Goal: Task Accomplishment & Management: Complete application form

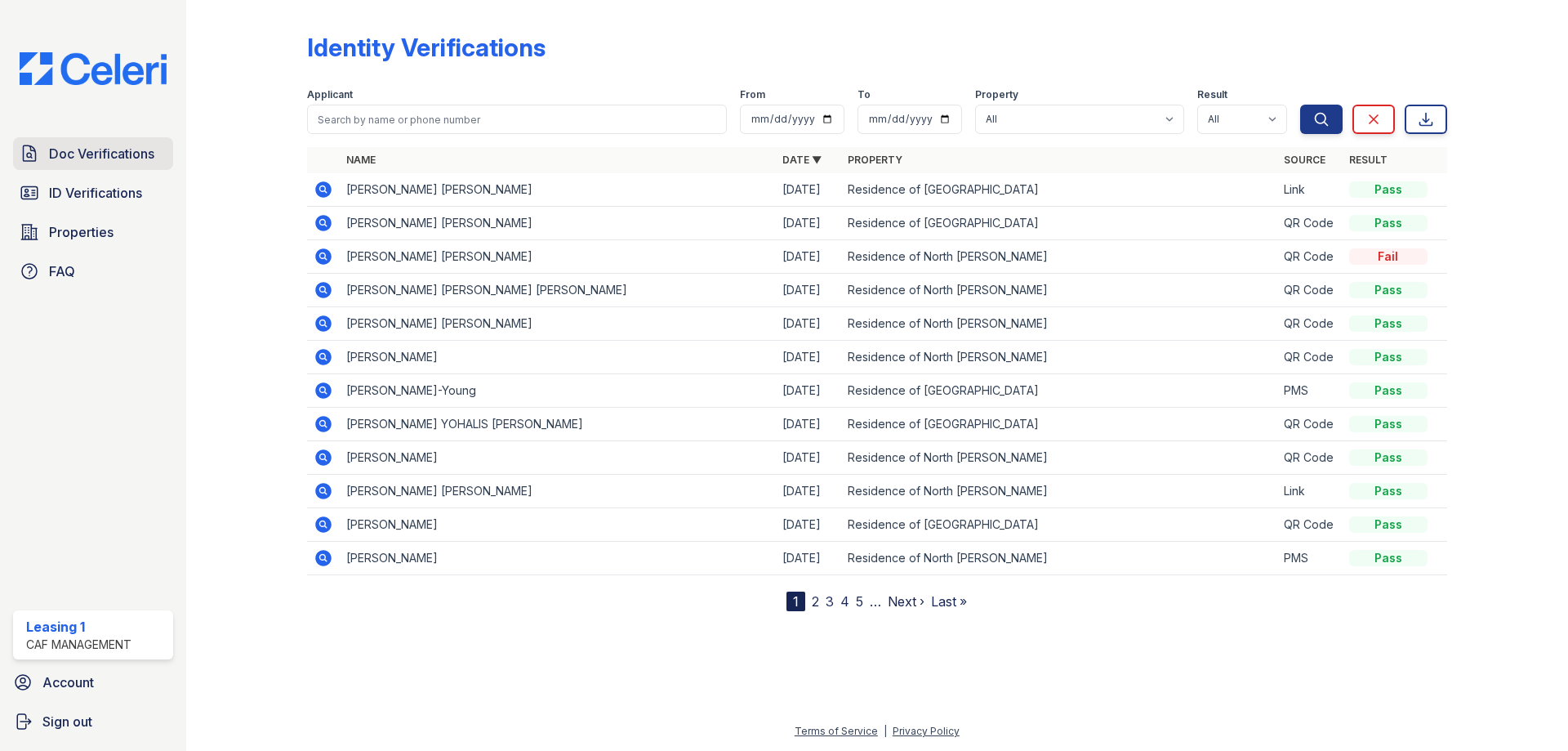
click at [83, 161] on span "Doc Verifications" at bounding box center [101, 153] width 105 height 20
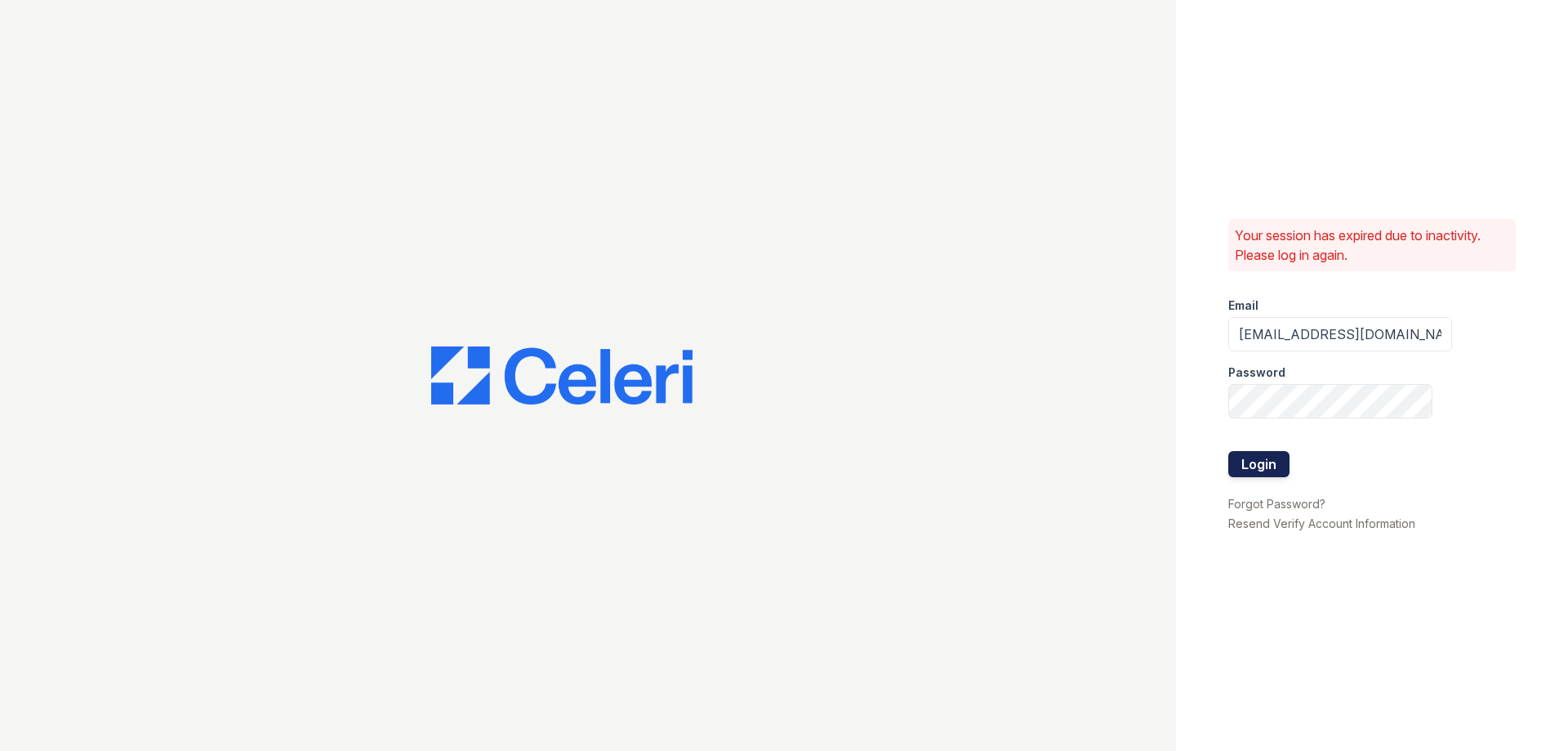
click at [1248, 458] on button "Login" at bounding box center [1258, 463] width 61 height 26
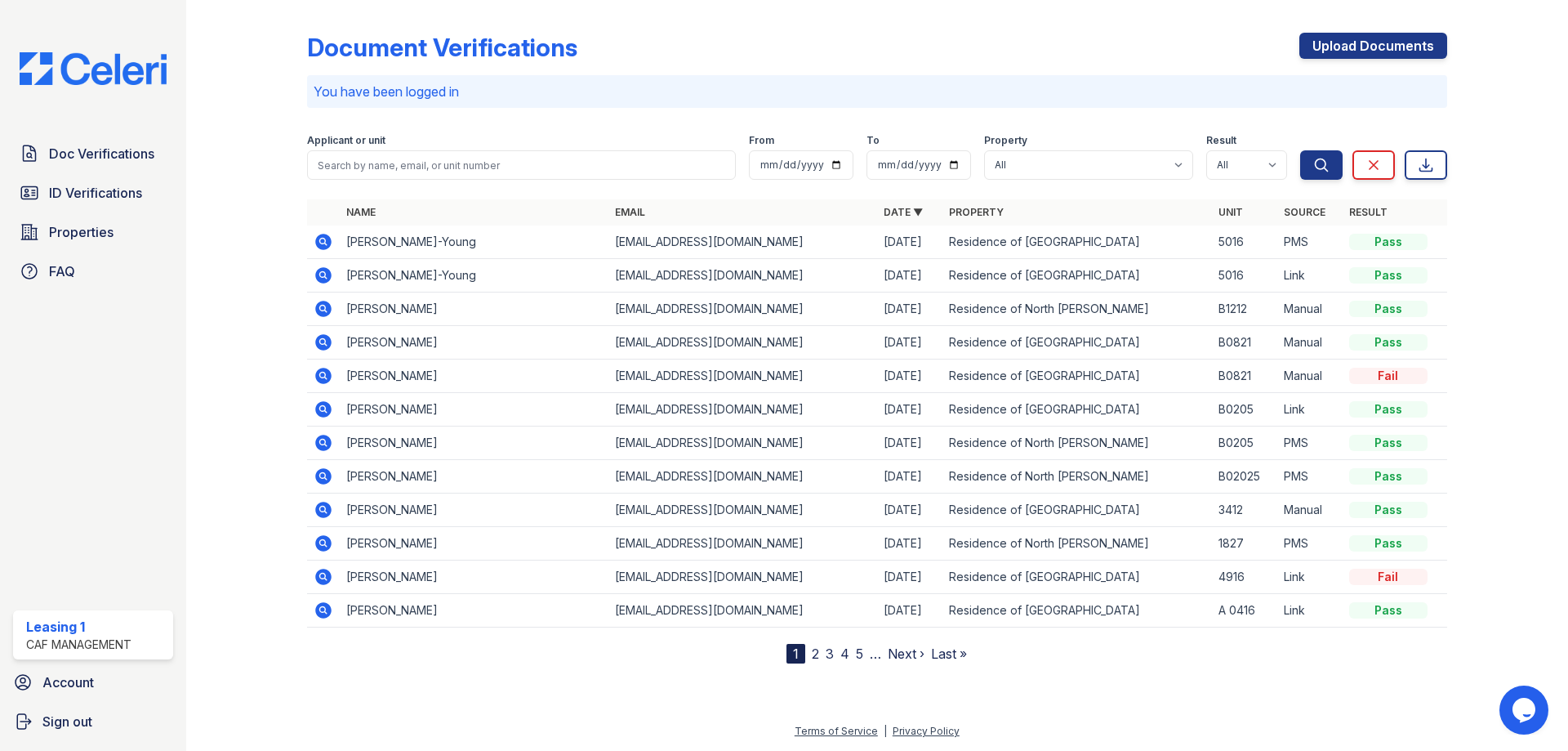
click at [318, 243] on icon at bounding box center [323, 241] width 17 height 17
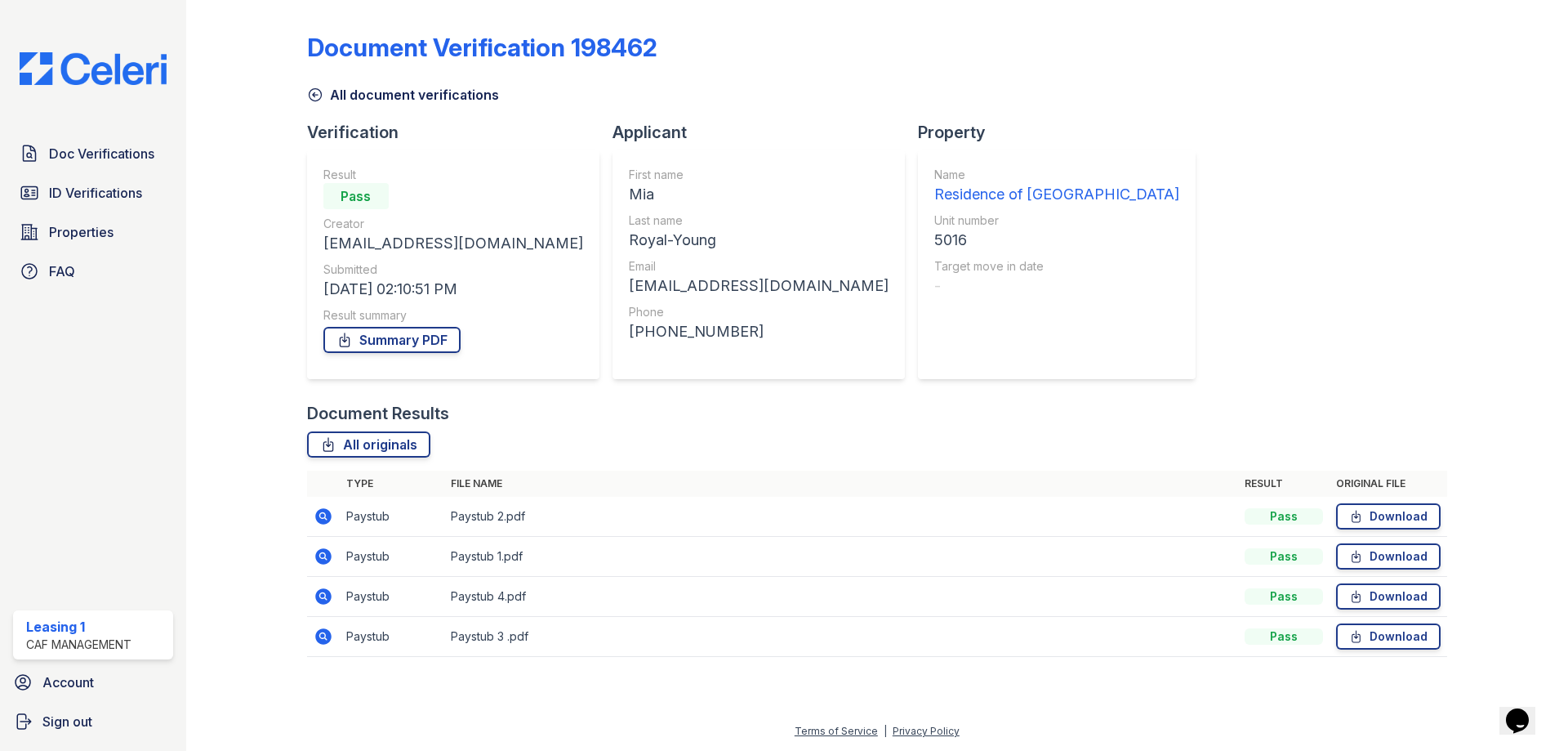
click at [325, 556] on icon at bounding box center [324, 556] width 20 height 20
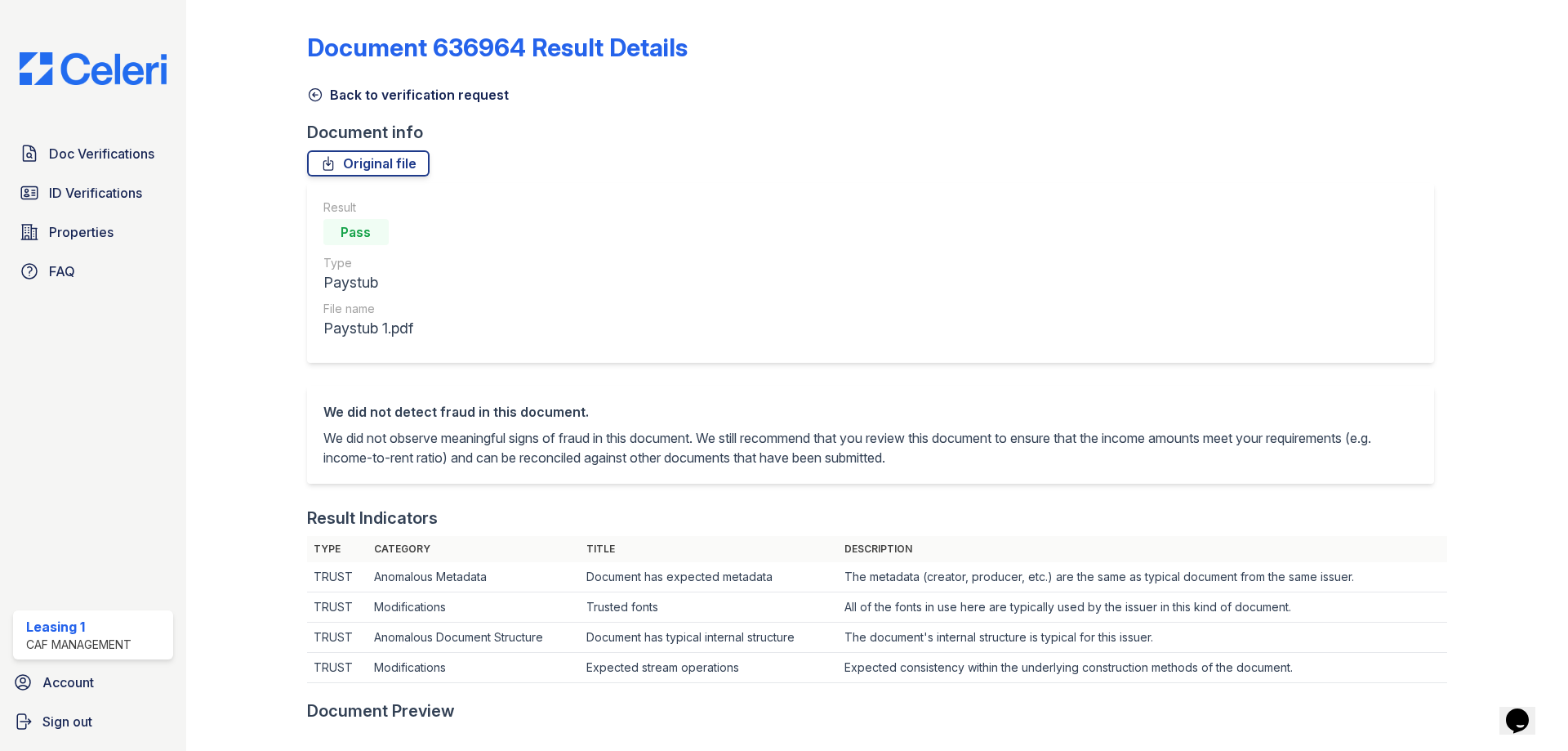
click at [319, 94] on icon at bounding box center [315, 95] width 17 height 17
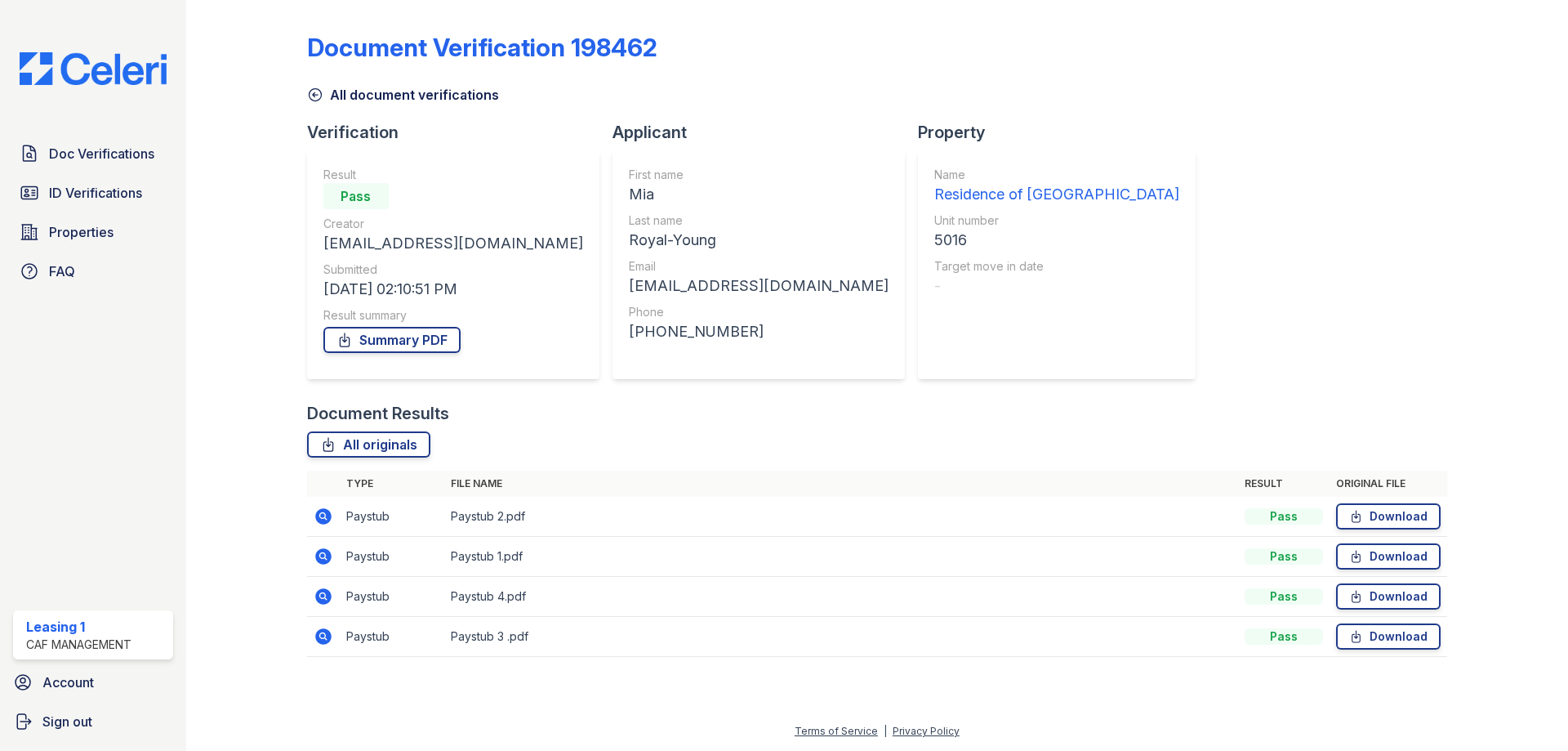
click at [318, 519] on icon at bounding box center [323, 516] width 17 height 17
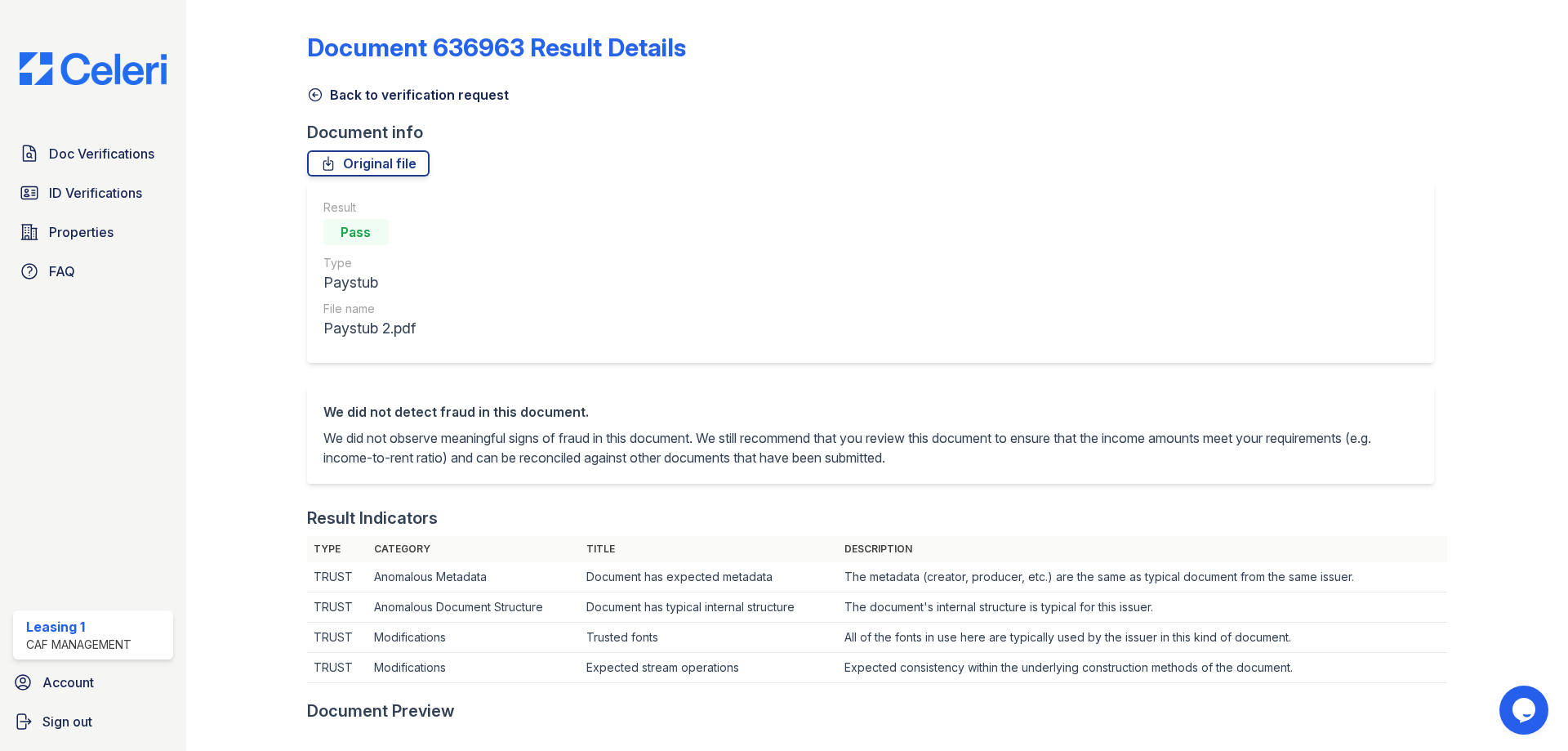
click at [312, 96] on icon at bounding box center [315, 95] width 13 height 13
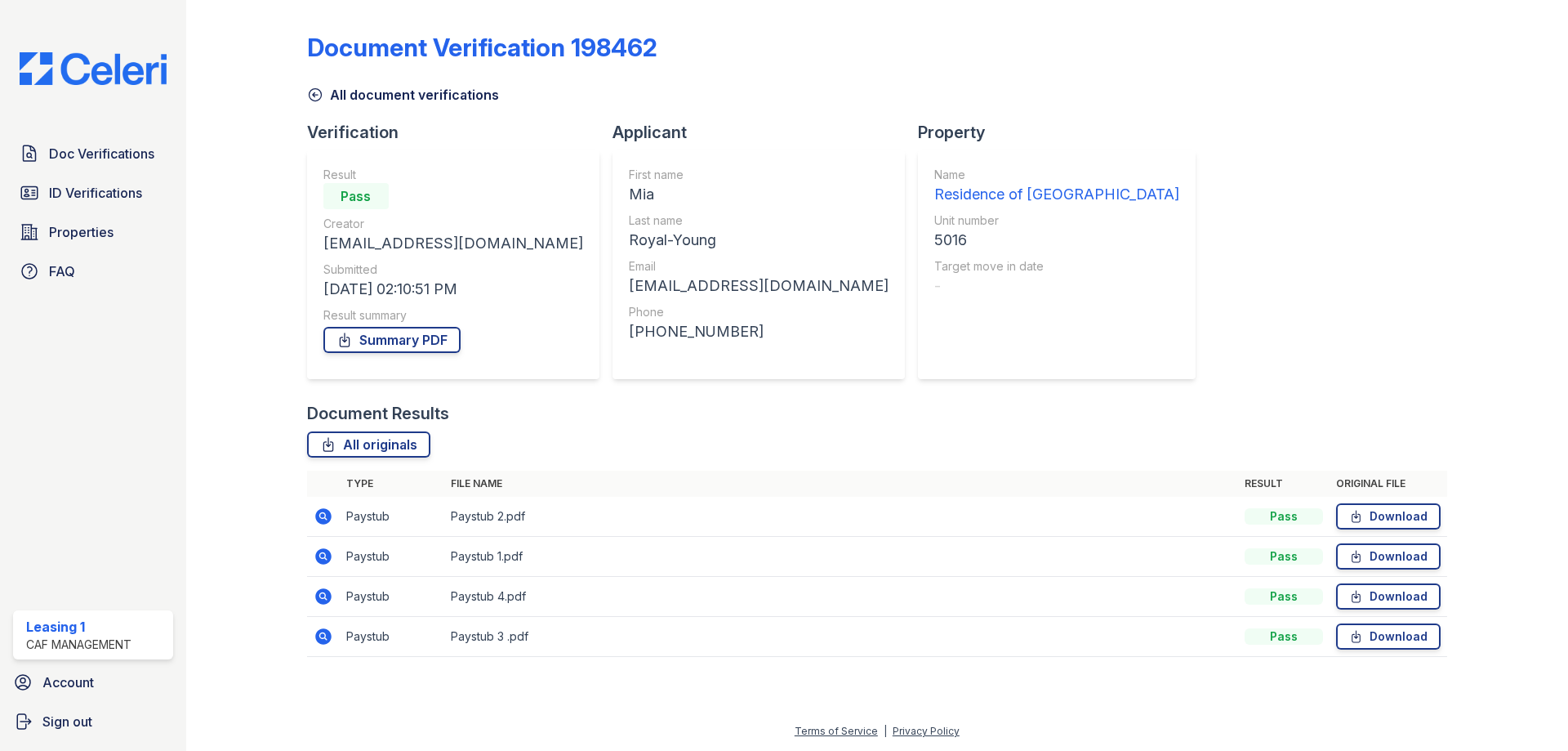
click at [317, 595] on icon at bounding box center [323, 596] width 17 height 17
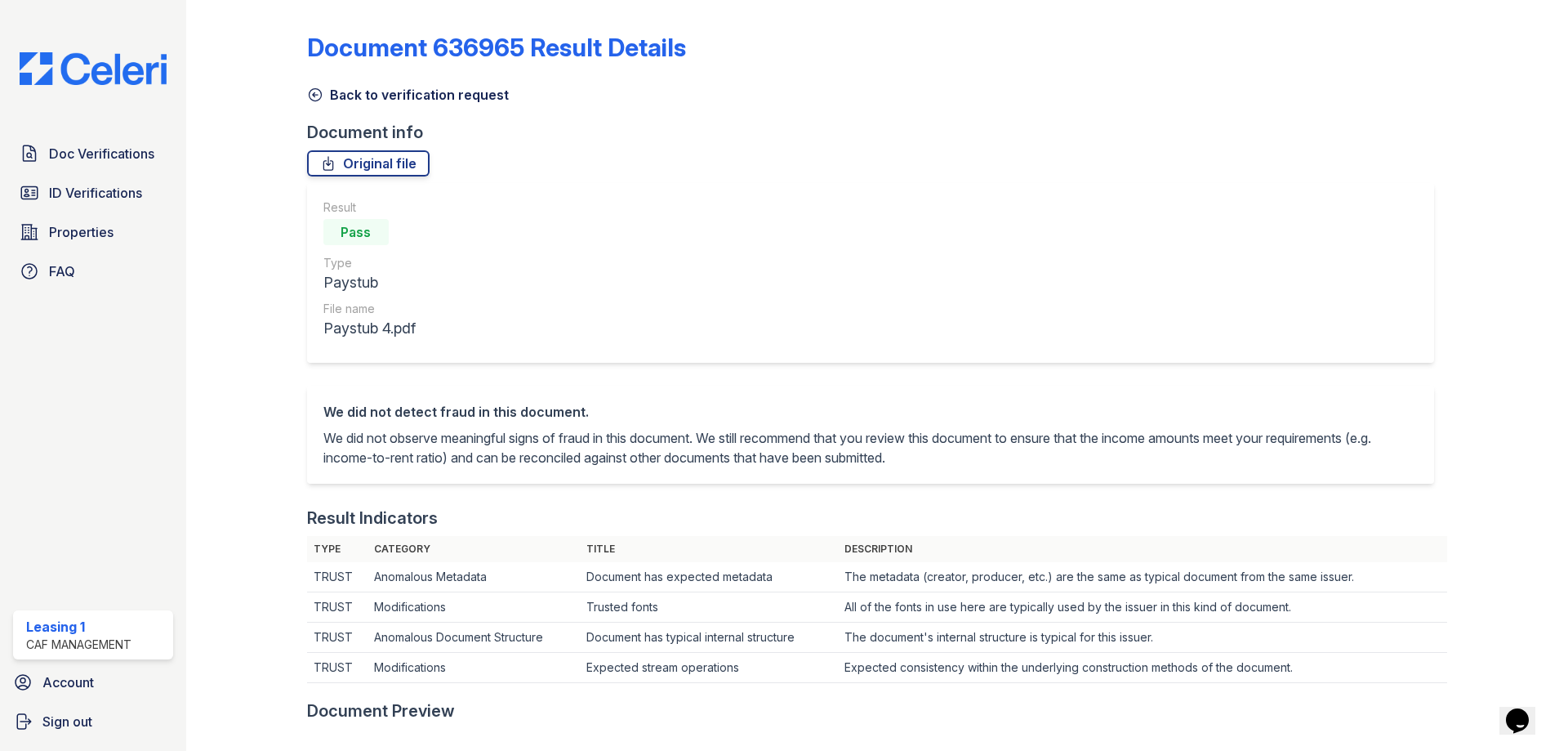
click at [309, 99] on icon at bounding box center [315, 95] width 13 height 13
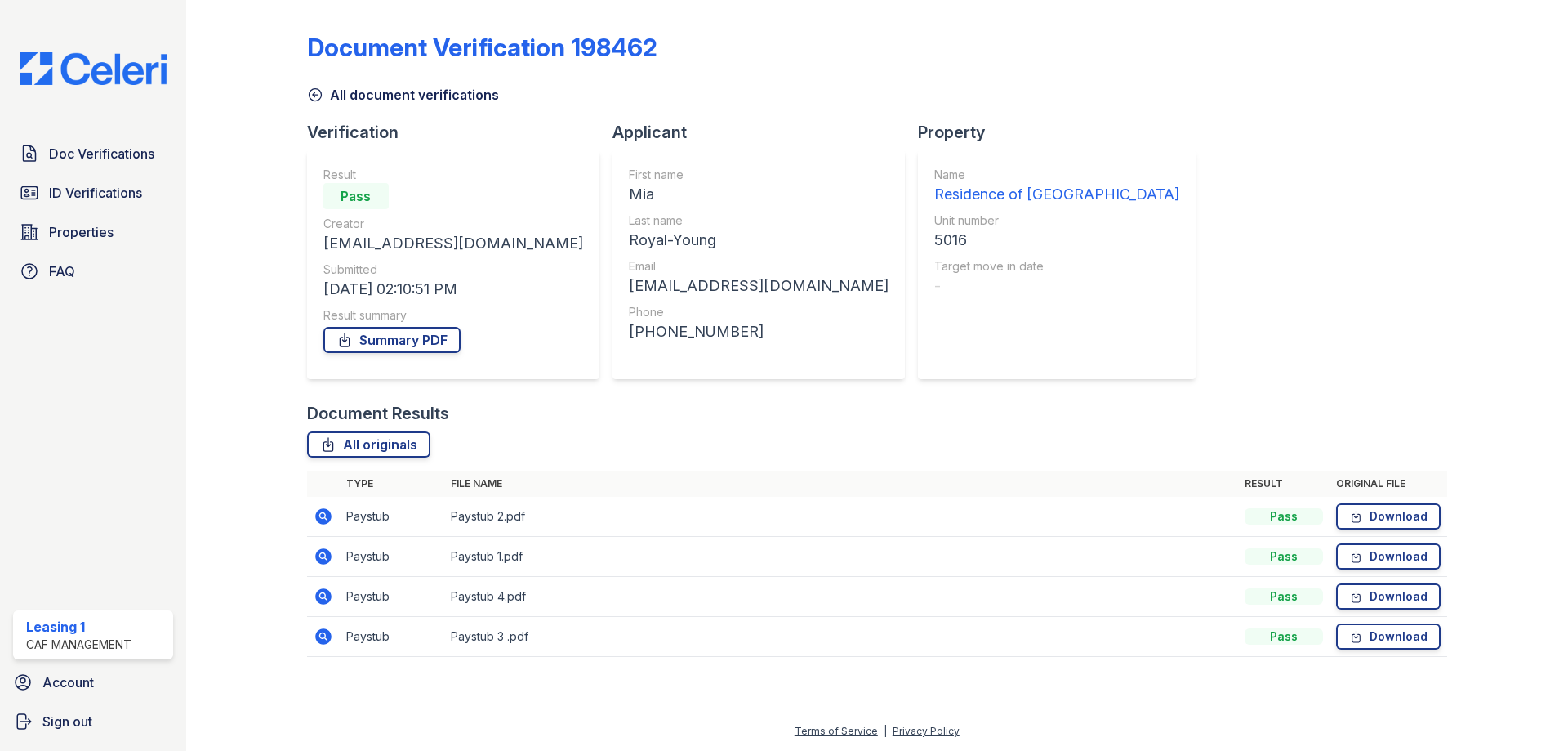
click at [324, 597] on icon at bounding box center [324, 596] width 20 height 20
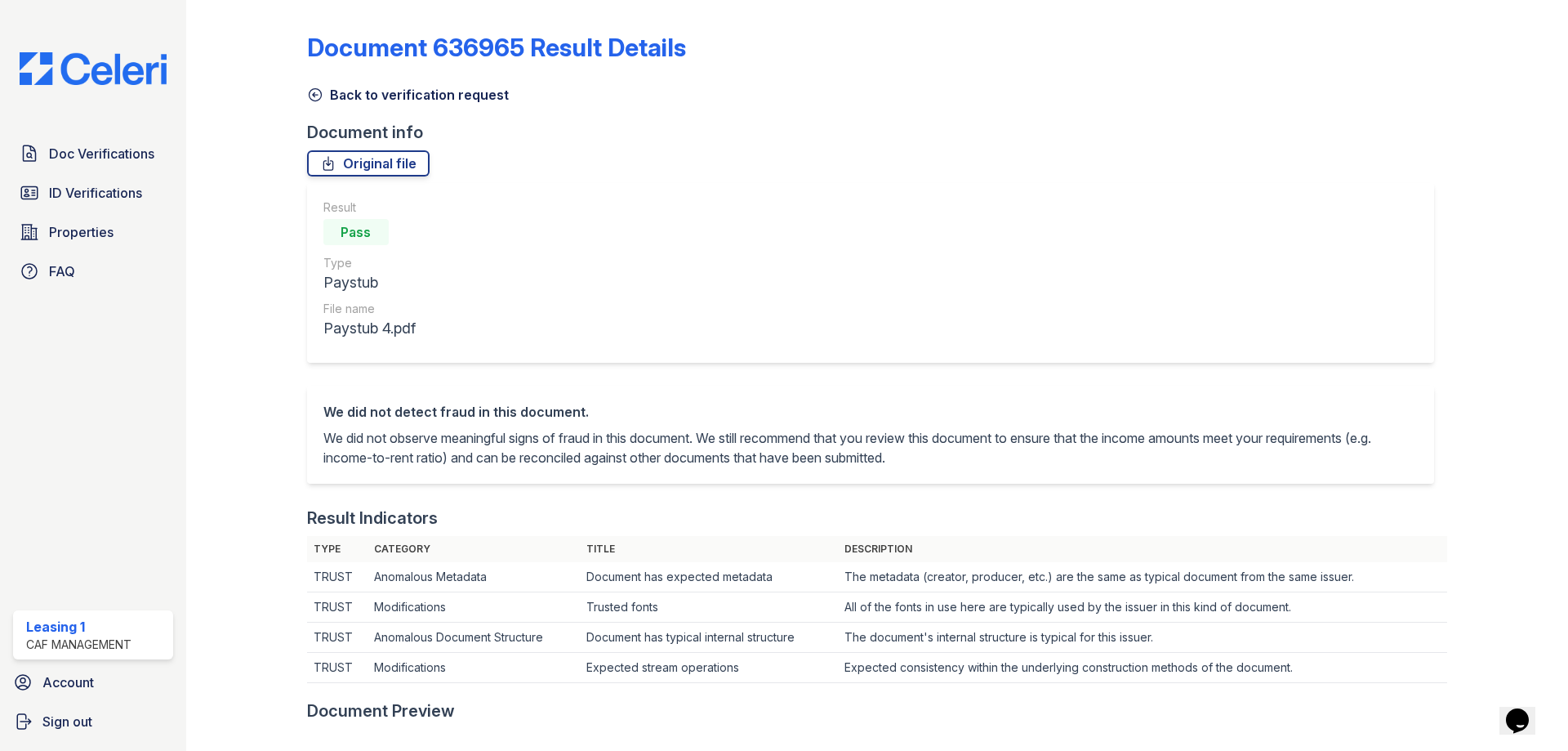
click at [314, 98] on icon at bounding box center [315, 95] width 13 height 13
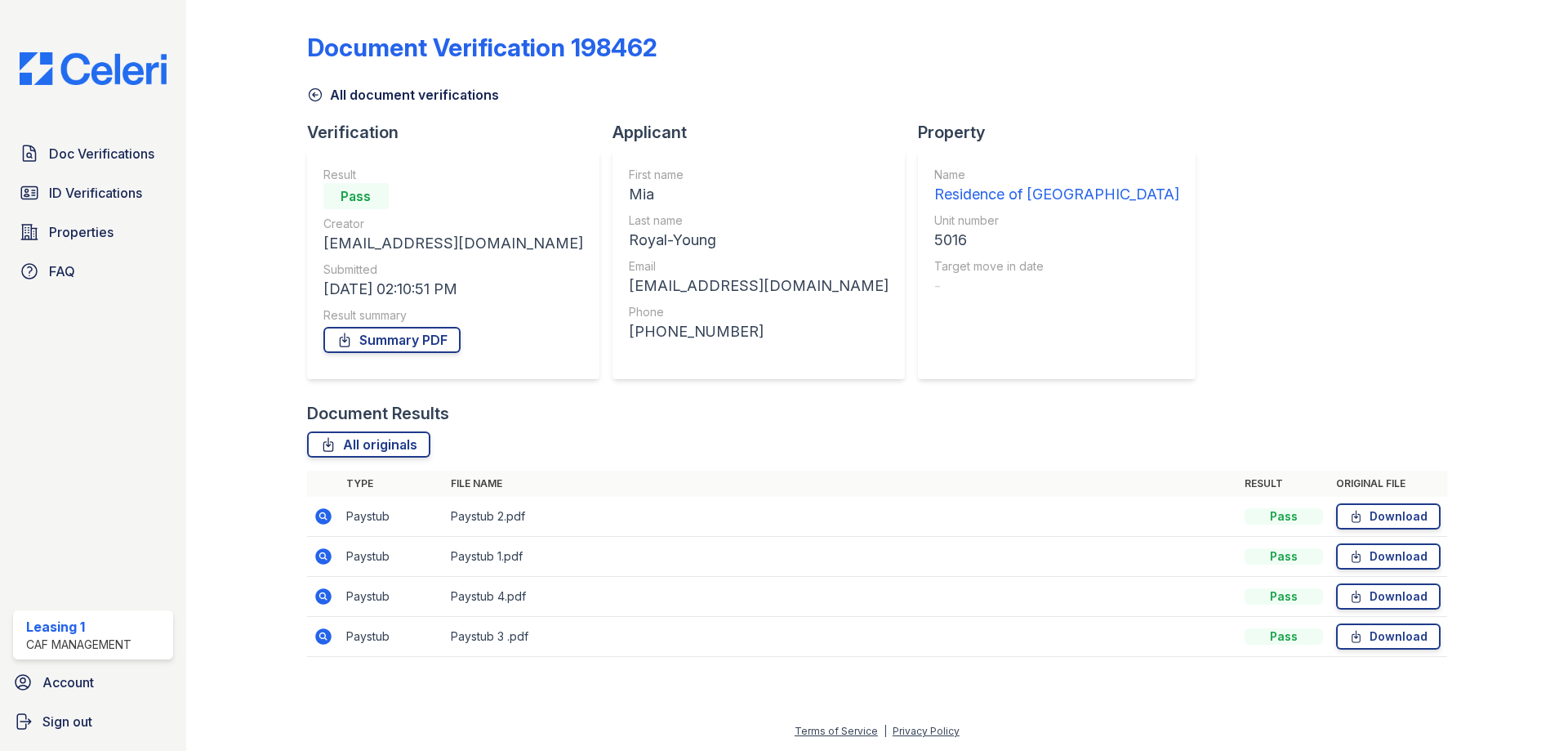
click at [321, 638] on icon at bounding box center [324, 636] width 20 height 20
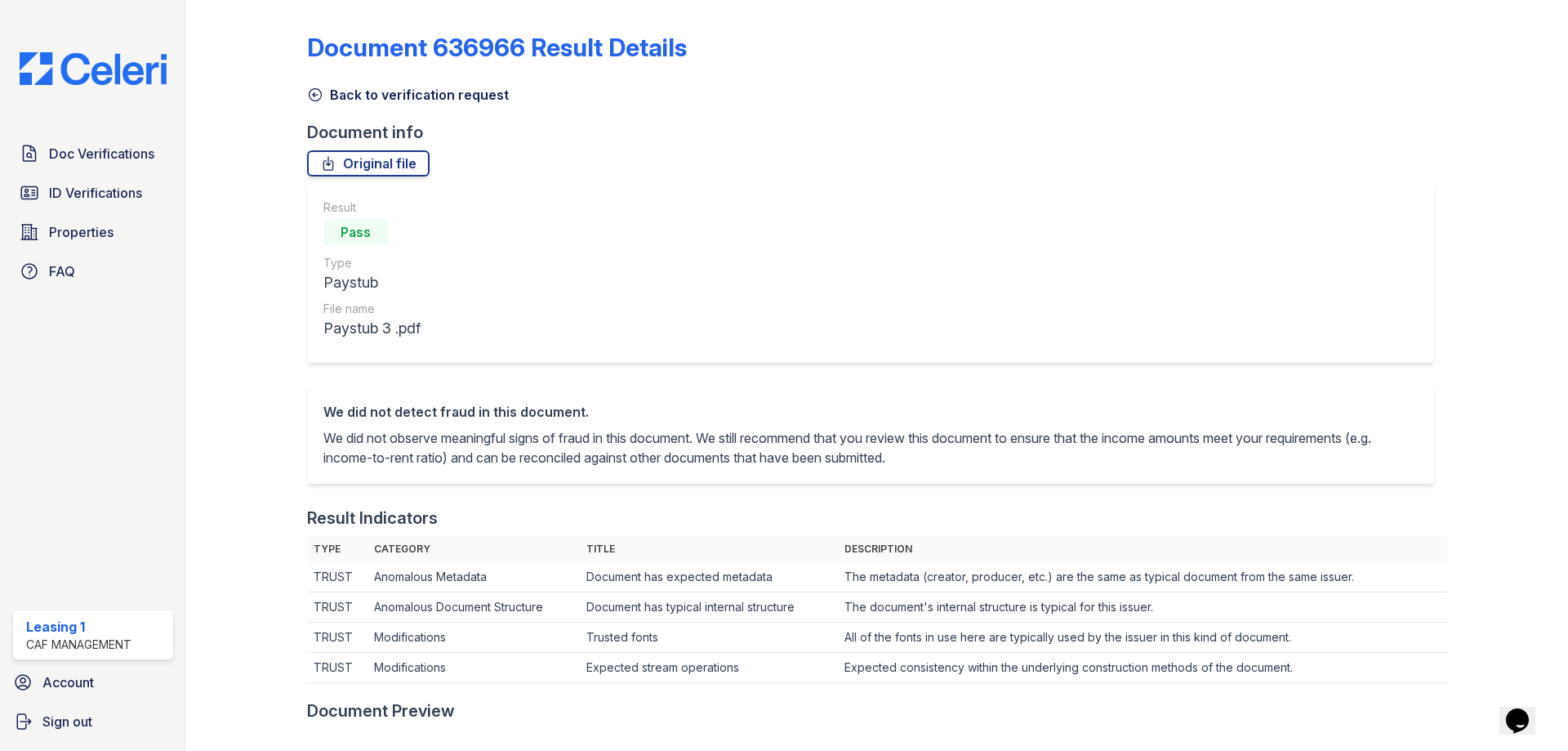
click at [311, 98] on icon at bounding box center [315, 95] width 17 height 17
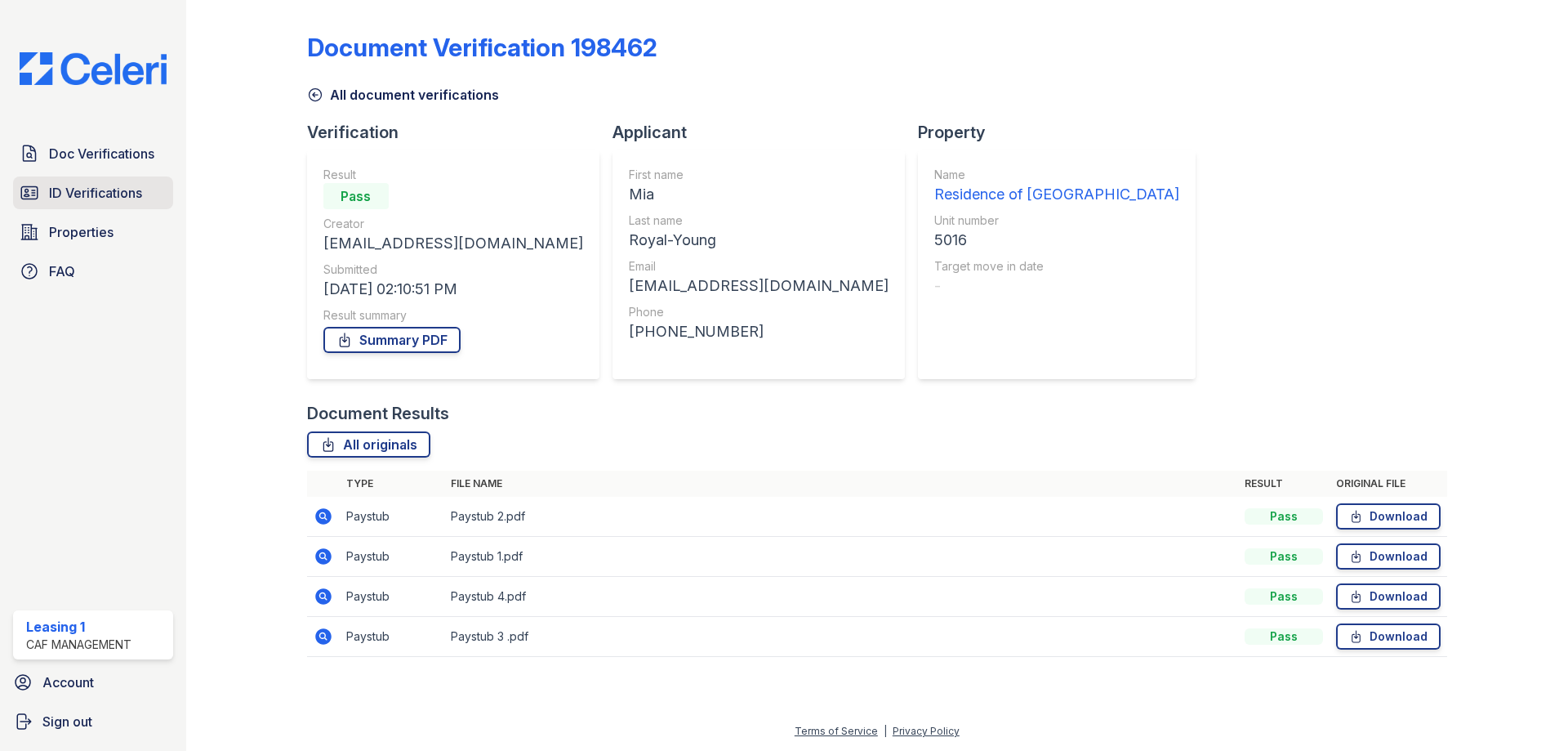
click at [142, 195] on span "ID Verifications" at bounding box center [95, 193] width 93 height 20
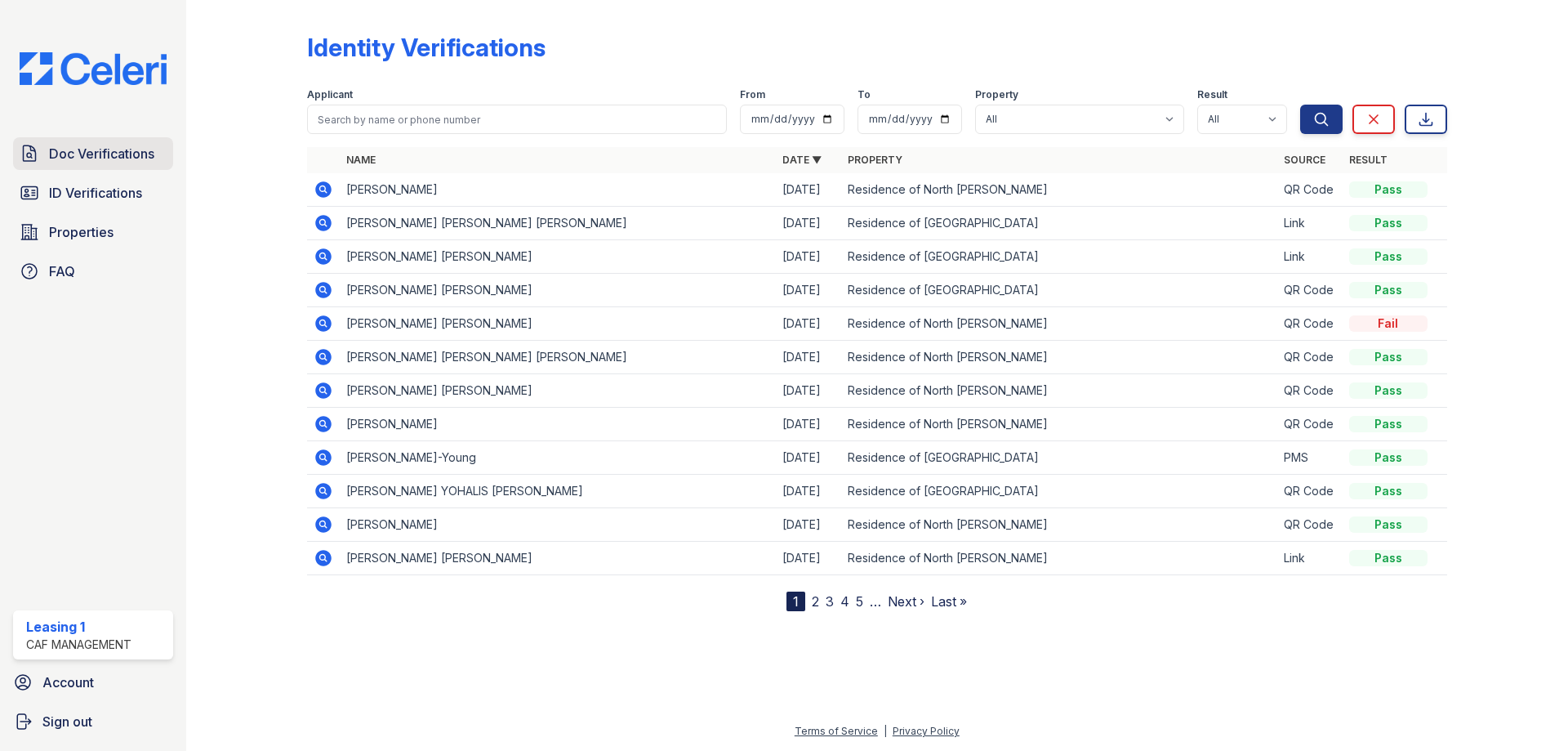
click at [101, 157] on span "Doc Verifications" at bounding box center [101, 153] width 105 height 20
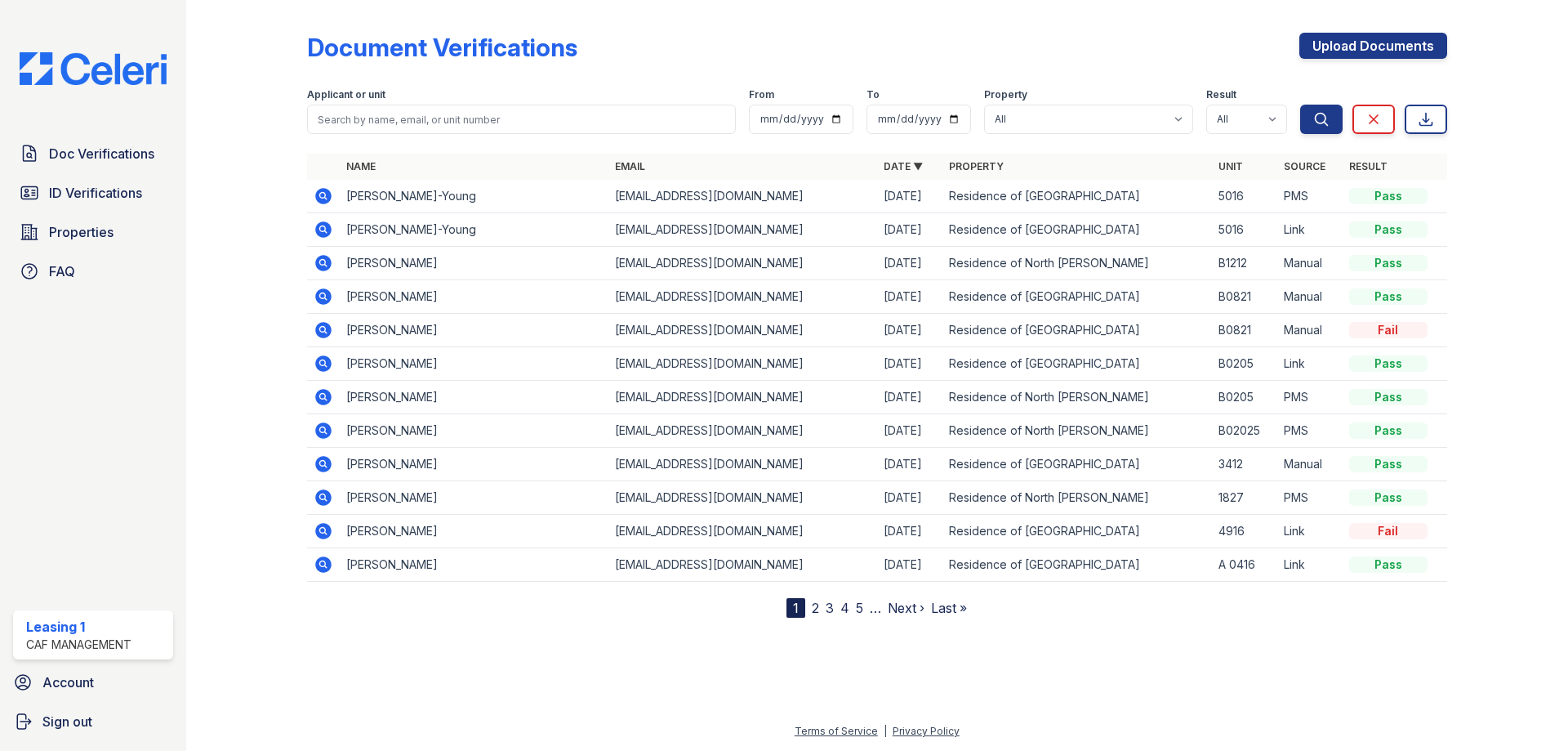
click at [321, 200] on icon at bounding box center [323, 196] width 17 height 17
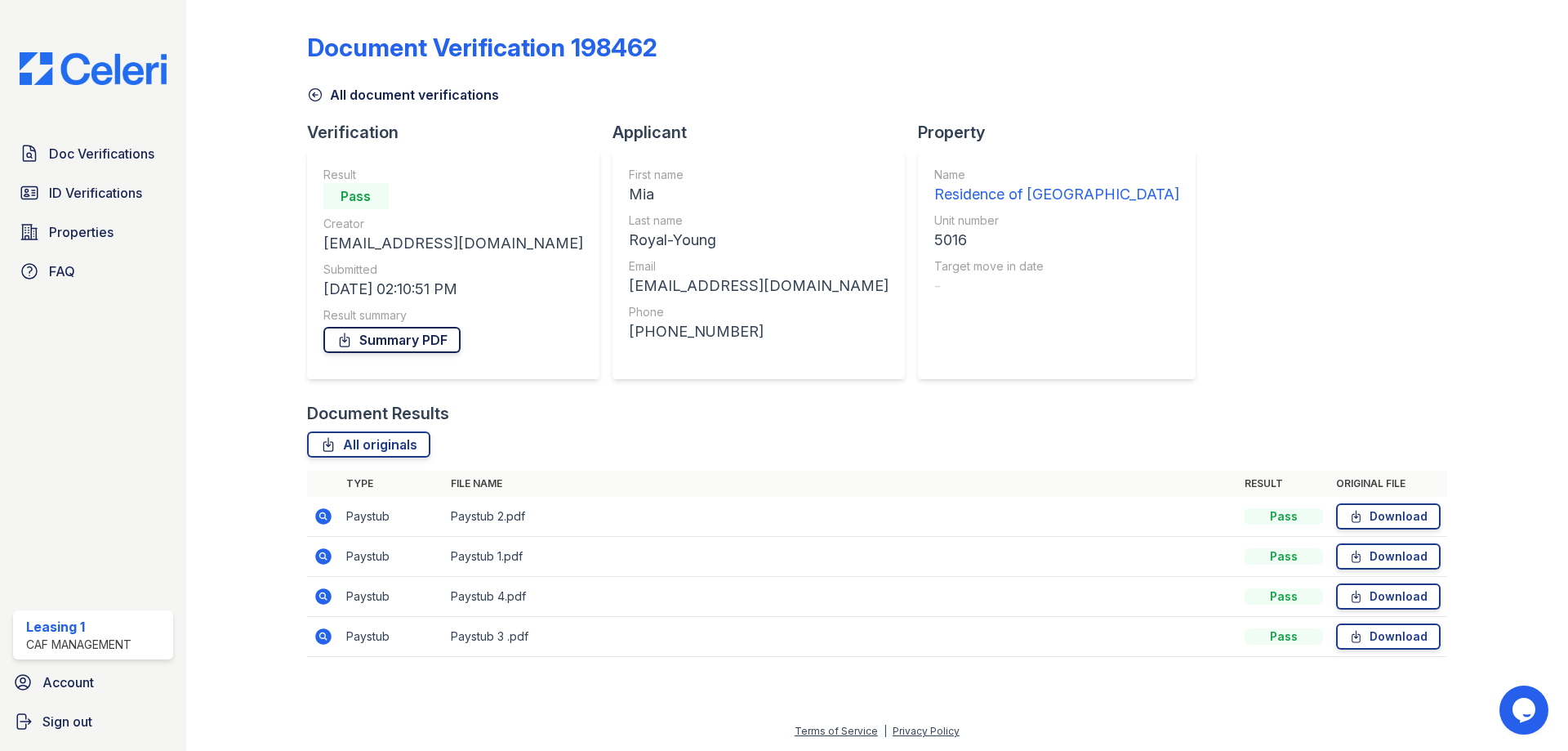
click at [404, 342] on link "Summary PDF" at bounding box center [392, 339] width 137 height 26
click at [83, 196] on span "ID Verifications" at bounding box center [95, 193] width 93 height 20
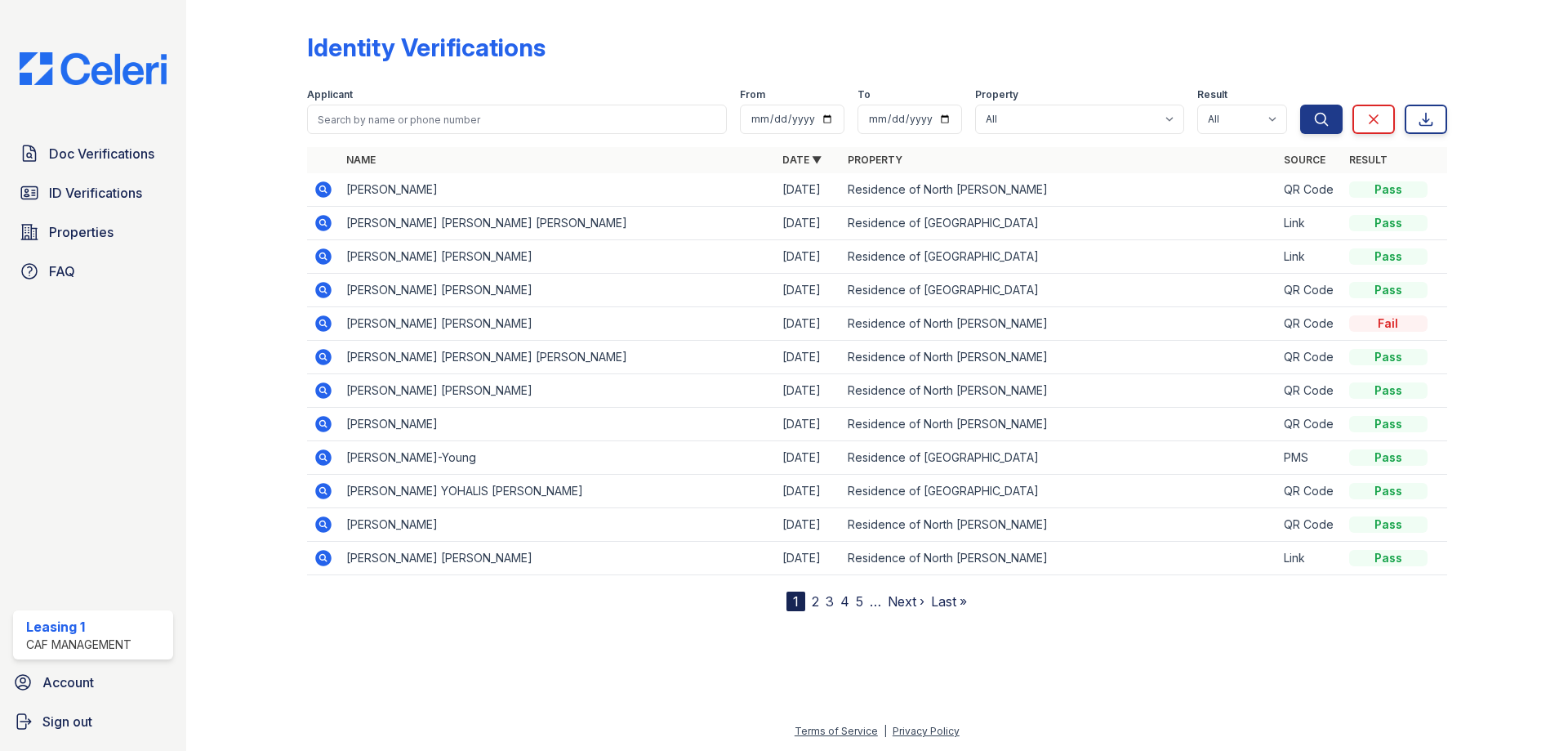
click at [324, 459] on icon at bounding box center [323, 457] width 17 height 17
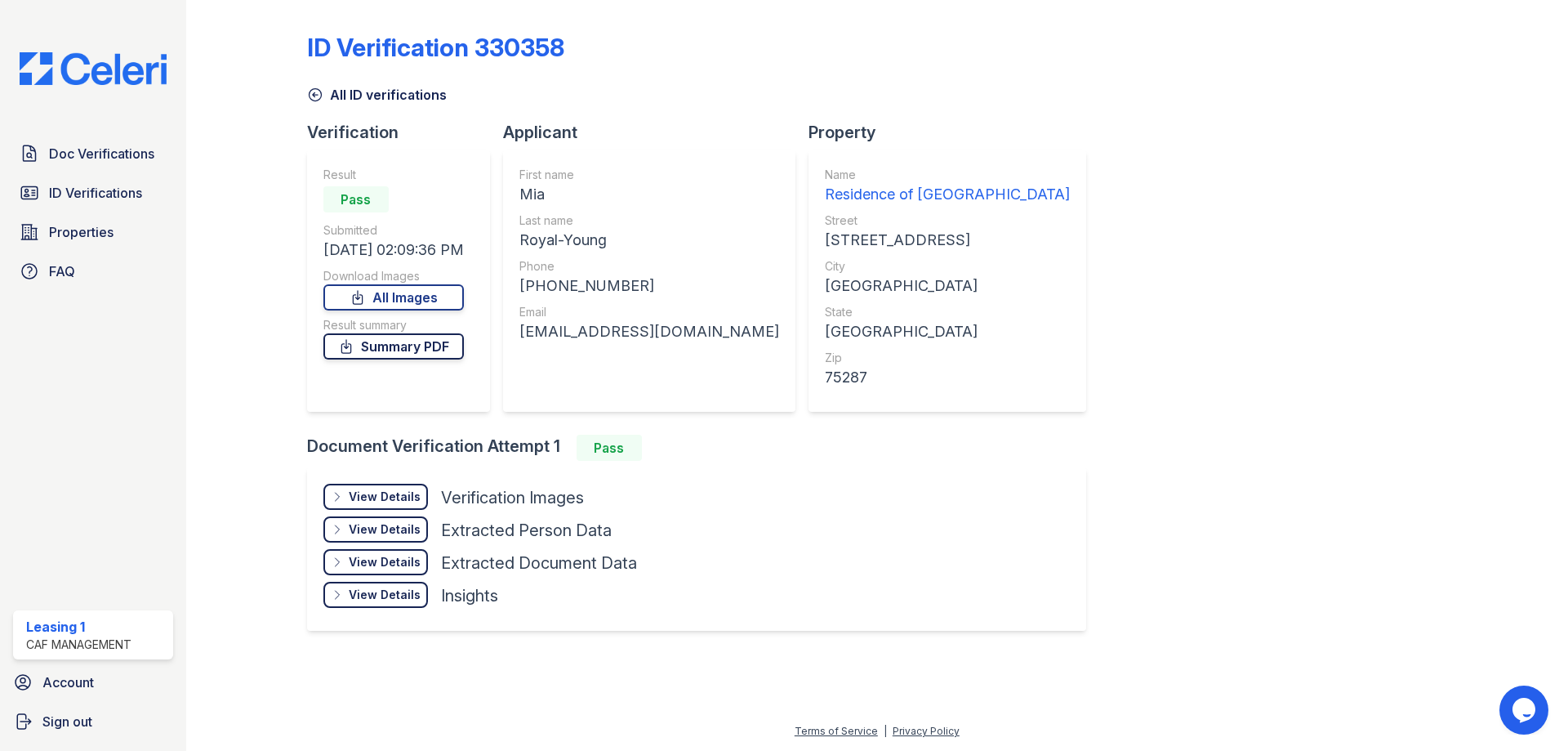
click at [429, 352] on link "Summary PDF" at bounding box center [394, 346] width 140 height 26
drag, startPoint x: 455, startPoint y: 297, endPoint x: 491, endPoint y: 259, distance: 52.3
click at [455, 297] on link "All Images" at bounding box center [394, 296] width 140 height 26
click at [105, 155] on span "Doc Verifications" at bounding box center [101, 153] width 105 height 20
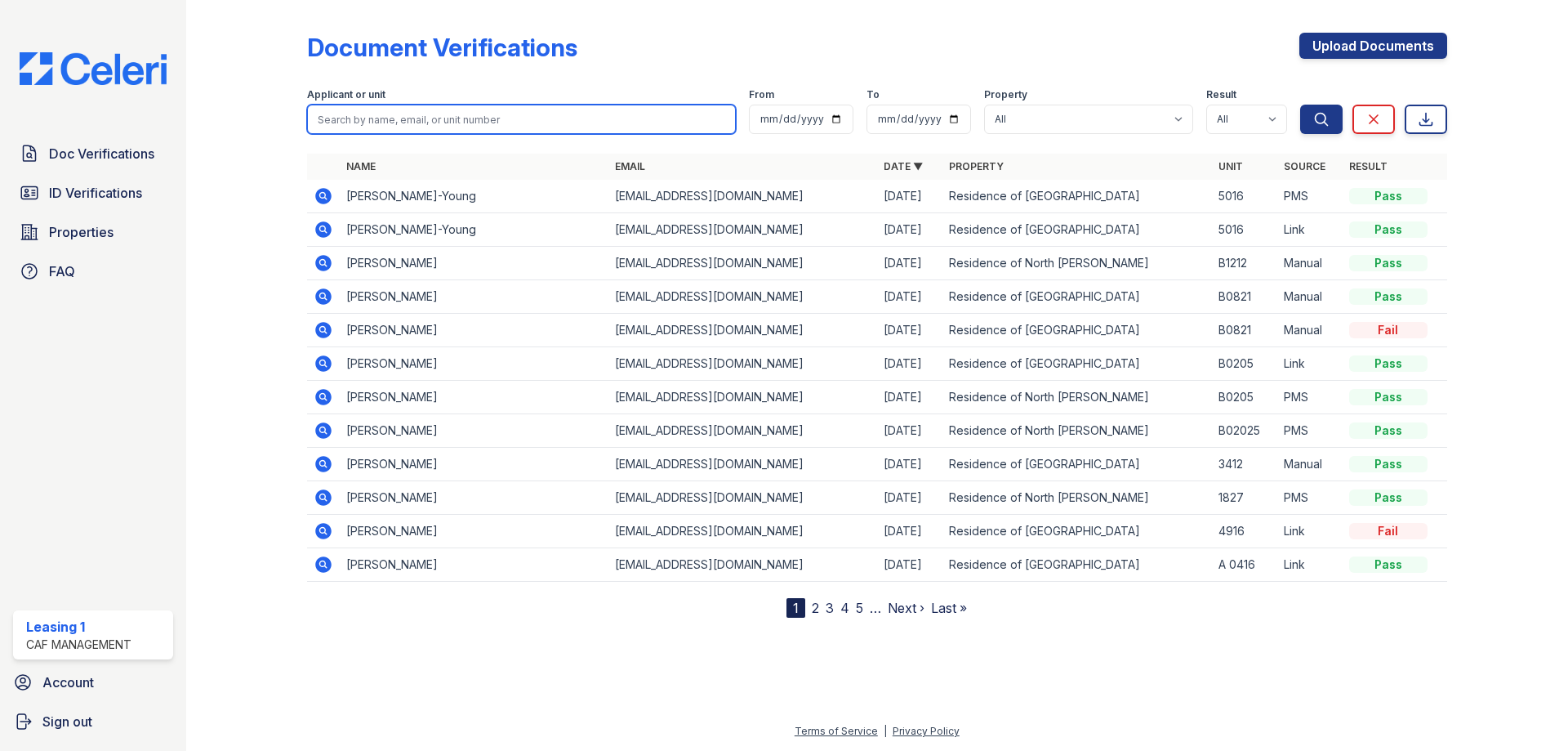
click at [407, 118] on input "search" at bounding box center [522, 119] width 429 height 29
type input "[PERSON_NAME]"
click at [1300, 104] on button "Search" at bounding box center [1321, 119] width 43 height 29
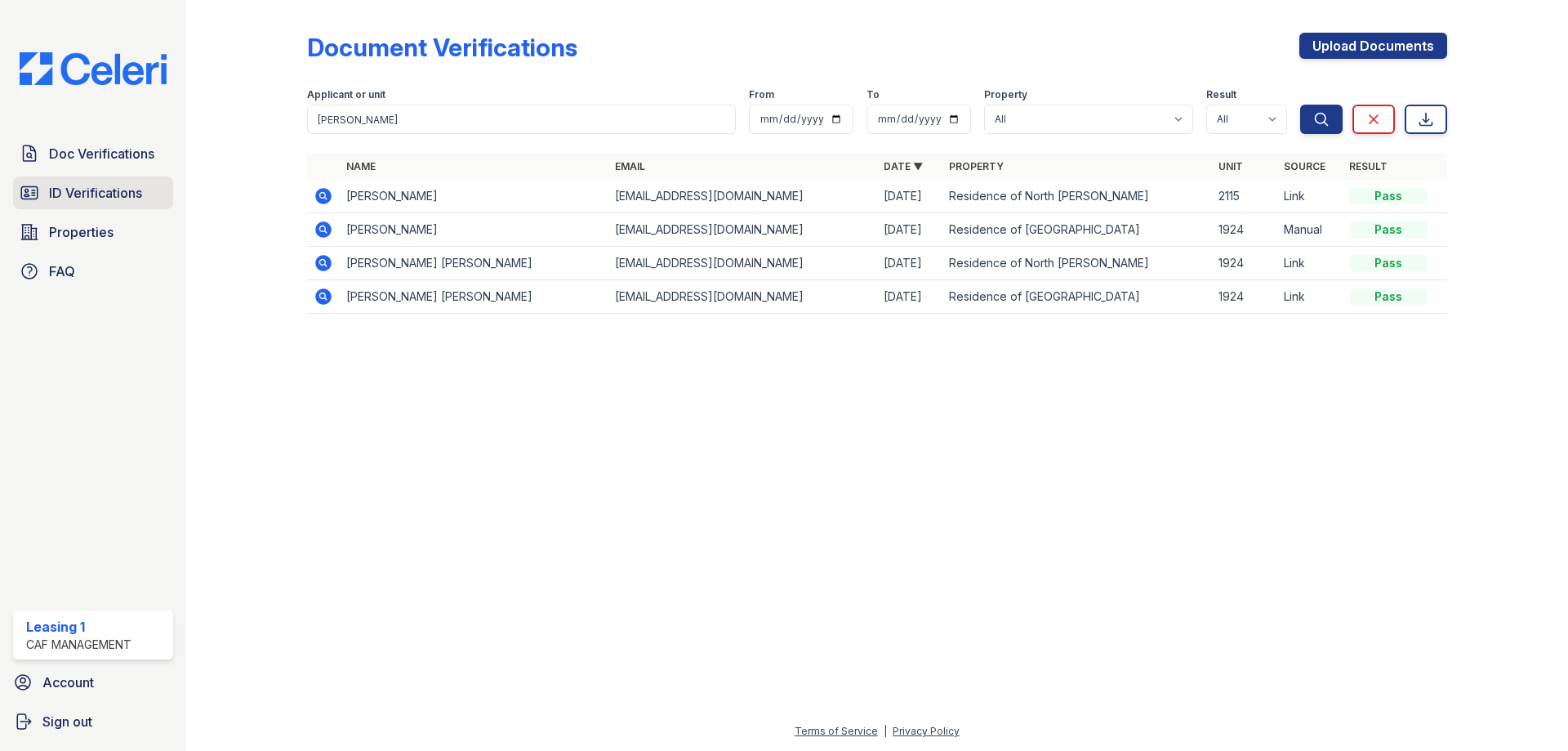
click at [141, 197] on span "ID Verifications" at bounding box center [95, 193] width 93 height 20
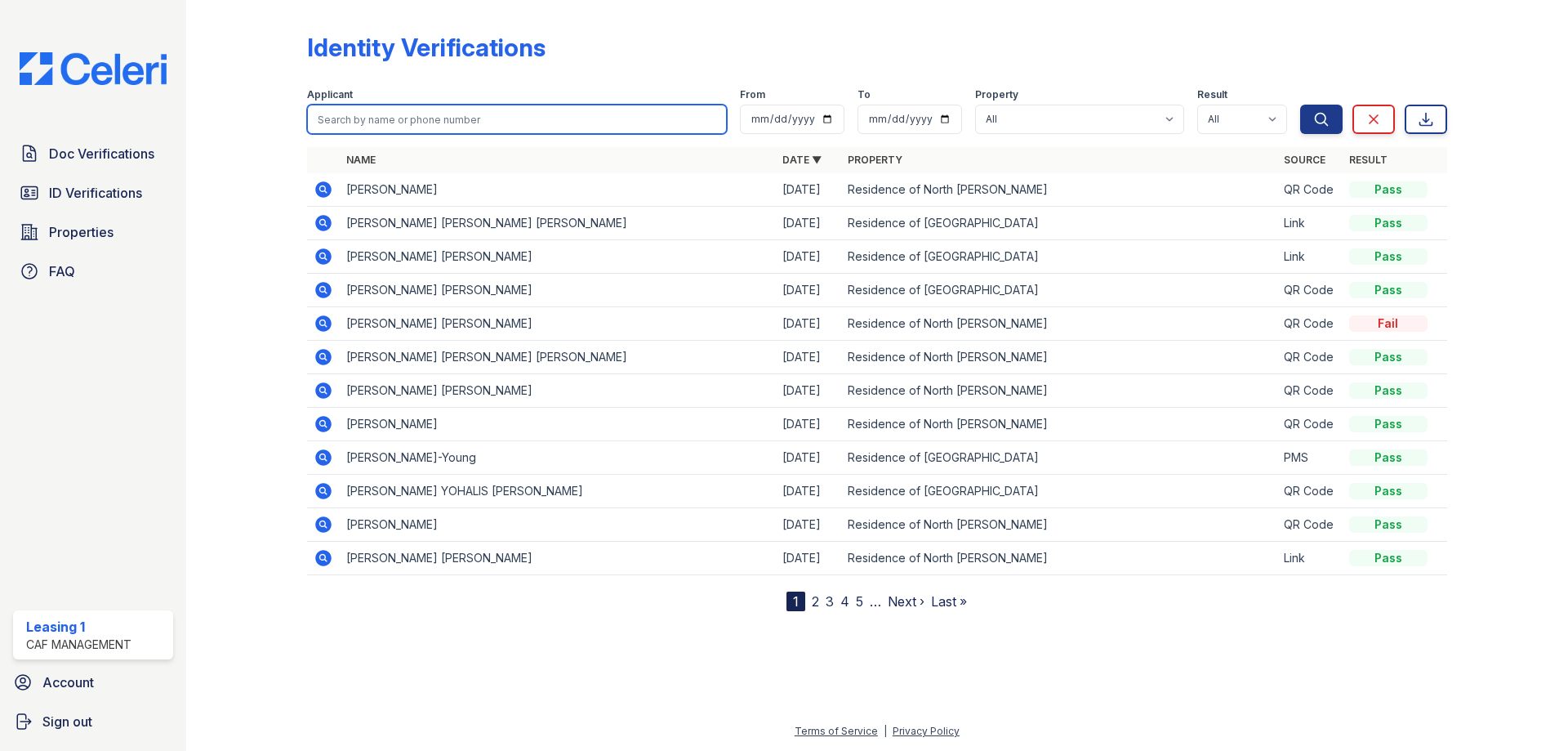
click at [353, 123] on input "search" at bounding box center [517, 119] width 419 height 29
type input "[PERSON_NAME]"
click at [1300, 104] on button "Search" at bounding box center [1321, 119] width 43 height 29
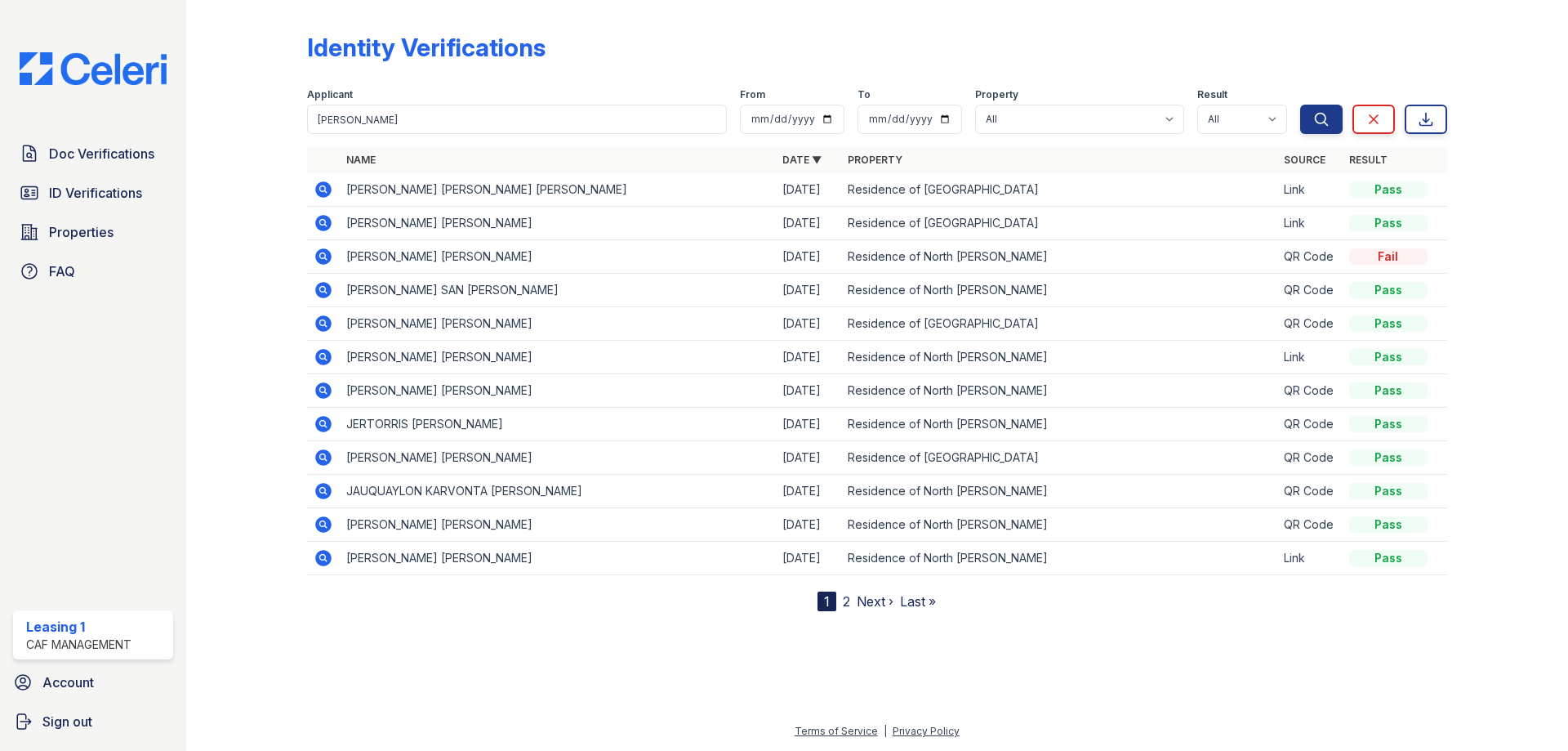
click at [326, 184] on icon at bounding box center [323, 189] width 17 height 17
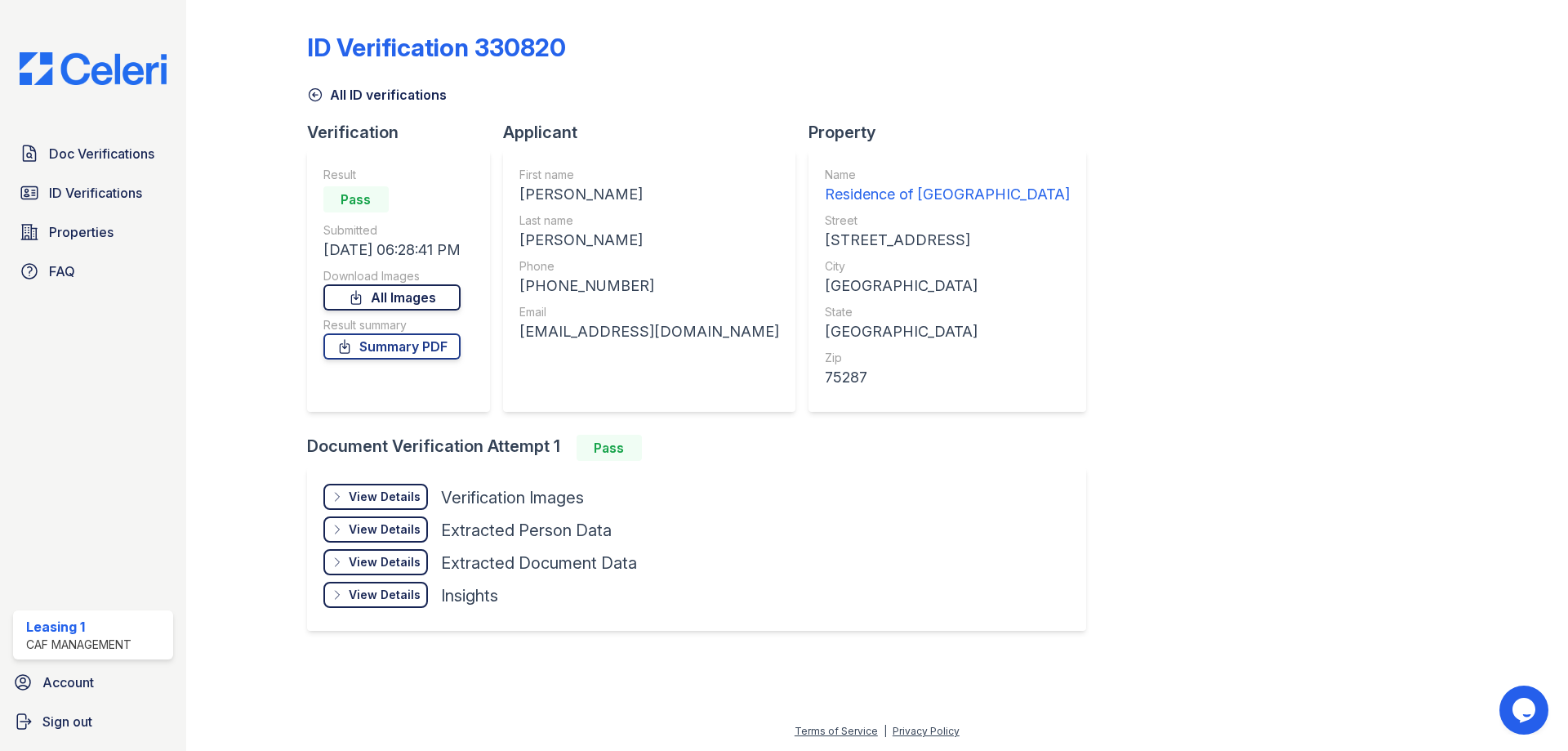
click at [435, 303] on link "All Images" at bounding box center [392, 296] width 137 height 26
click at [114, 155] on span "Doc Verifications" at bounding box center [101, 153] width 105 height 20
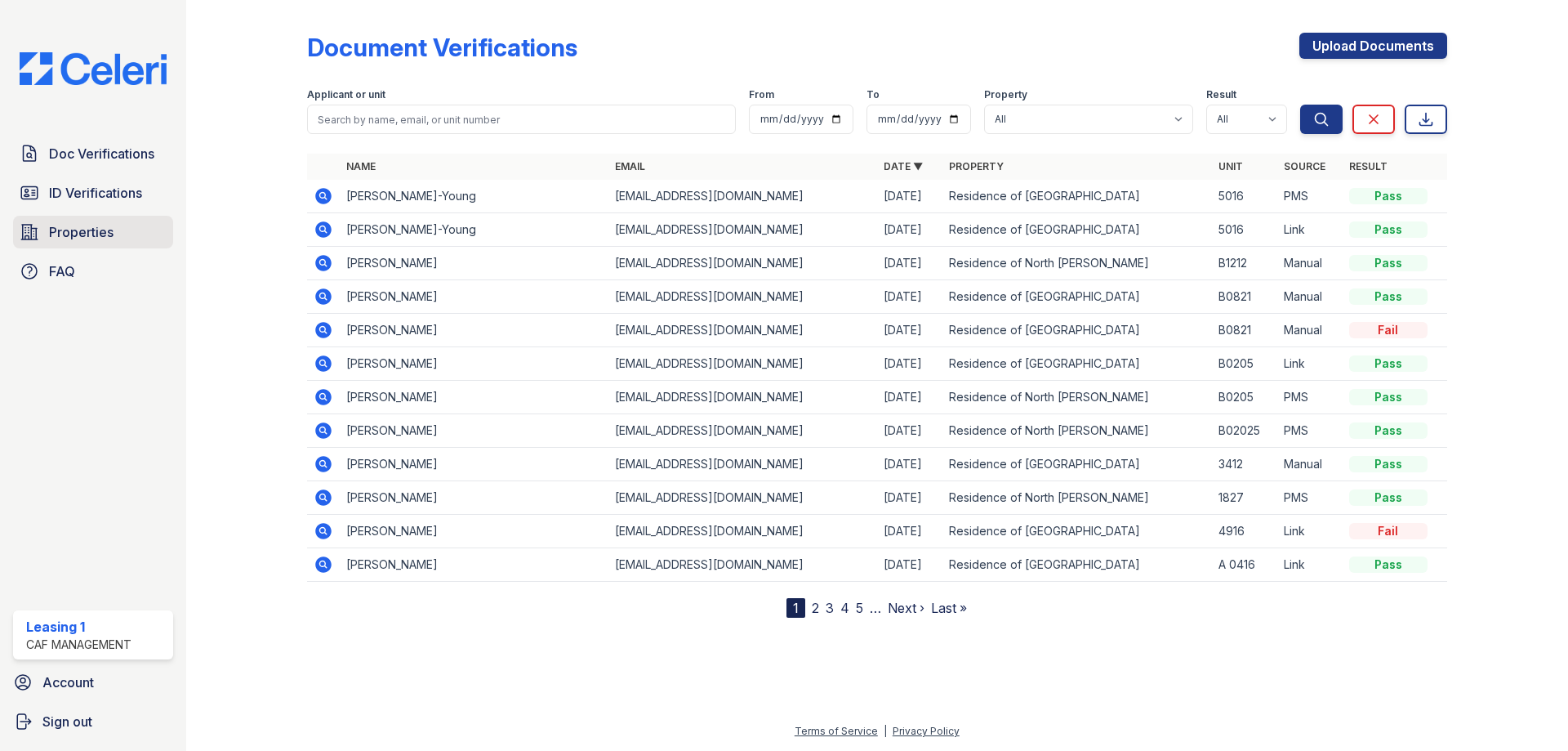
click at [87, 234] on span "Properties" at bounding box center [81, 232] width 64 height 20
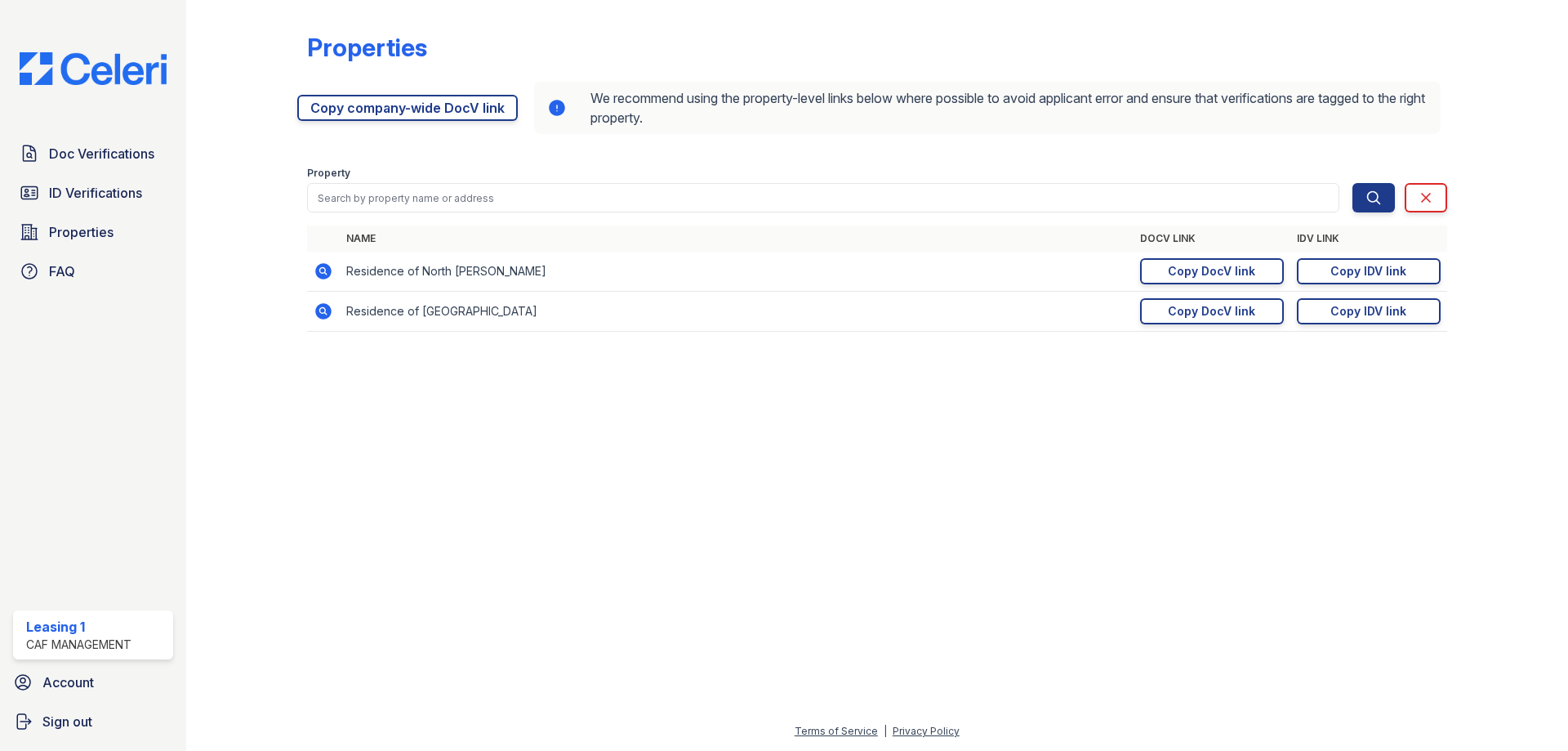
click at [317, 274] on icon at bounding box center [323, 271] width 17 height 17
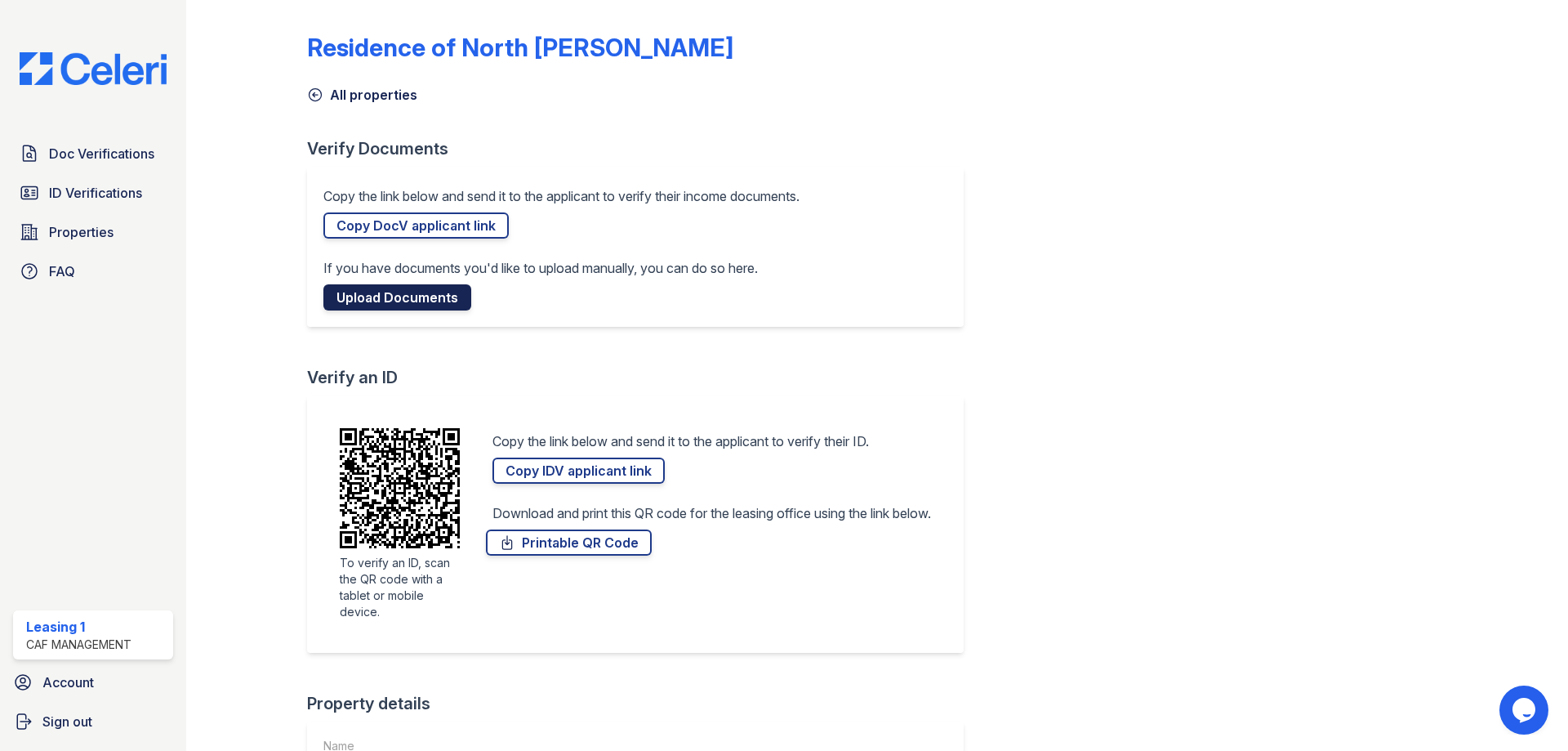
click at [381, 294] on link "Upload Documents" at bounding box center [398, 296] width 148 height 26
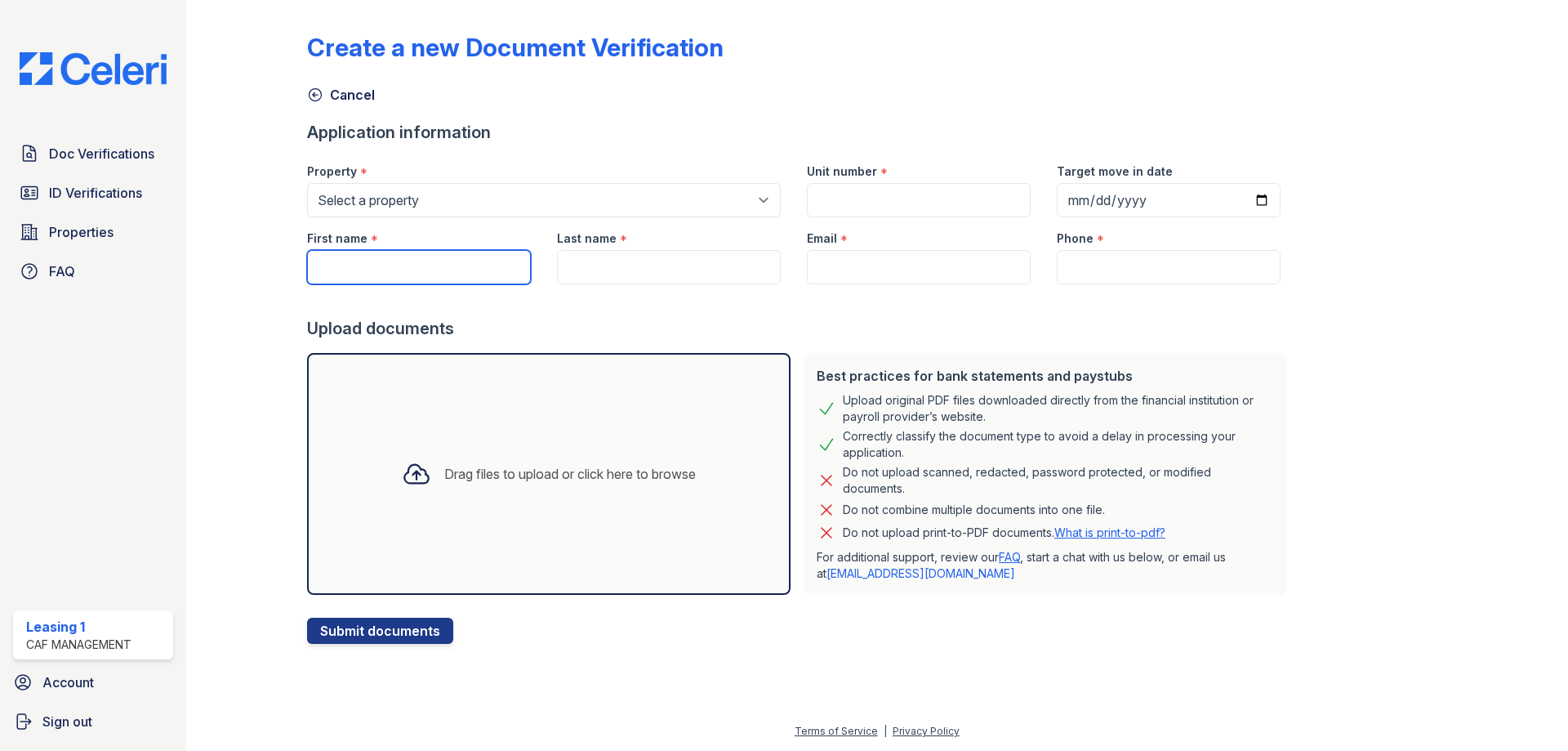
drag, startPoint x: 401, startPoint y: 251, endPoint x: 401, endPoint y: 281, distance: 30.0
click at [401, 252] on input "First name" at bounding box center [418, 266] width 223 height 34
type input "[PERSON_NAME]"
click at [657, 274] on input "Last name" at bounding box center [668, 266] width 223 height 34
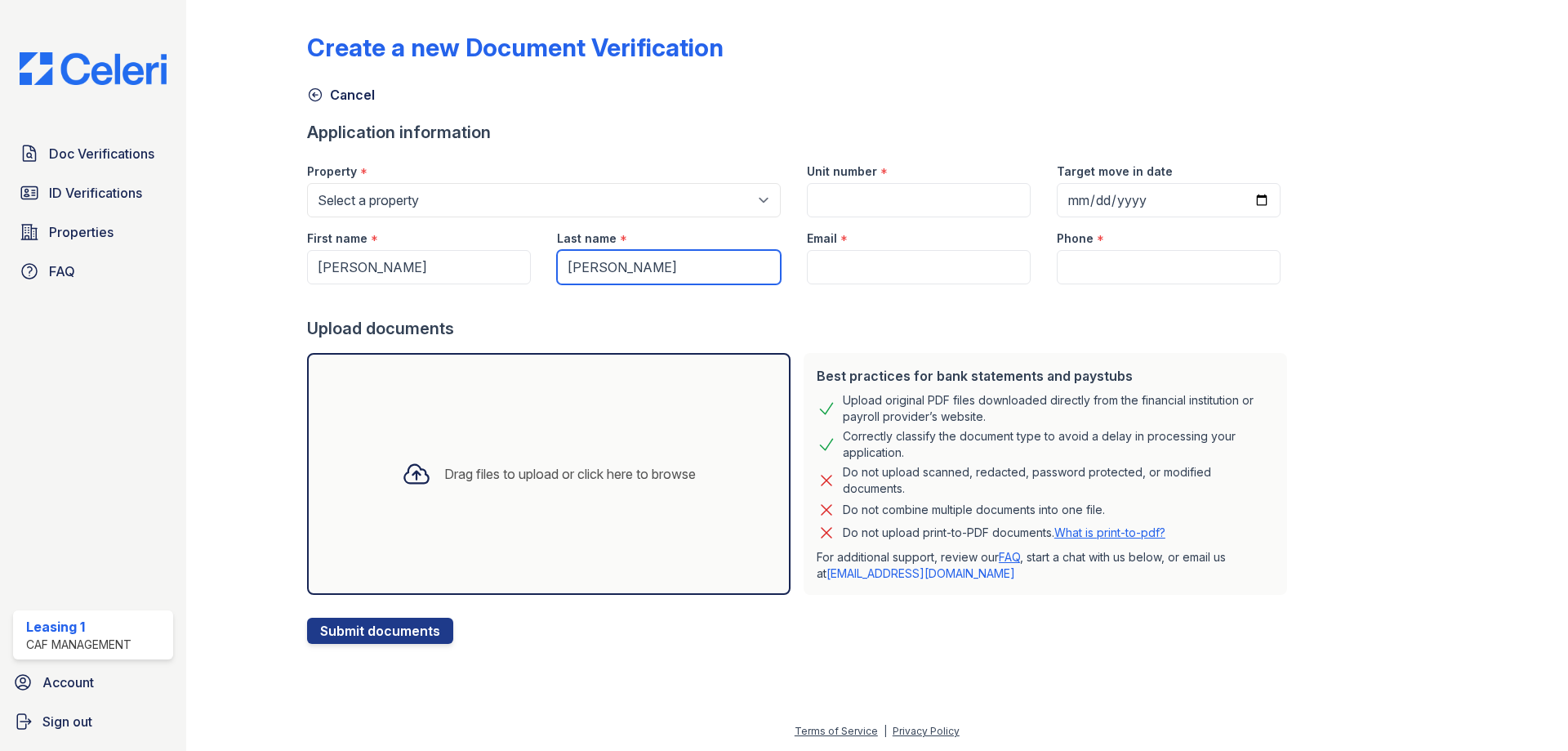
type input "Caballero Carrero"
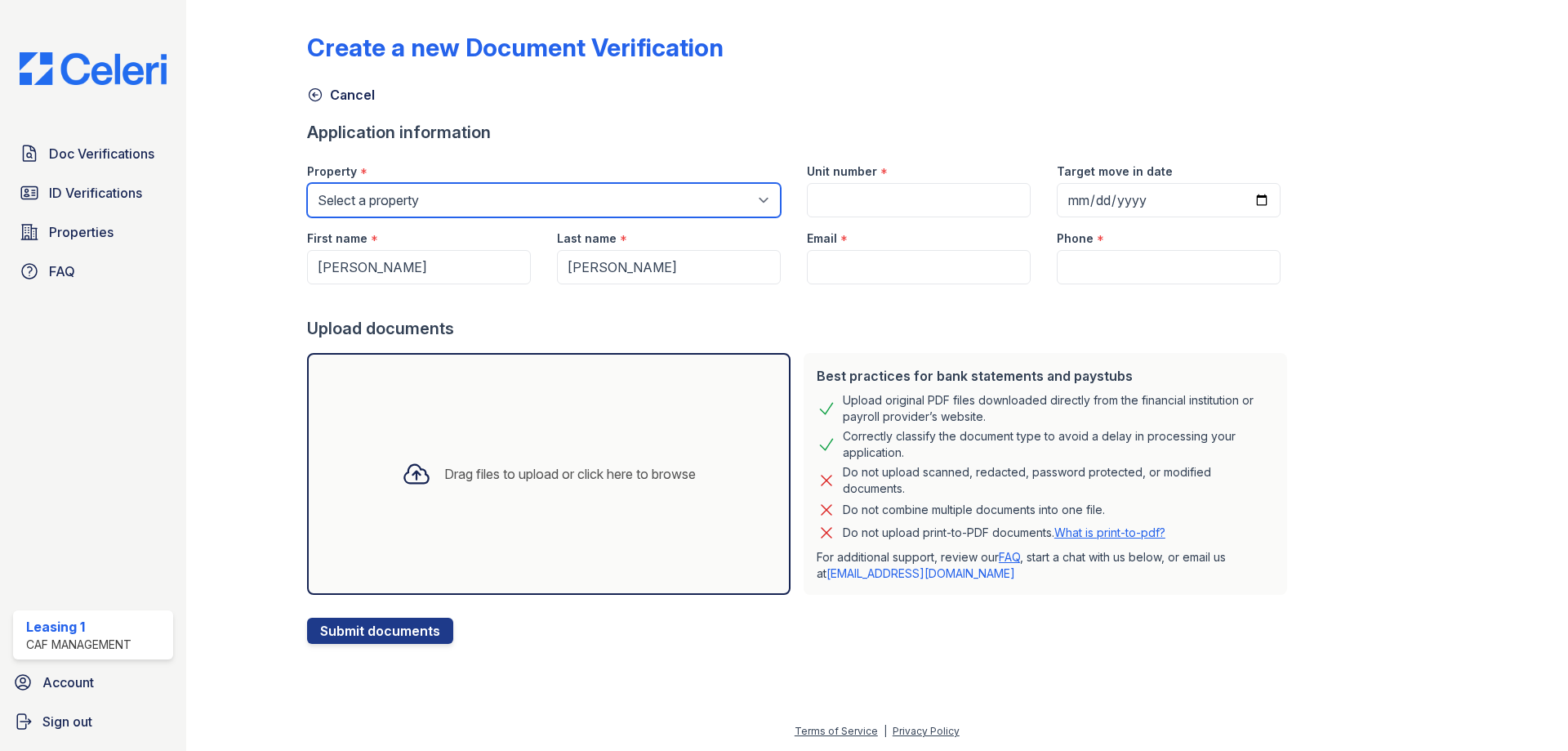
click at [454, 194] on select "Select a property Residence of [GEOGRAPHIC_DATA] of [GEOGRAPHIC_DATA][PERSON_NA…" at bounding box center [544, 200] width 474 height 34
select select "4593"
click at [307, 183] on select "Select a property Residence of North Dallas Residence of North Dallas II" at bounding box center [544, 200] width 474 height 34
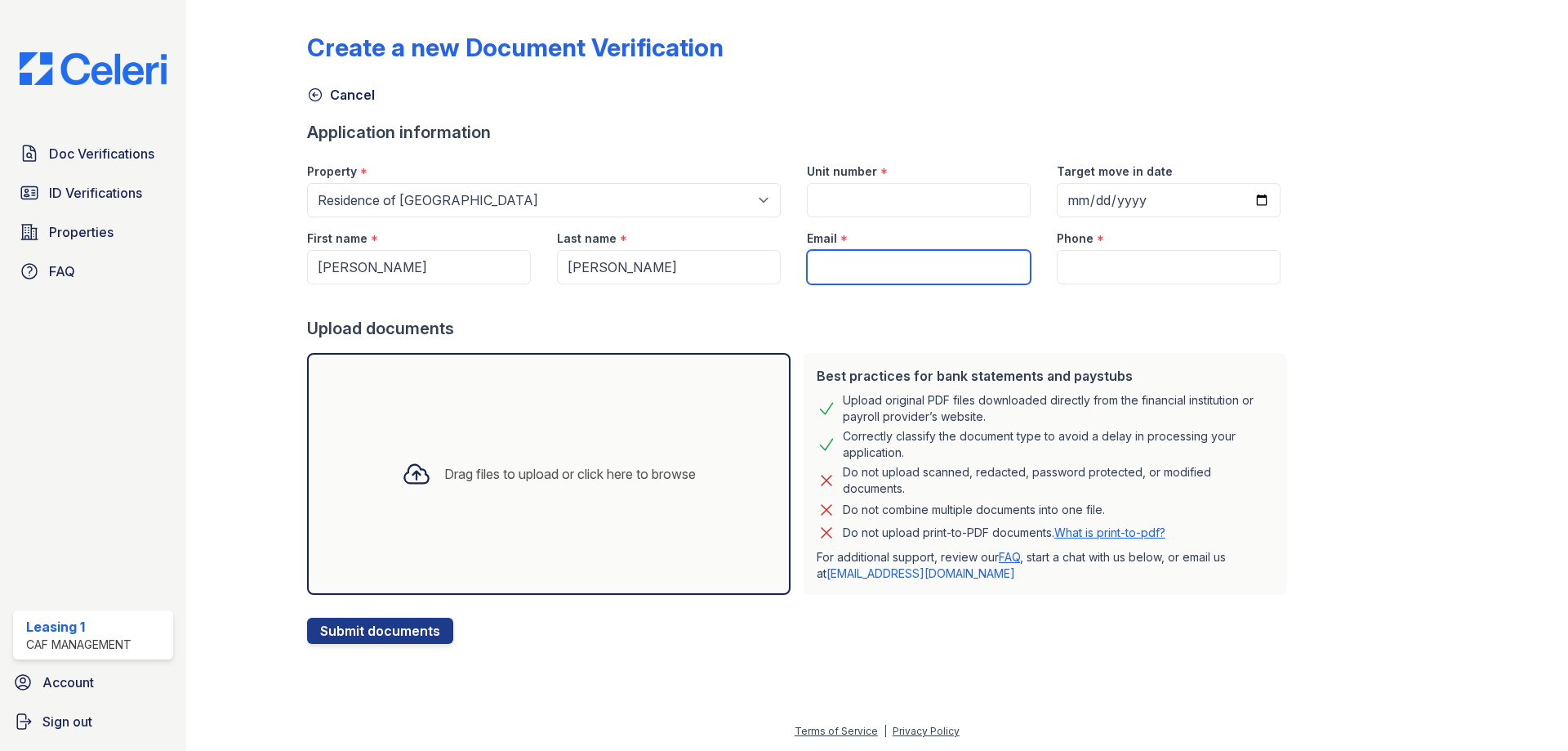
click at [846, 275] on input "Email" at bounding box center [918, 266] width 223 height 34
paste input "juanjosecaballerocarrero@gmail.com"
type input "juanjosecaballerocarrero@gmail.com"
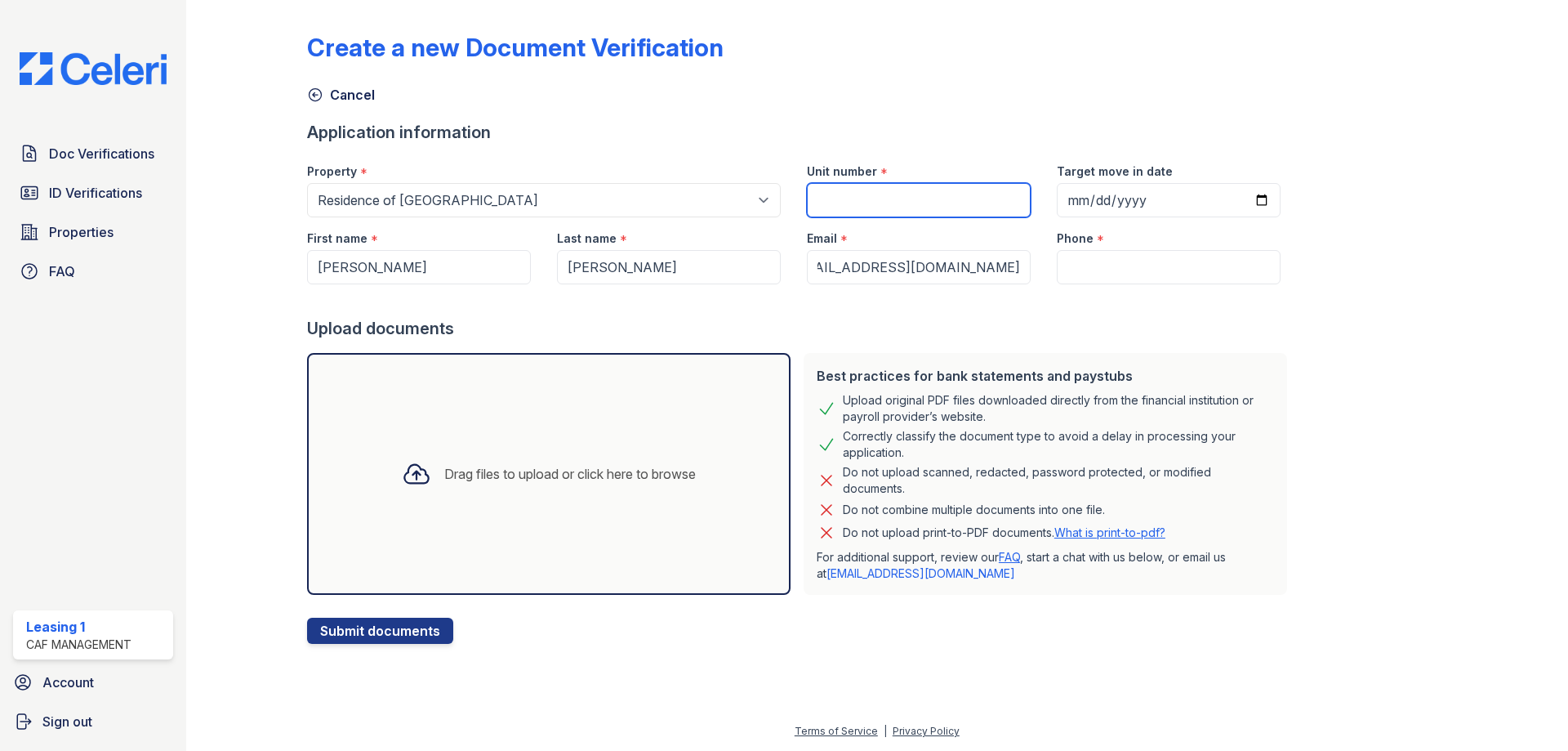
click at [855, 208] on input "Unit number" at bounding box center [918, 200] width 223 height 34
type input "827"
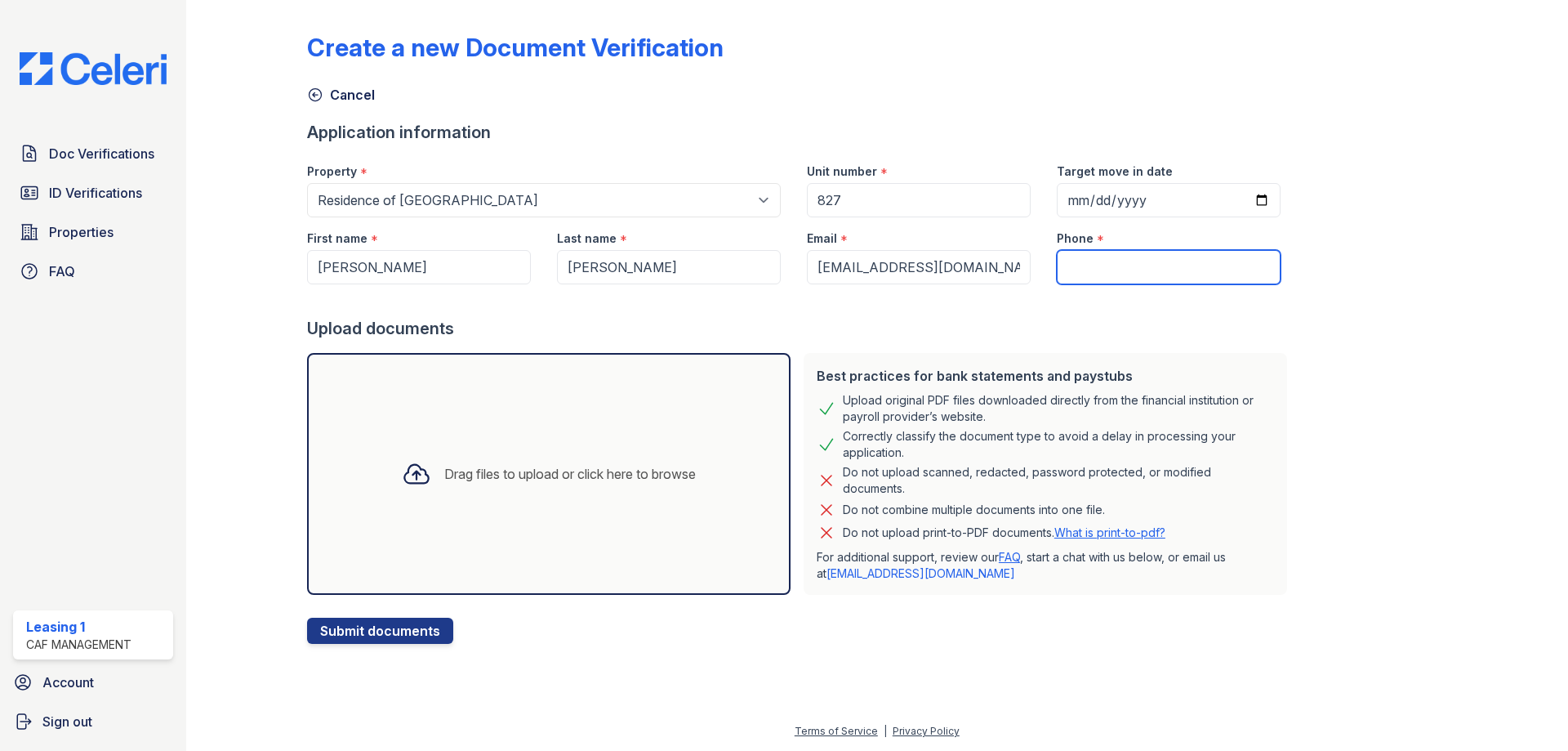
click at [1086, 277] on input "Phone" at bounding box center [1168, 266] width 223 height 34
type input "6824454288"
click at [433, 500] on div "Drag files to upload or click here to browse" at bounding box center [549, 473] width 320 height 56
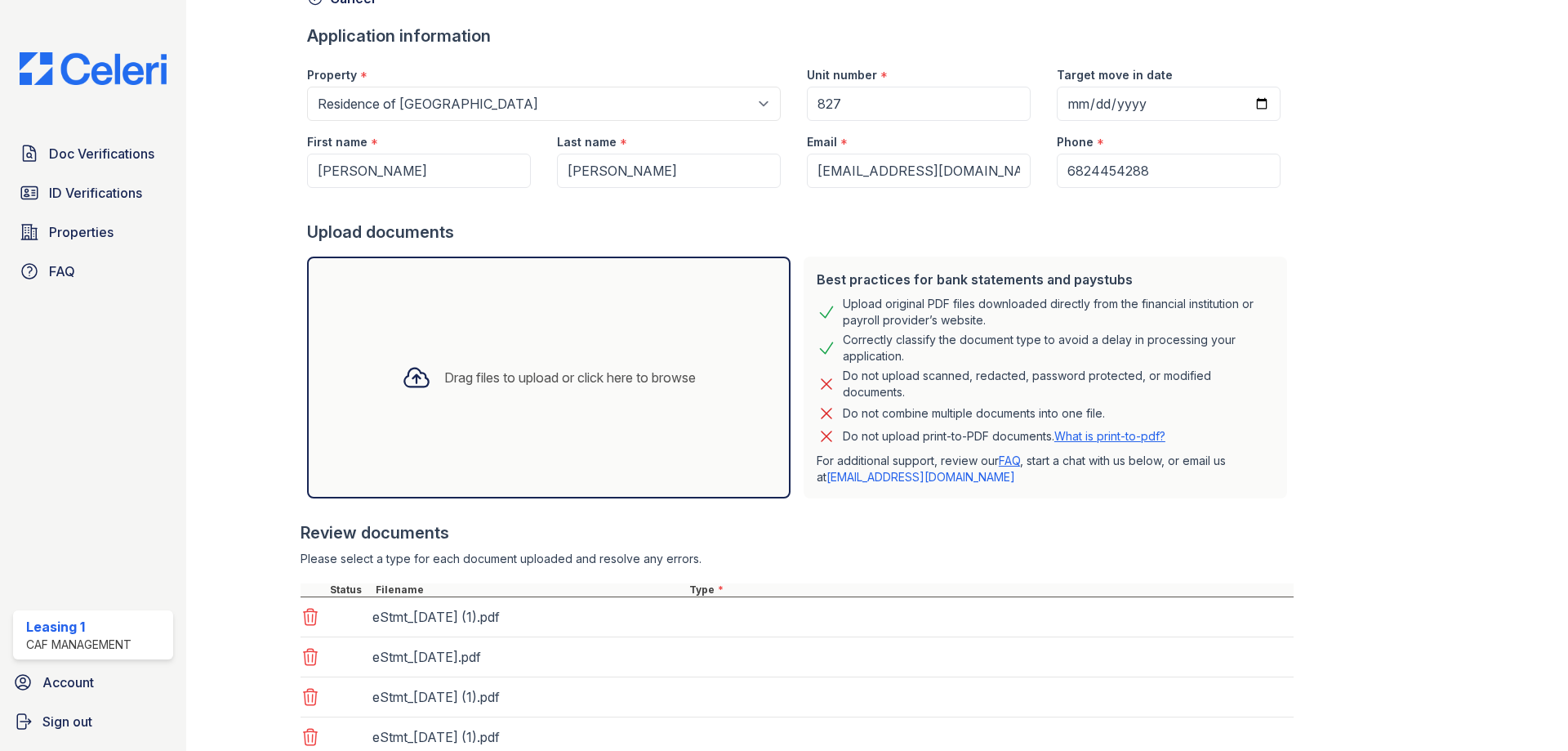
scroll to position [297, 0]
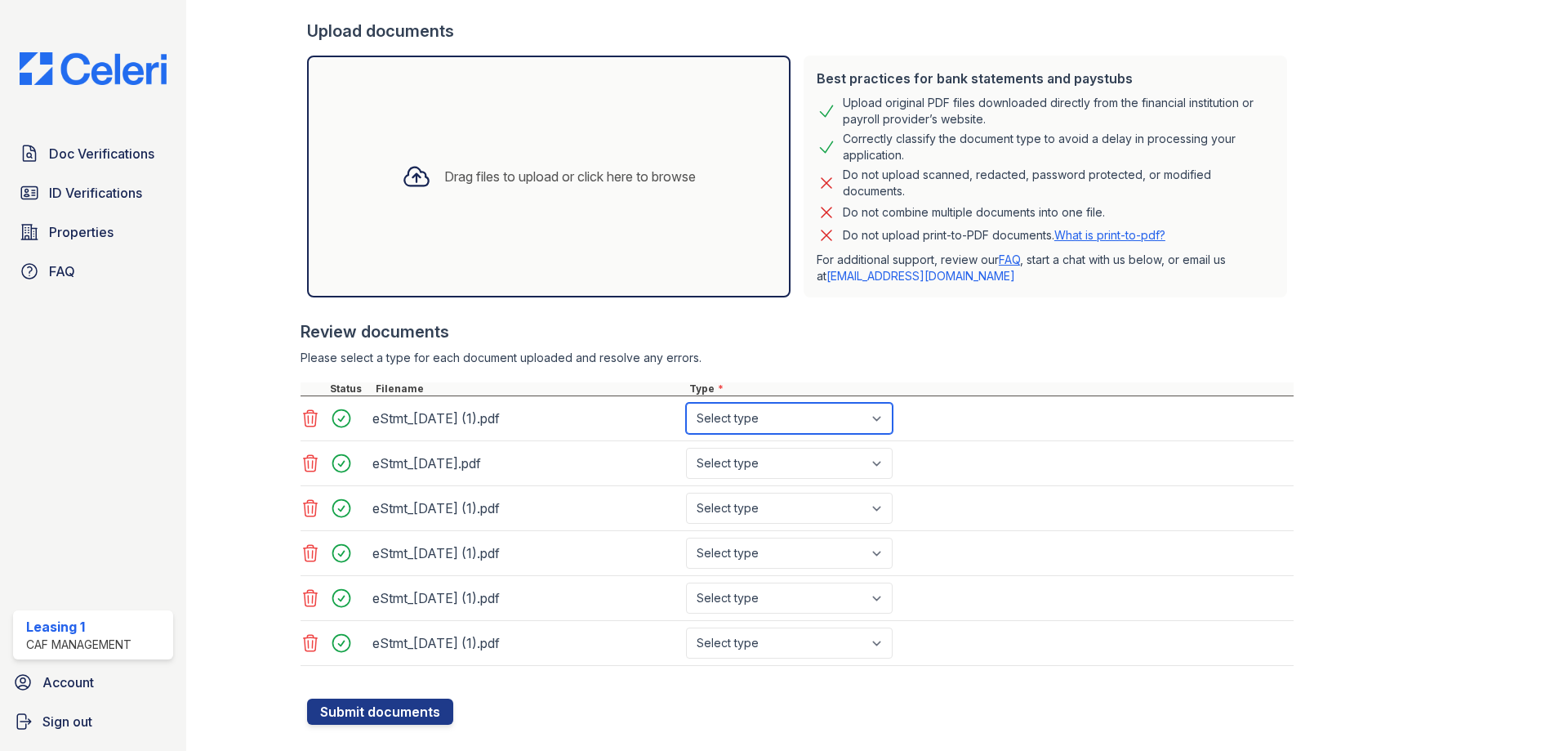
click at [755, 421] on select "Select type Paystub Bank Statement Offer Letter Tax Documents Benefit Award Let…" at bounding box center [789, 418] width 207 height 31
select select "bank_statement"
click at [686, 403] on select "Select type Paystub Bank Statement Offer Letter Tax Documents Benefit Award Let…" at bounding box center [789, 418] width 207 height 31
click at [746, 465] on select "Select type Paystub Bank Statement Offer Letter Tax Documents Benefit Award Let…" at bounding box center [789, 463] width 207 height 31
select select "bank_statement"
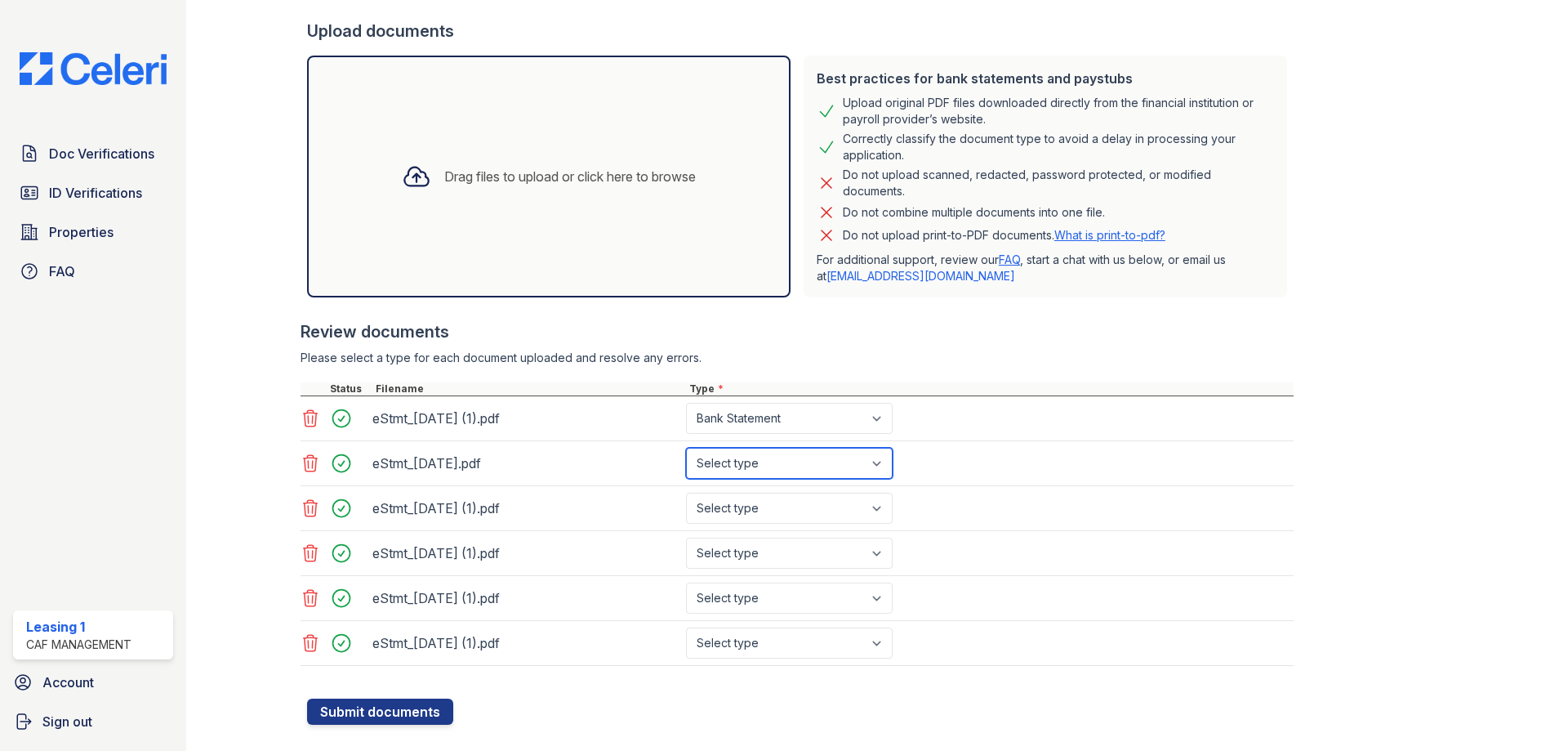
click at [686, 448] on select "Select type Paystub Bank Statement Offer Letter Tax Documents Benefit Award Let…" at bounding box center [789, 463] width 207 height 31
drag, startPoint x: 736, startPoint y: 504, endPoint x: 738, endPoint y: 523, distance: 19.1
click at [736, 504] on select "Select type Paystub Bank Statement Offer Letter Tax Documents Benefit Award Let…" at bounding box center [789, 508] width 207 height 31
select select "bank_statement"
click at [686, 493] on select "Select type Paystub Bank Statement Offer Letter Tax Documents Benefit Award Let…" at bounding box center [789, 508] width 207 height 31
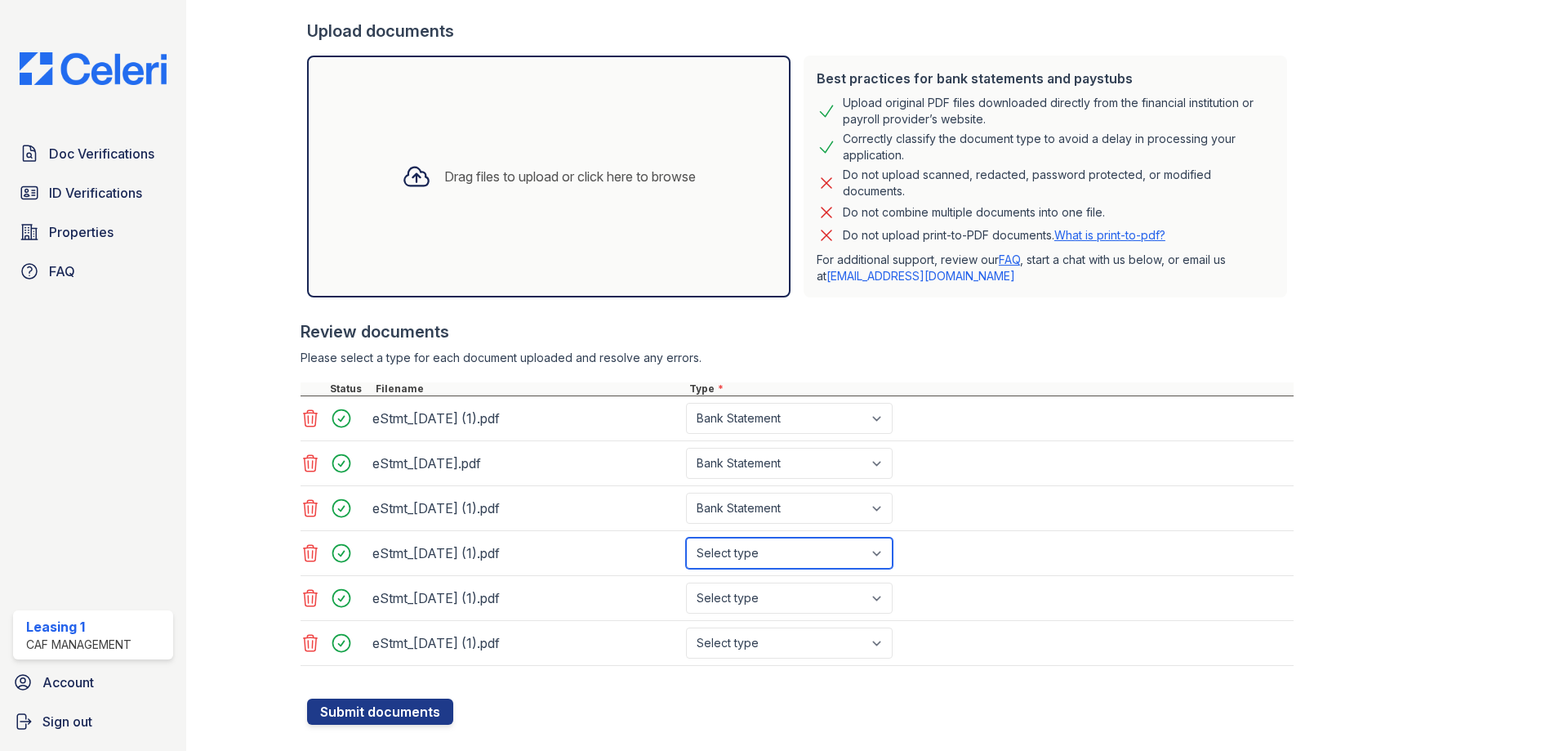
click at [745, 549] on select "Select type Paystub Bank Statement Offer Letter Tax Documents Benefit Award Let…" at bounding box center [789, 553] width 207 height 31
select select "bank_statement"
click at [686, 537] on select "Select type Paystub Bank Statement Offer Letter Tax Documents Benefit Award Let…" at bounding box center [789, 553] width 207 height 31
drag, startPoint x: 744, startPoint y: 602, endPoint x: 755, endPoint y: 638, distance: 37.6
click at [744, 602] on select "Select type Paystub Bank Statement Offer Letter Tax Documents Benefit Award Let…" at bounding box center [789, 598] width 207 height 31
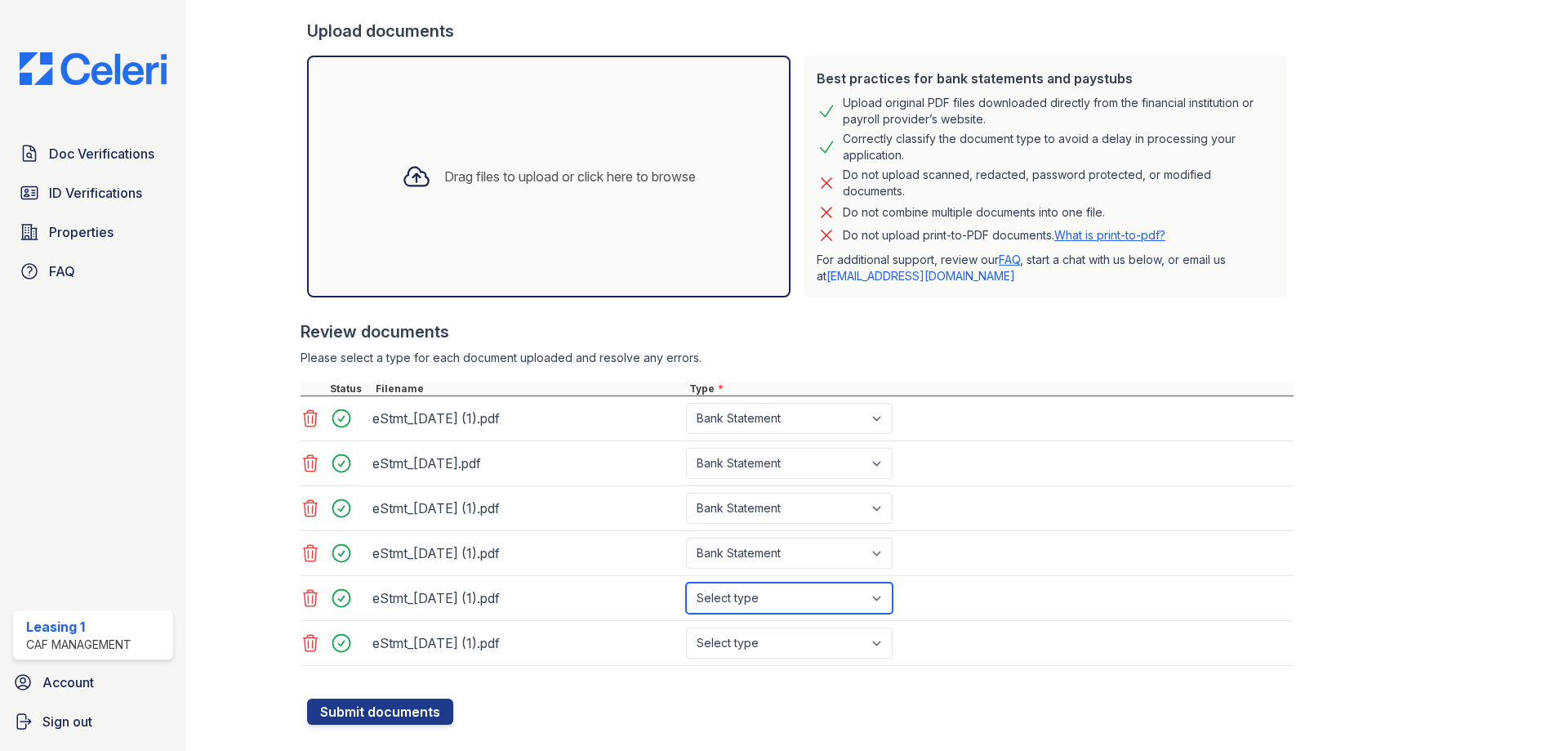
select select "bank_statement"
click at [686, 582] on select "Select type Paystub Bank Statement Offer Letter Tax Documents Benefit Award Let…" at bounding box center [789, 598] width 207 height 31
drag, startPoint x: 787, startPoint y: 638, endPoint x: 790, endPoint y: 628, distance: 10.4
click at [787, 638] on select "Select type Paystub Bank Statement Offer Letter Tax Documents Benefit Award Let…" at bounding box center [789, 643] width 207 height 31
select select "bank_statement"
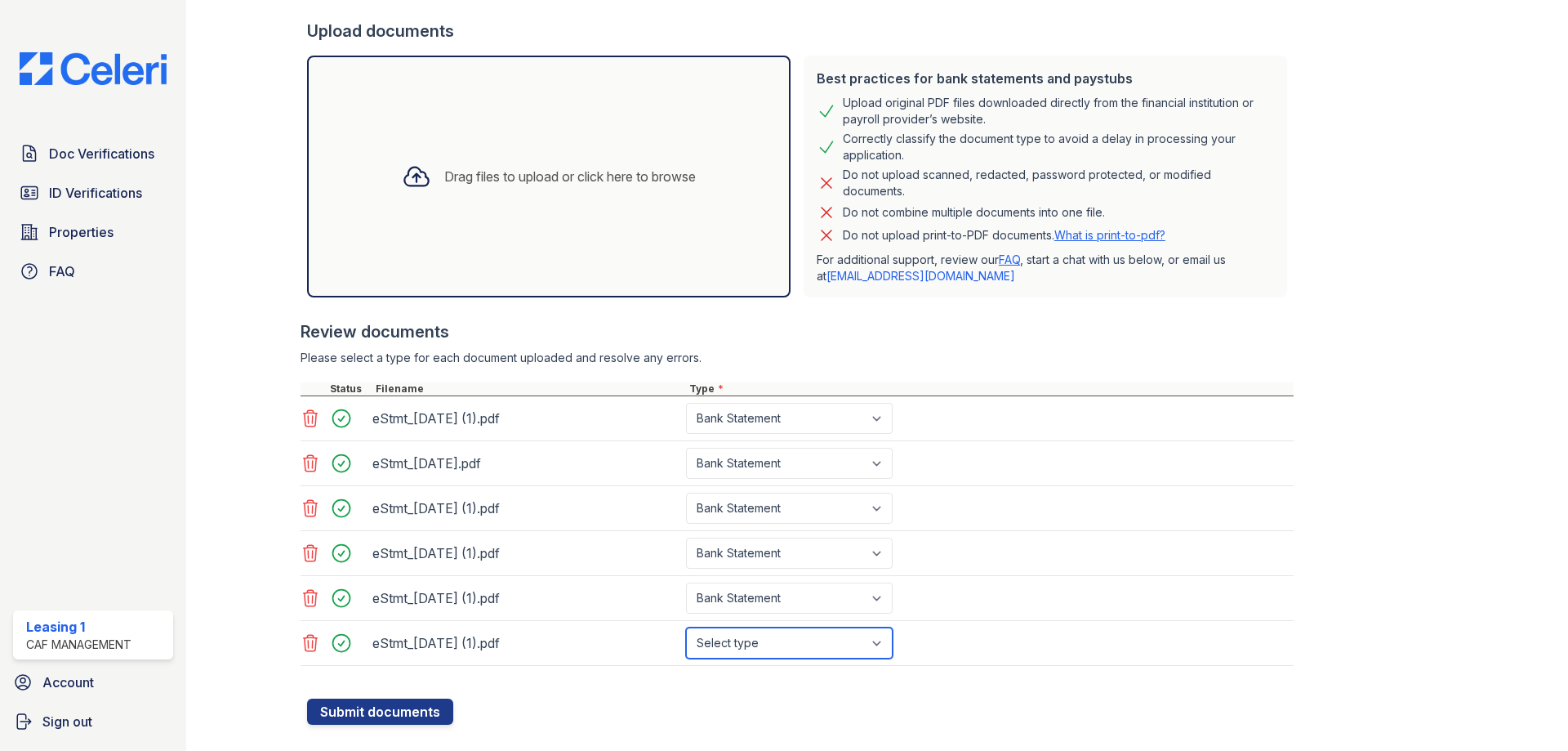
click at [686, 627] on select "Select type Paystub Bank Statement Offer Letter Tax Documents Benefit Award Let…" at bounding box center [789, 643] width 207 height 31
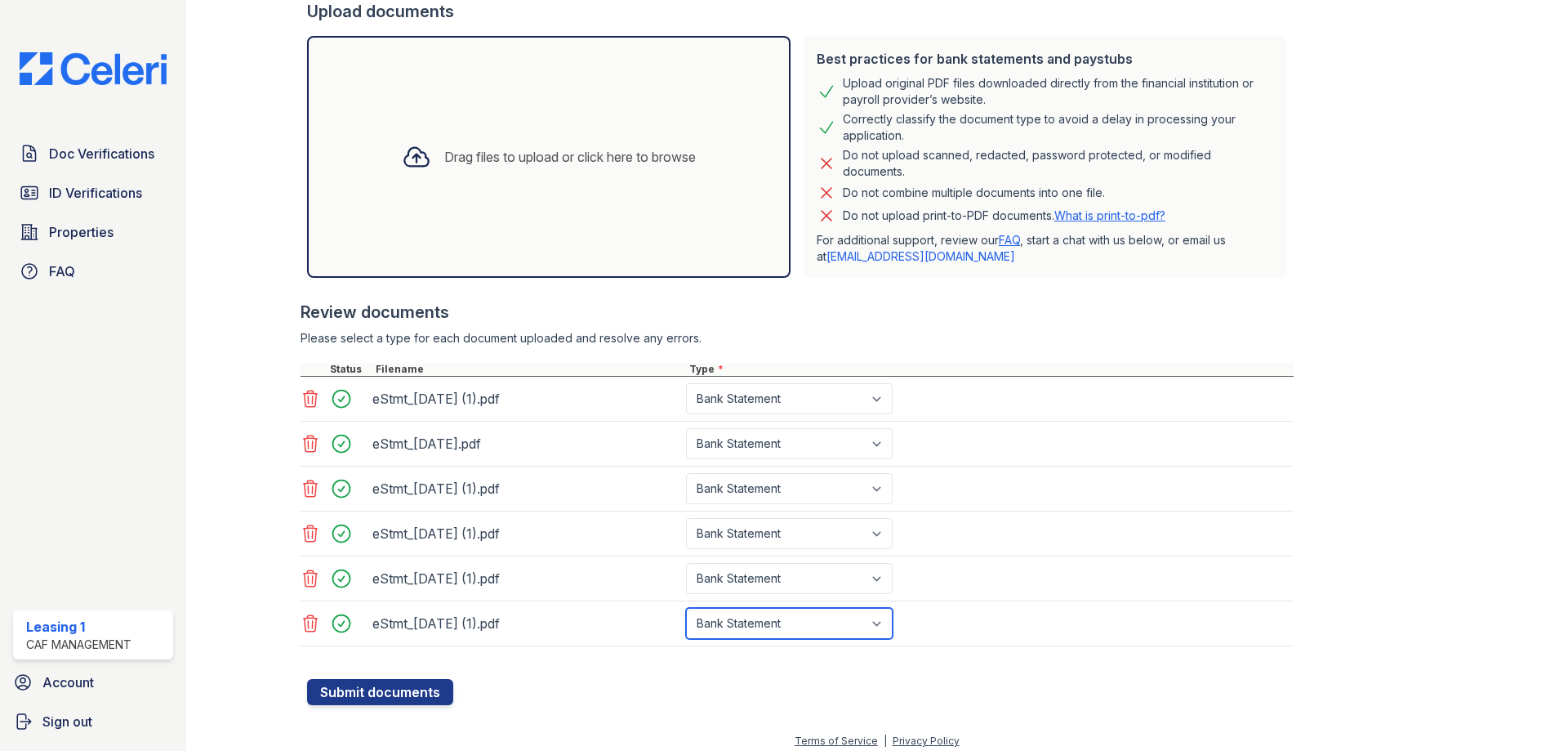
scroll to position [327, 0]
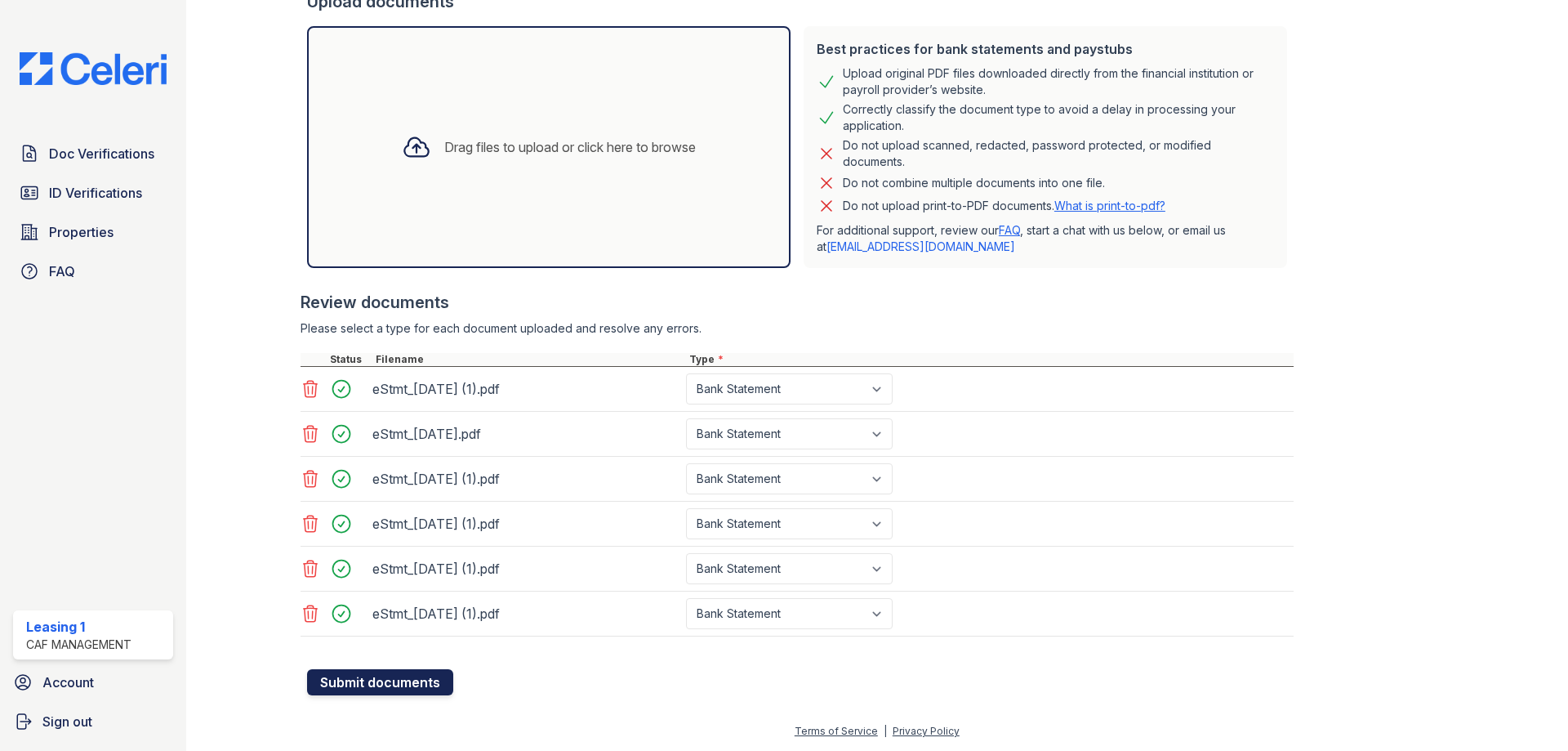
drag, startPoint x: 418, startPoint y: 675, endPoint x: 406, endPoint y: 681, distance: 13.4
click at [418, 681] on button "Submit documents" at bounding box center [380, 682] width 146 height 26
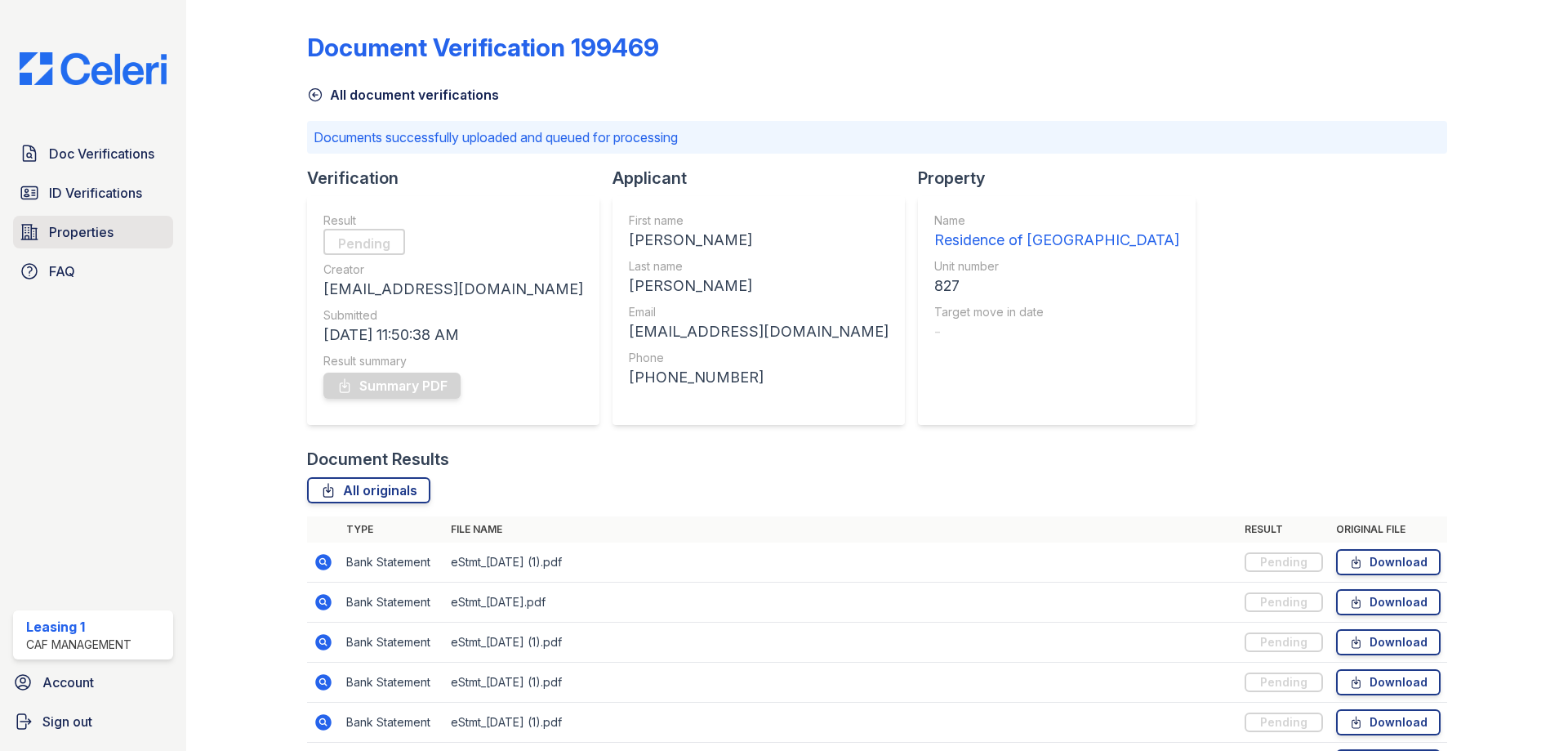
click at [82, 225] on span "Properties" at bounding box center [81, 232] width 64 height 20
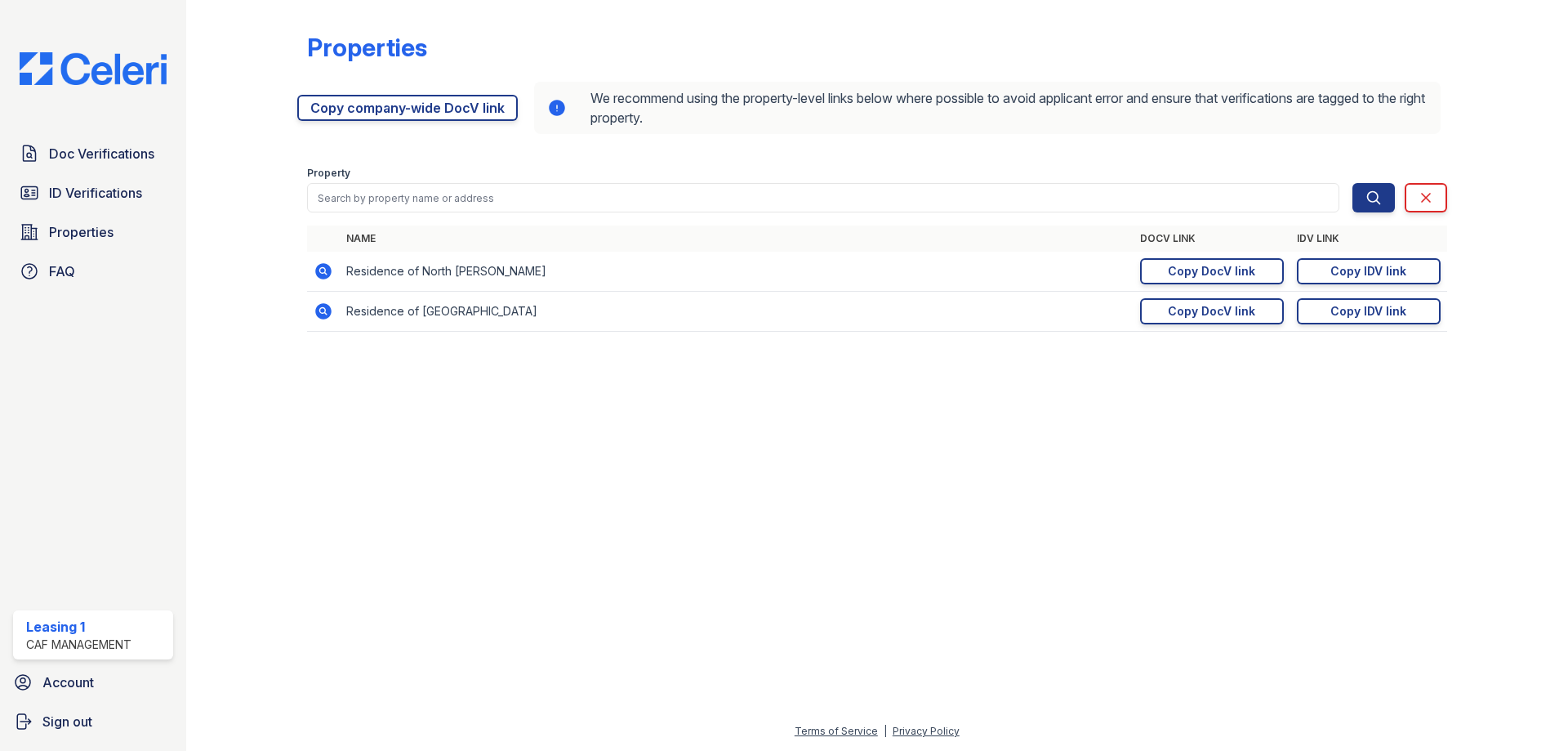
click at [328, 278] on icon at bounding box center [323, 271] width 17 height 17
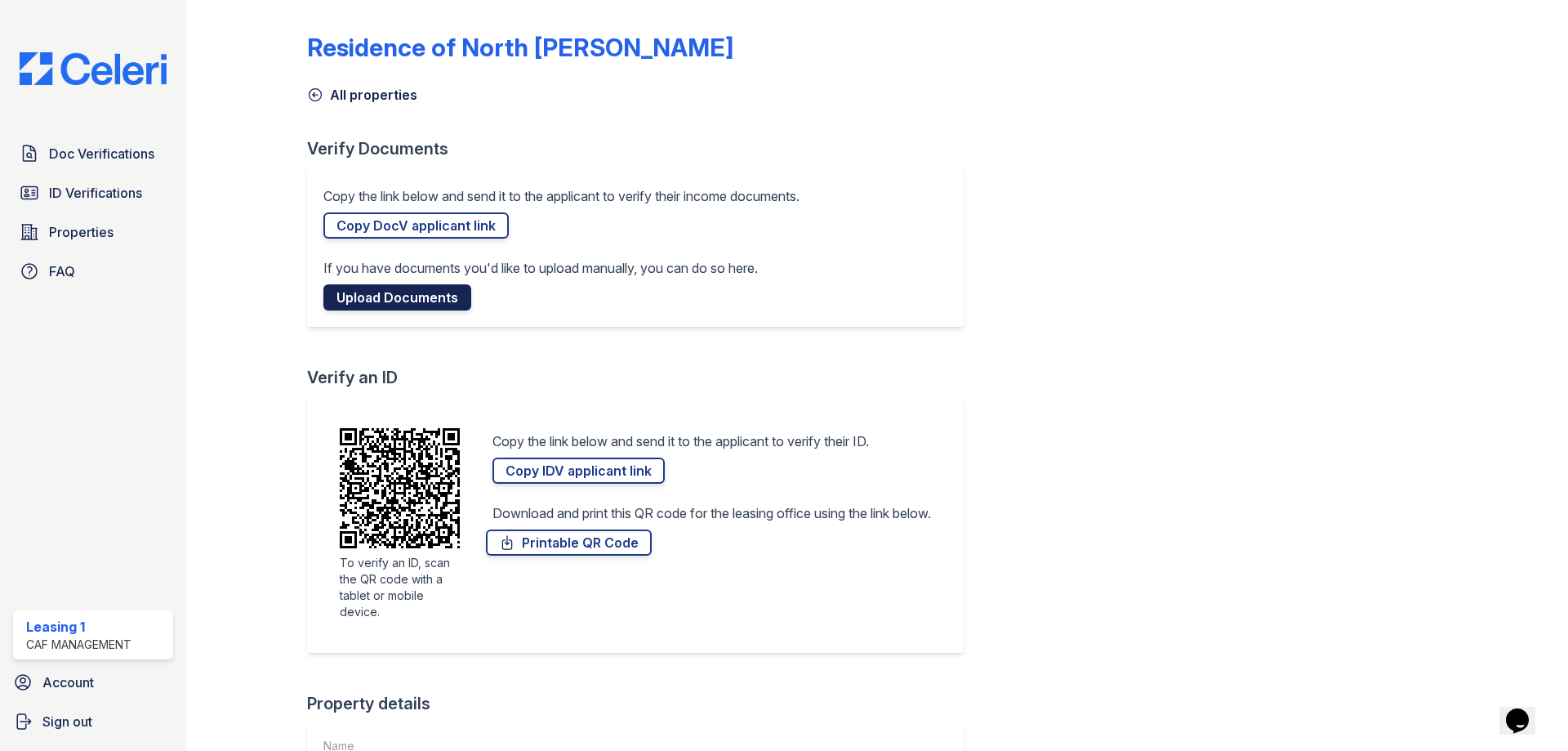
click at [387, 297] on link "Upload Documents" at bounding box center [398, 296] width 148 height 26
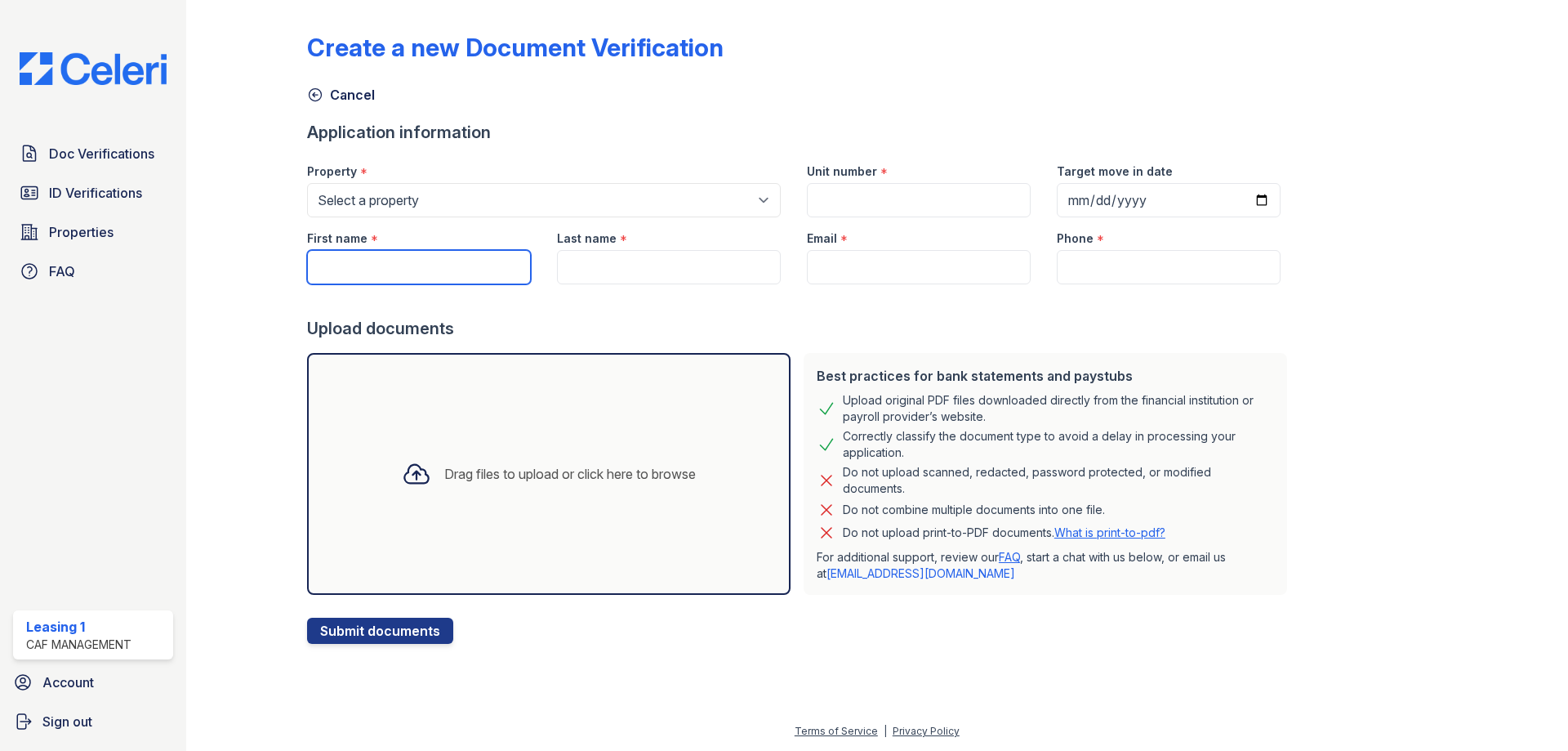
click at [372, 274] on input "First name" at bounding box center [418, 266] width 223 height 34
click at [372, 272] on input "First name" at bounding box center [418, 266] width 223 height 34
type input "Juan"
click at [657, 280] on input "Last name" at bounding box center [668, 266] width 223 height 34
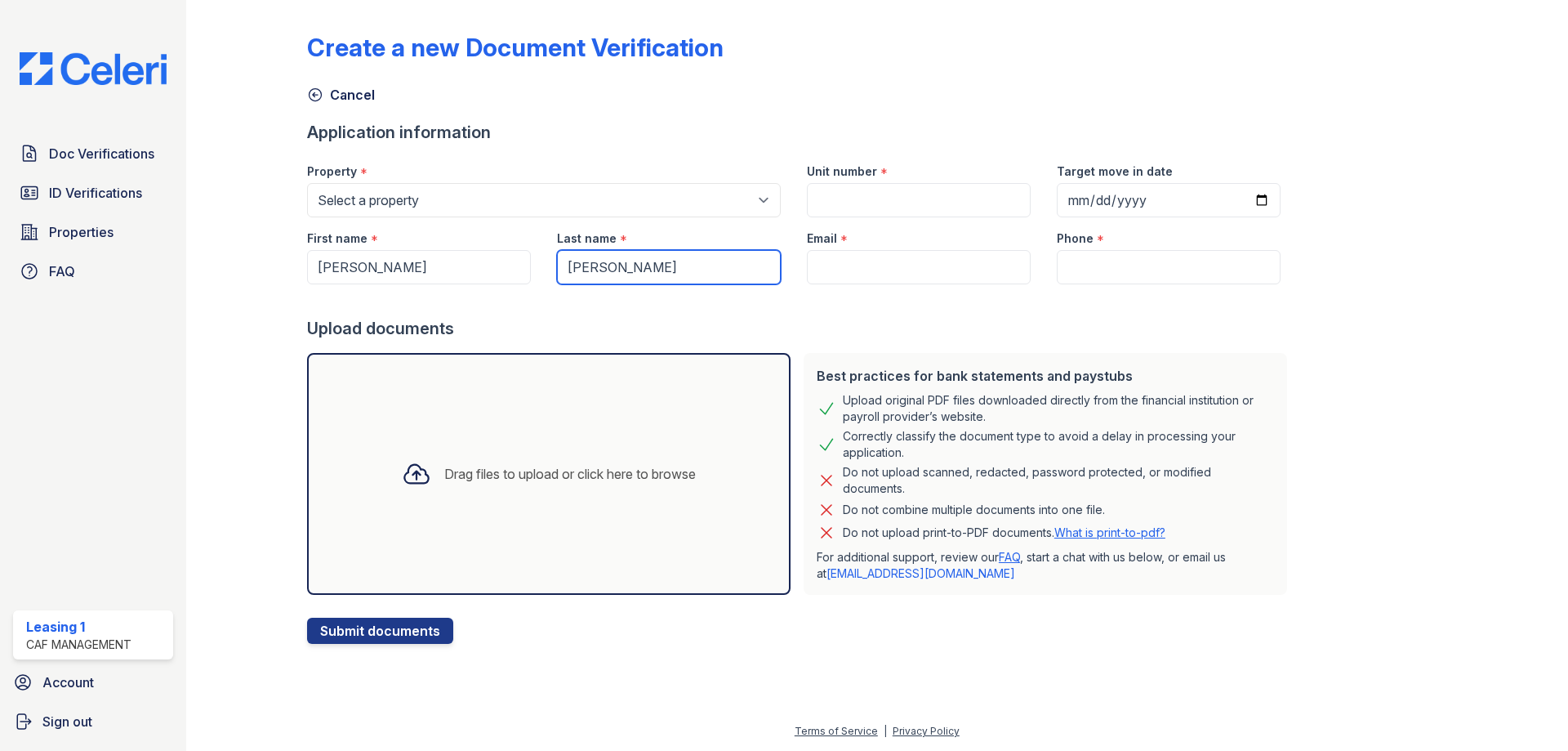
type input "Caballero Leon"
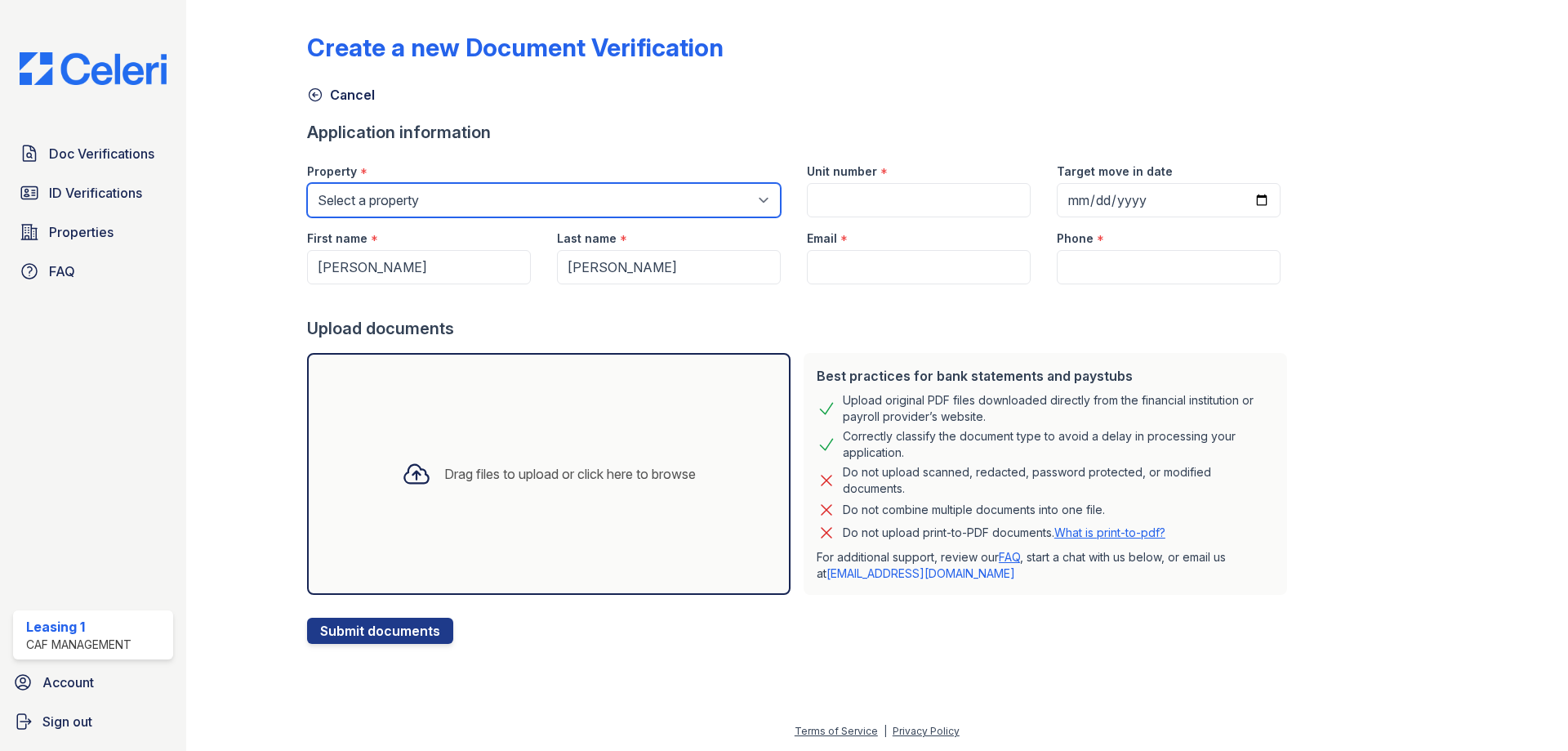
click at [709, 199] on select "Select a property Residence of North Dallas Residence of North Dallas II" at bounding box center [544, 200] width 474 height 34
select select "4593"
click at [307, 183] on select "Select a property Residence of North Dallas Residence of North Dallas II" at bounding box center [544, 200] width 474 height 34
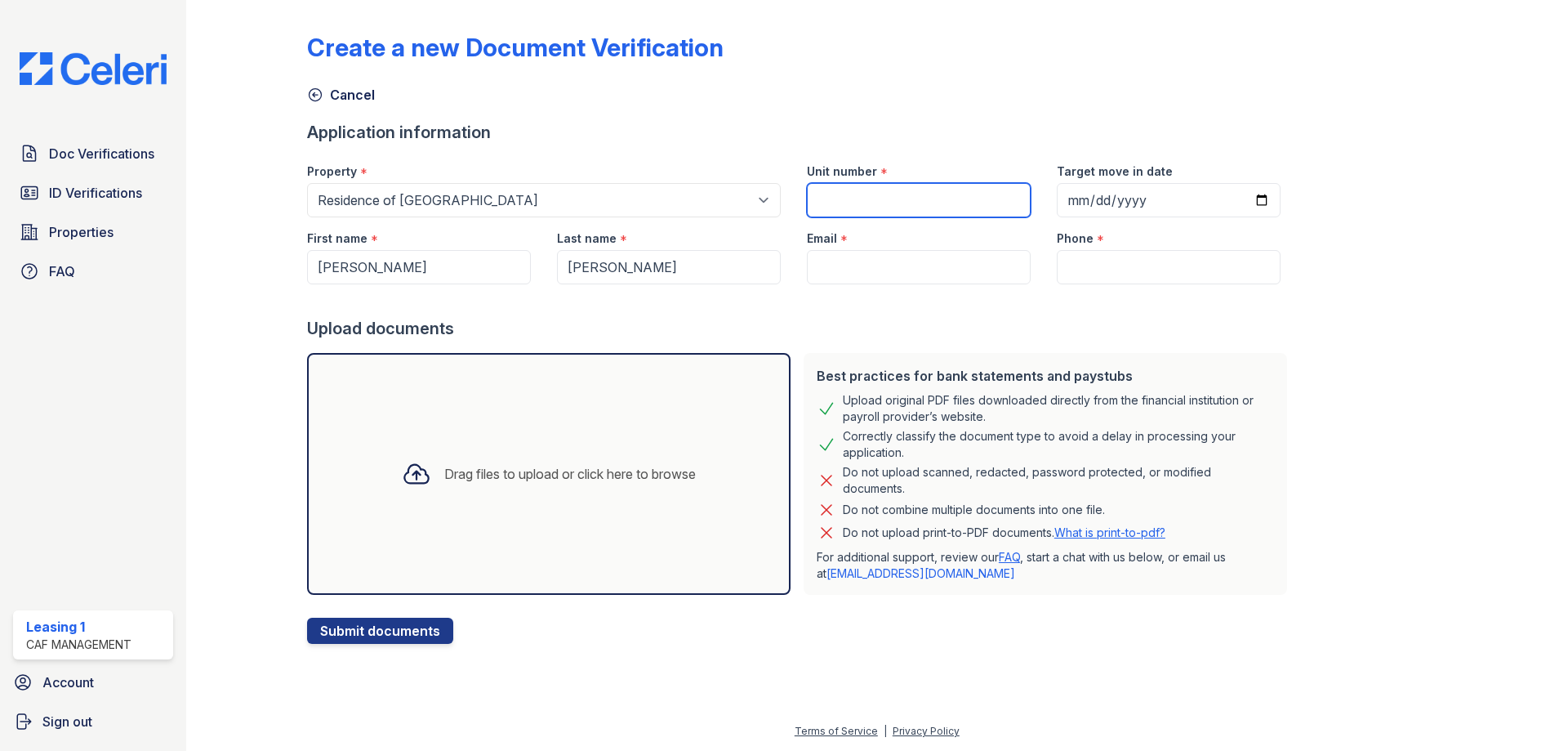
click at [807, 208] on input "Unit number" at bounding box center [918, 200] width 223 height 34
type input "827"
click at [591, 484] on div "Drag files to upload or click here to browse" at bounding box center [549, 473] width 320 height 56
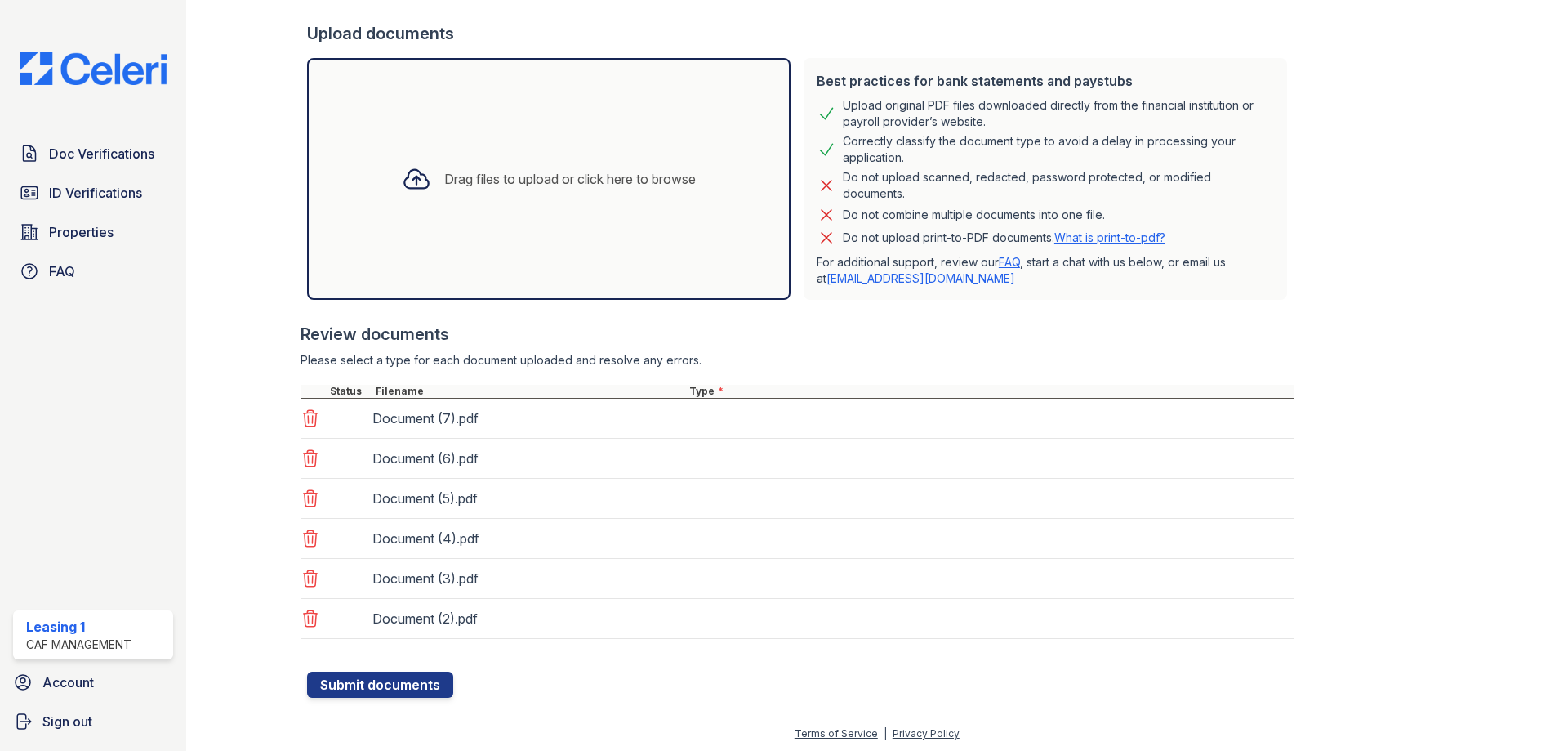
scroll to position [297, 0]
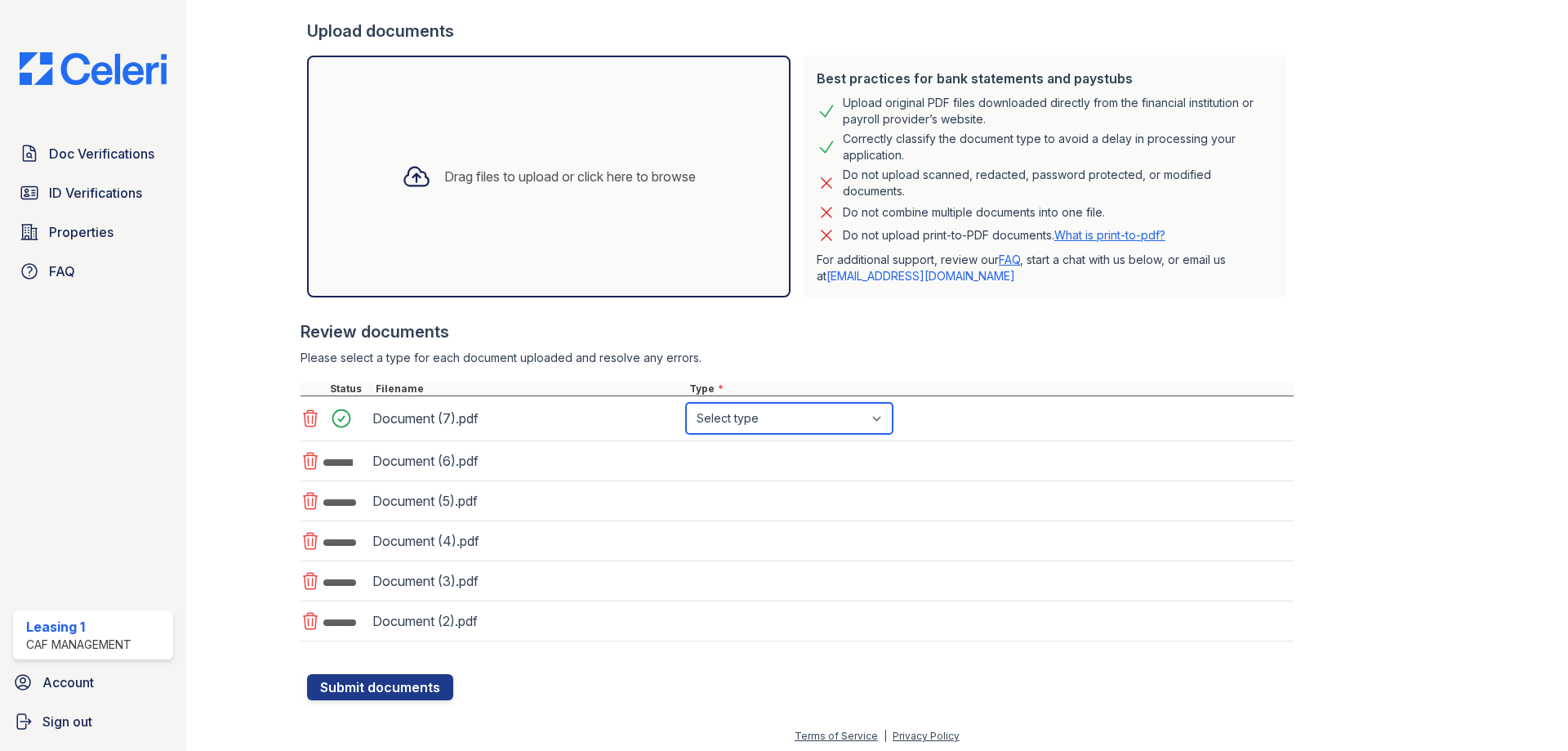
drag, startPoint x: 776, startPoint y: 424, endPoint x: 776, endPoint y: 433, distance: 9.0
click at [776, 424] on select "Select type Paystub Bank Statement Offer Letter Tax Documents Benefit Award Let…" at bounding box center [789, 418] width 207 height 31
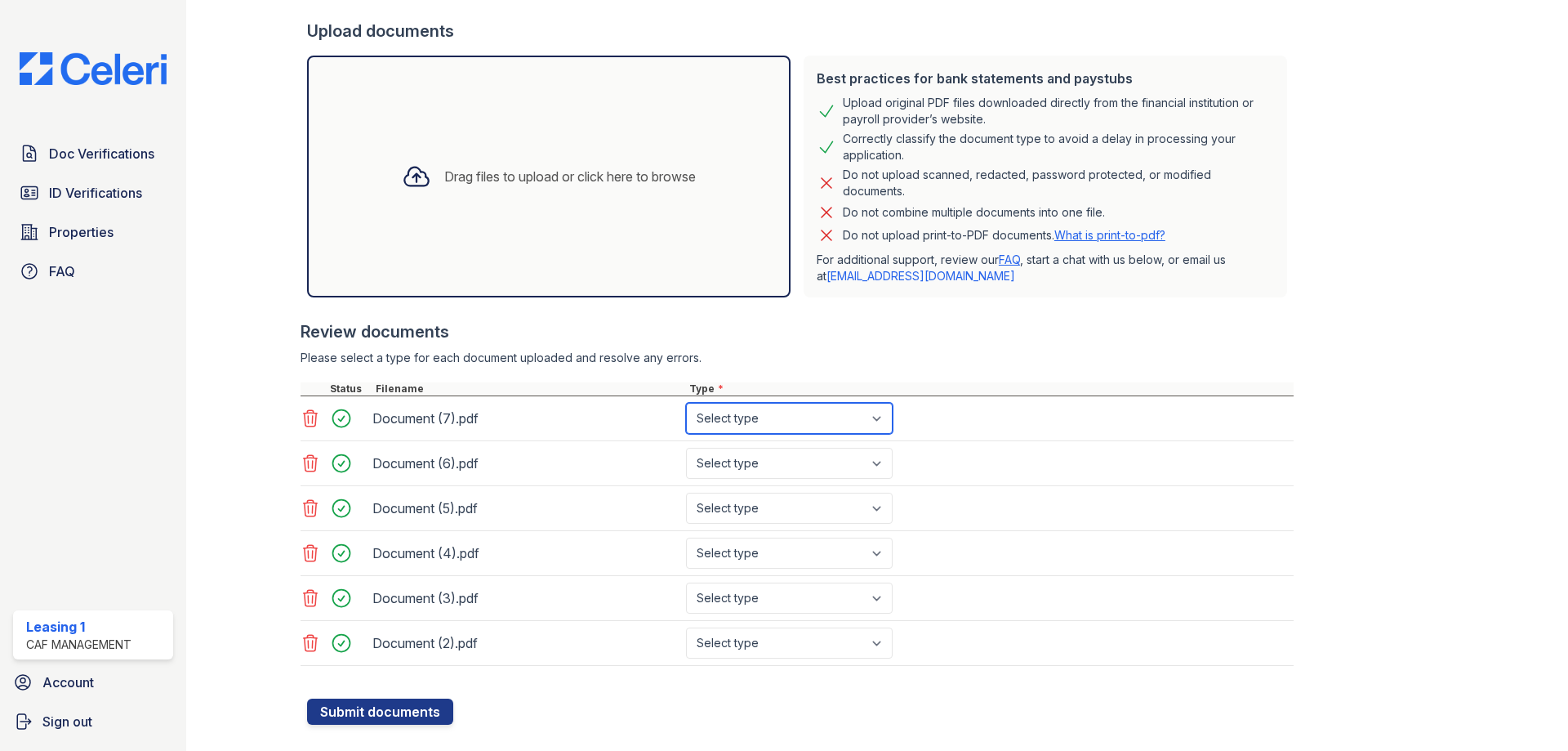
select select "bank_statement"
click at [686, 403] on select "Select type Paystub Bank Statement Offer Letter Tax Documents Benefit Award Let…" at bounding box center [789, 418] width 207 height 31
drag, startPoint x: 756, startPoint y: 469, endPoint x: 756, endPoint y: 478, distance: 9.0
click at [756, 469] on select "Select type Paystub Bank Statement Offer Letter Tax Documents Benefit Award Let…" at bounding box center [789, 463] width 207 height 31
select select "bank_statement"
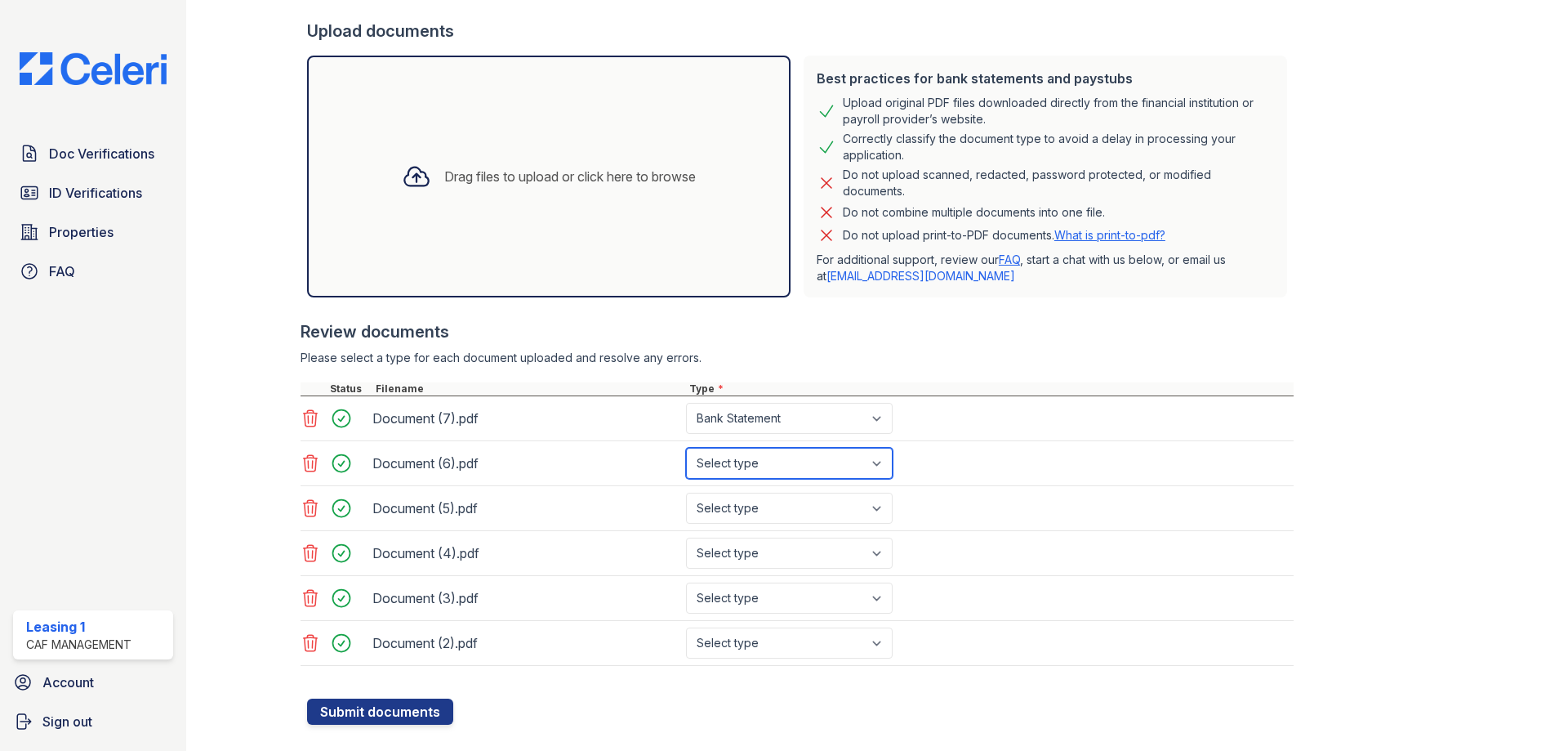
click at [686, 448] on select "Select type Paystub Bank Statement Offer Letter Tax Documents Benefit Award Let…" at bounding box center [789, 463] width 207 height 31
click at [746, 515] on select "Select type Paystub Bank Statement Offer Letter Tax Documents Benefit Award Let…" at bounding box center [789, 508] width 207 height 31
select select "bank_statement"
click at [686, 493] on select "Select type Paystub Bank Statement Offer Letter Tax Documents Benefit Award Let…" at bounding box center [789, 508] width 207 height 31
drag, startPoint x: 753, startPoint y: 557, endPoint x: 753, endPoint y: 567, distance: 10.0
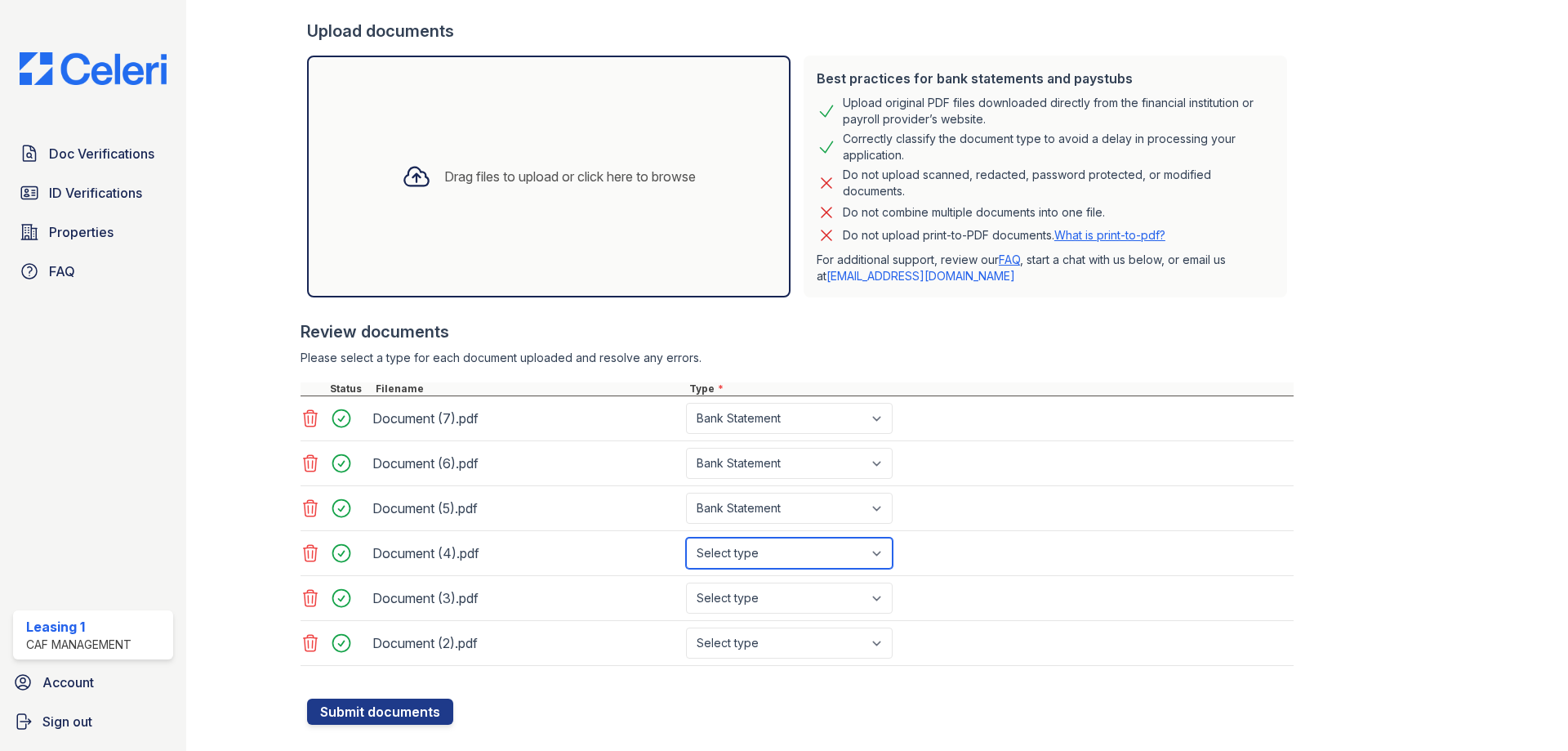
click at [753, 557] on select "Select type Paystub Bank Statement Offer Letter Tax Documents Benefit Award Let…" at bounding box center [789, 553] width 207 height 31
select select "bank_statement"
click at [686, 537] on select "Select type Paystub Bank Statement Offer Letter Tax Documents Benefit Award Let…" at bounding box center [789, 553] width 207 height 31
click at [759, 605] on select "Select type Paystub Bank Statement Offer Letter Tax Documents Benefit Award Let…" at bounding box center [789, 598] width 207 height 31
select select "bank_statement"
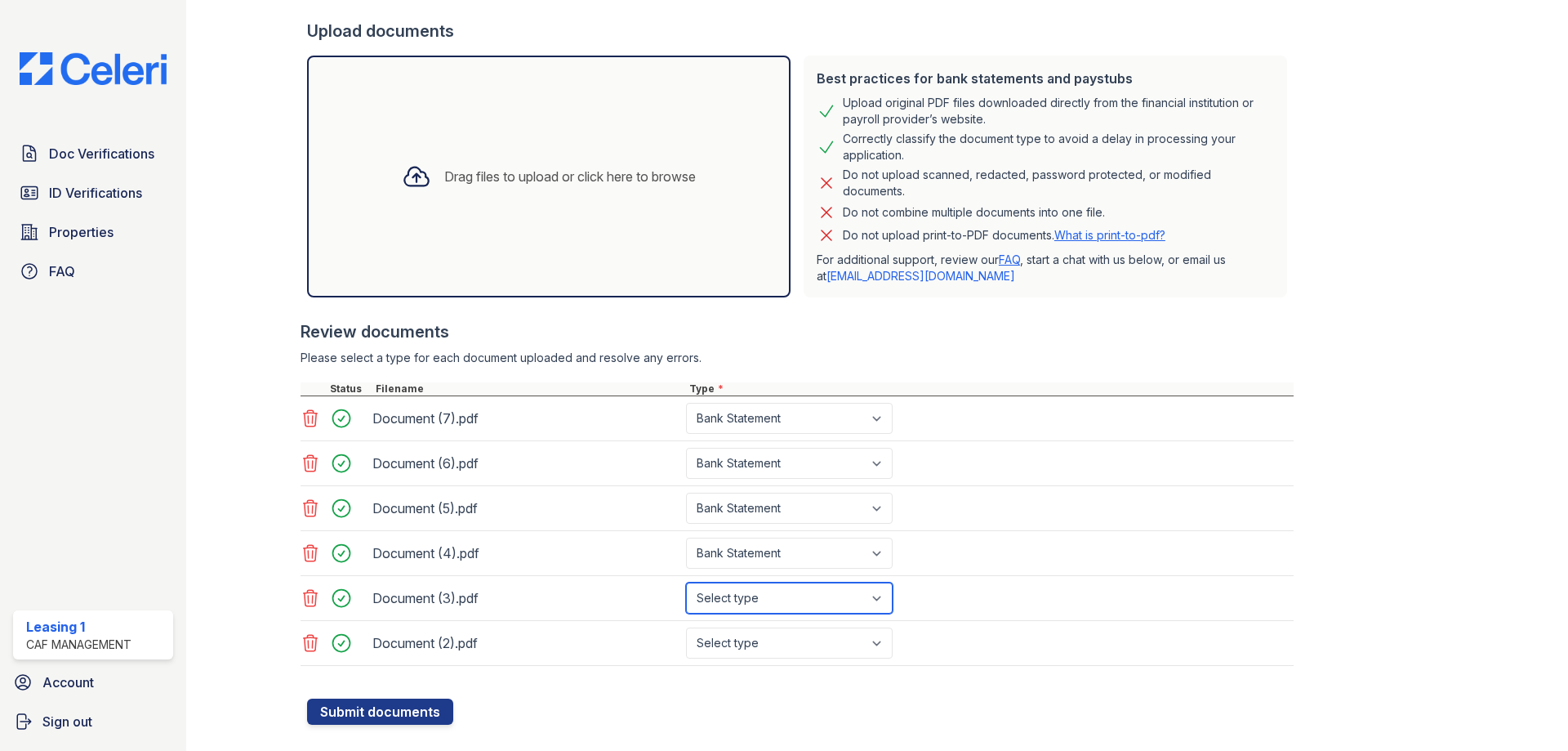
click at [686, 582] on select "Select type Paystub Bank Statement Offer Letter Tax Documents Benefit Award Let…" at bounding box center [789, 598] width 207 height 31
click at [772, 641] on select "Select type Paystub Bank Statement Offer Letter Tax Documents Benefit Award Let…" at bounding box center [789, 643] width 207 height 31
select select "bank_statement"
click at [686, 627] on select "Select type Paystub Bank Statement Offer Letter Tax Documents Benefit Award Let…" at bounding box center [789, 643] width 207 height 31
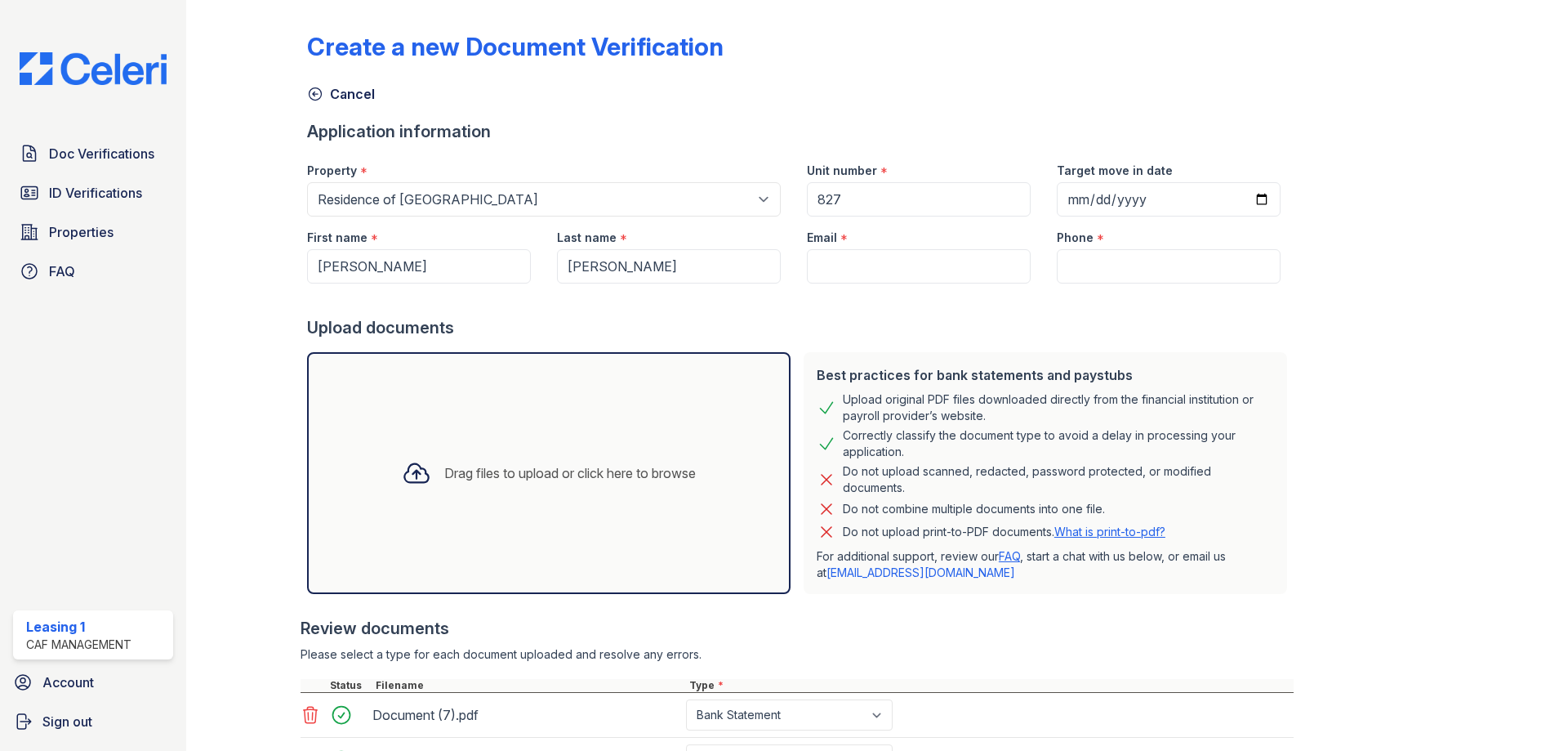
scroll to position [0, 0]
click at [914, 271] on input "Email" at bounding box center [918, 266] width 223 height 34
type input "[EMAIL_ADDRESS][DOMAIN_NAME]"
click at [1100, 268] on input "Phone" at bounding box center [1168, 266] width 223 height 34
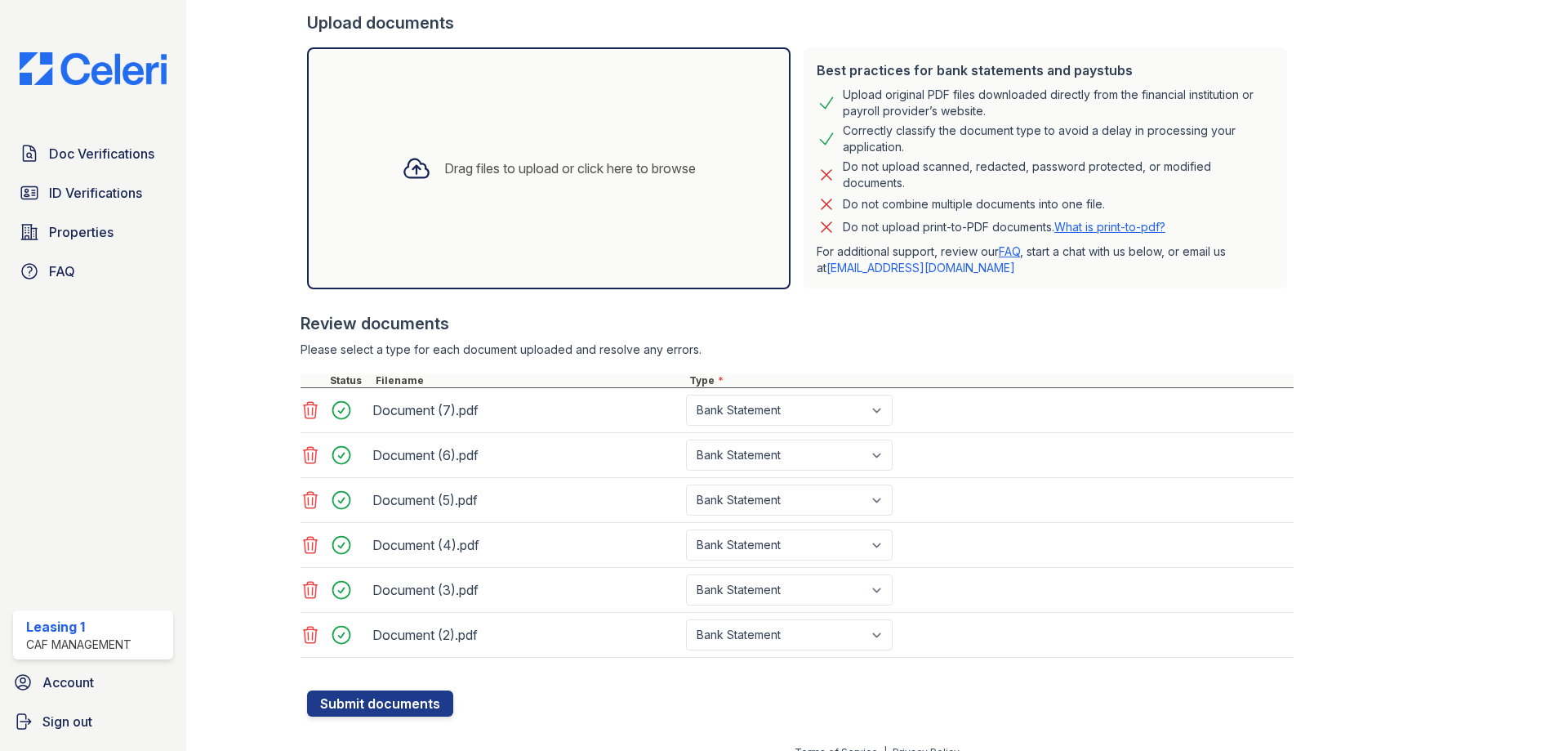
scroll to position [327, 0]
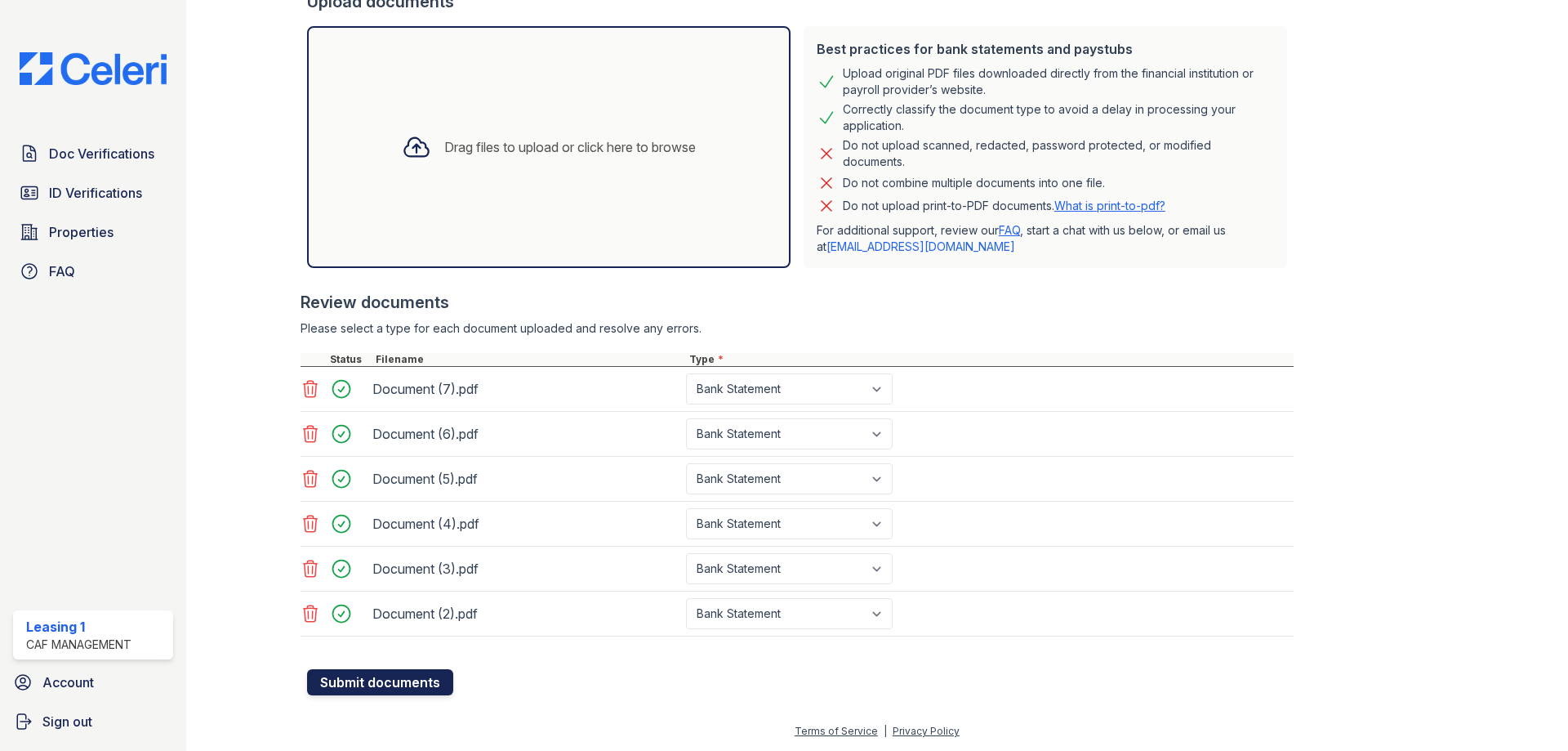
type input "4694063034"
click at [387, 687] on button "Submit documents" at bounding box center [380, 682] width 146 height 26
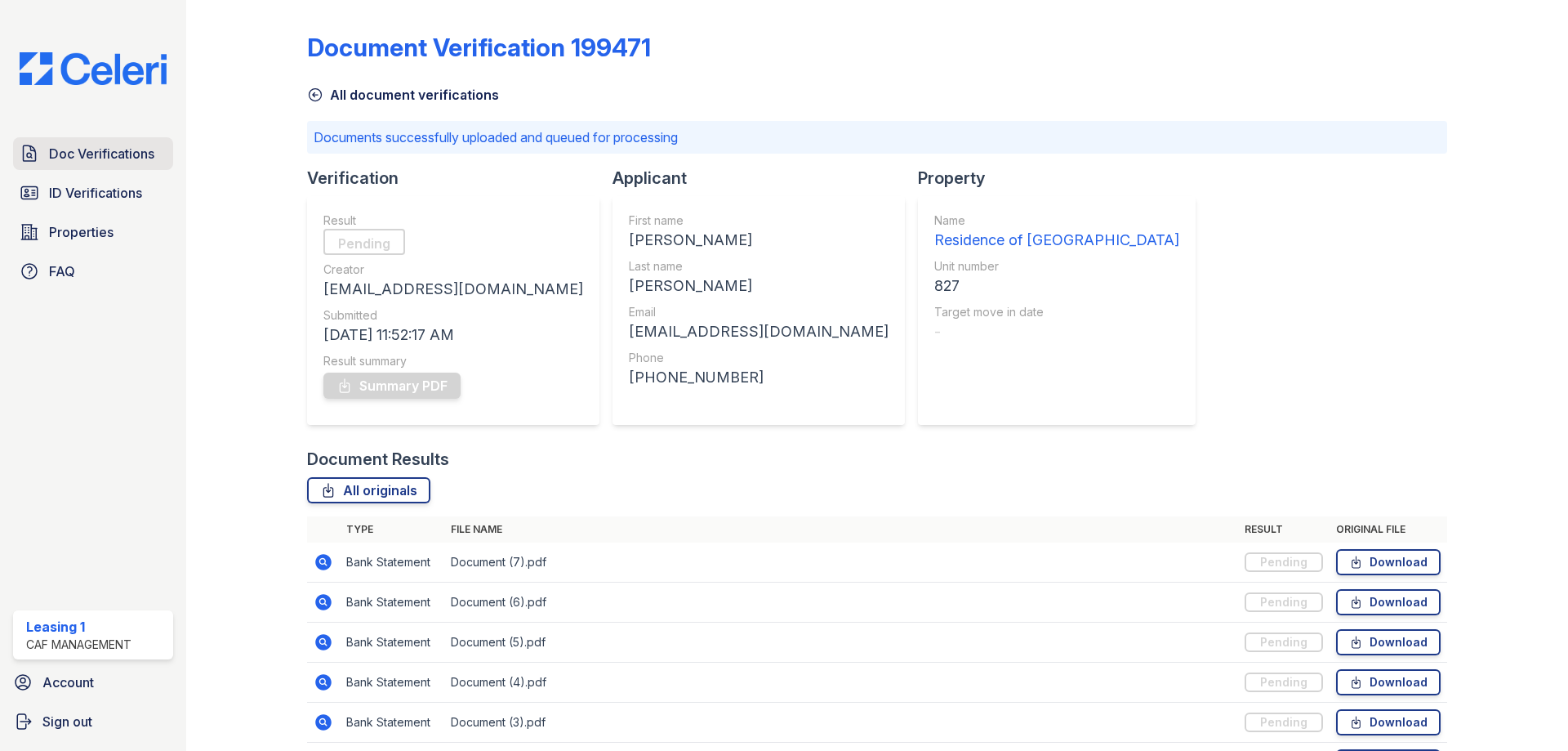
click at [138, 158] on span "Doc Verifications" at bounding box center [101, 153] width 105 height 20
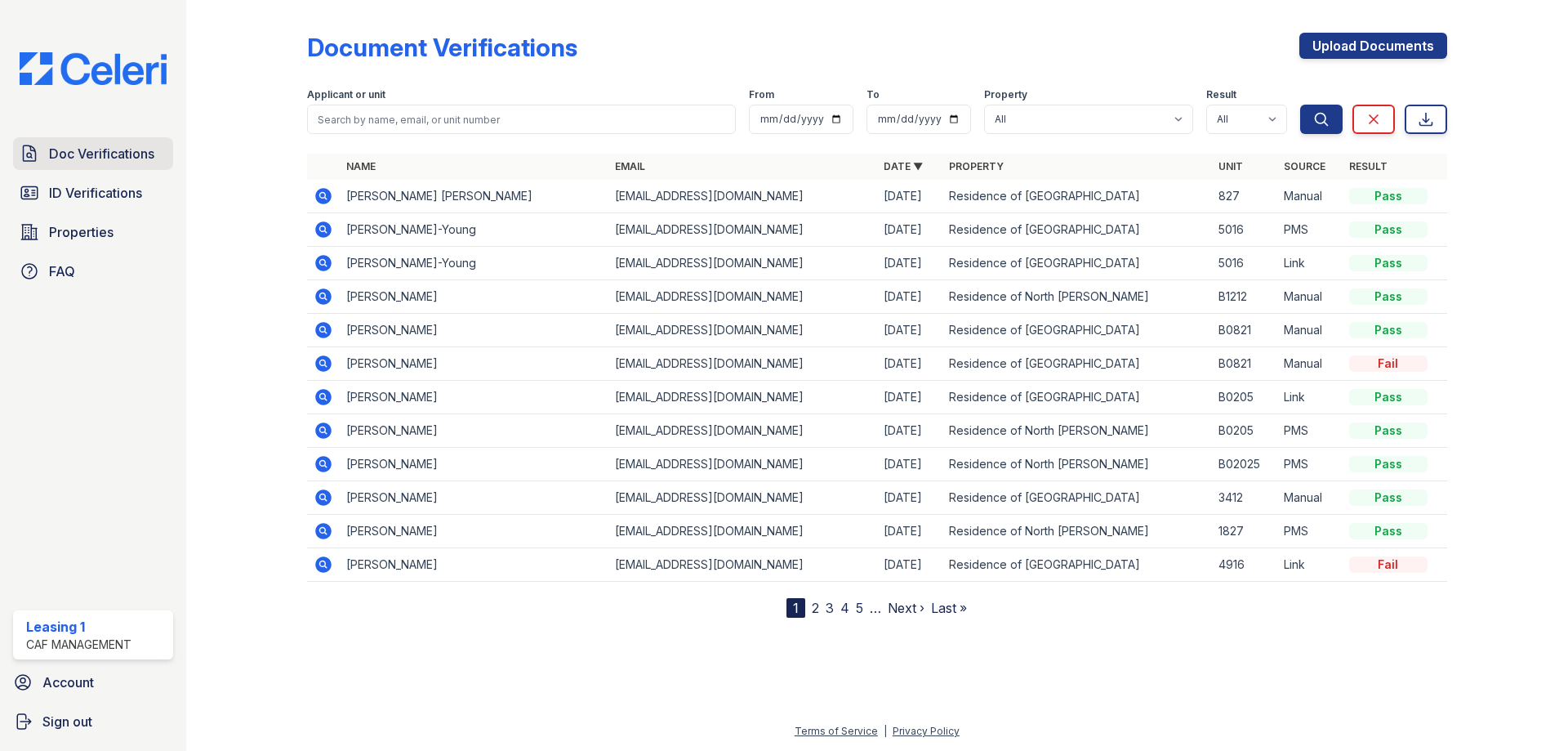
click at [141, 154] on span "Doc Verifications" at bounding box center [101, 153] width 105 height 20
click at [114, 138] on link "Doc Verifications" at bounding box center [93, 153] width 160 height 32
click at [322, 199] on icon at bounding box center [323, 196] width 17 height 17
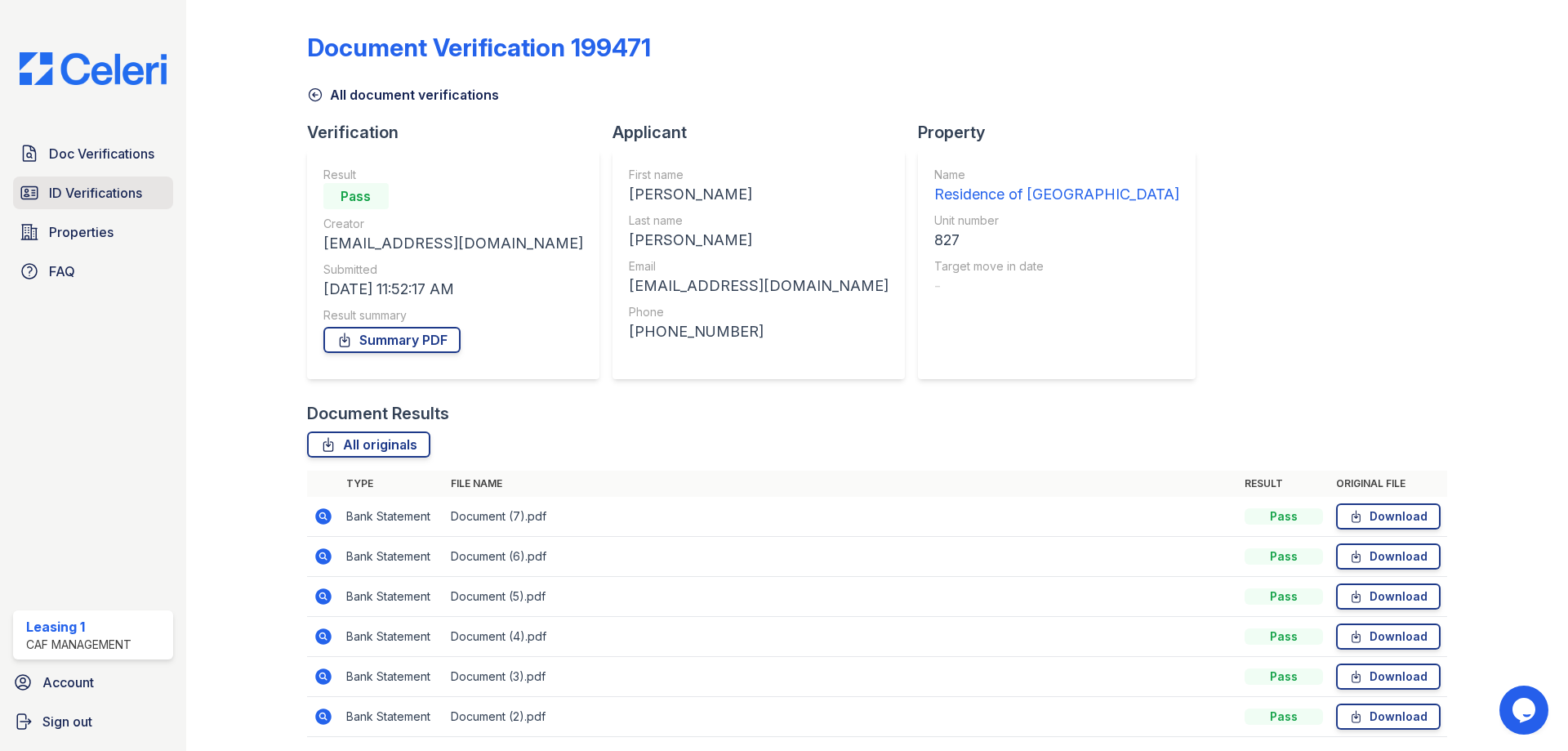
click at [76, 196] on span "ID Verifications" at bounding box center [95, 193] width 93 height 20
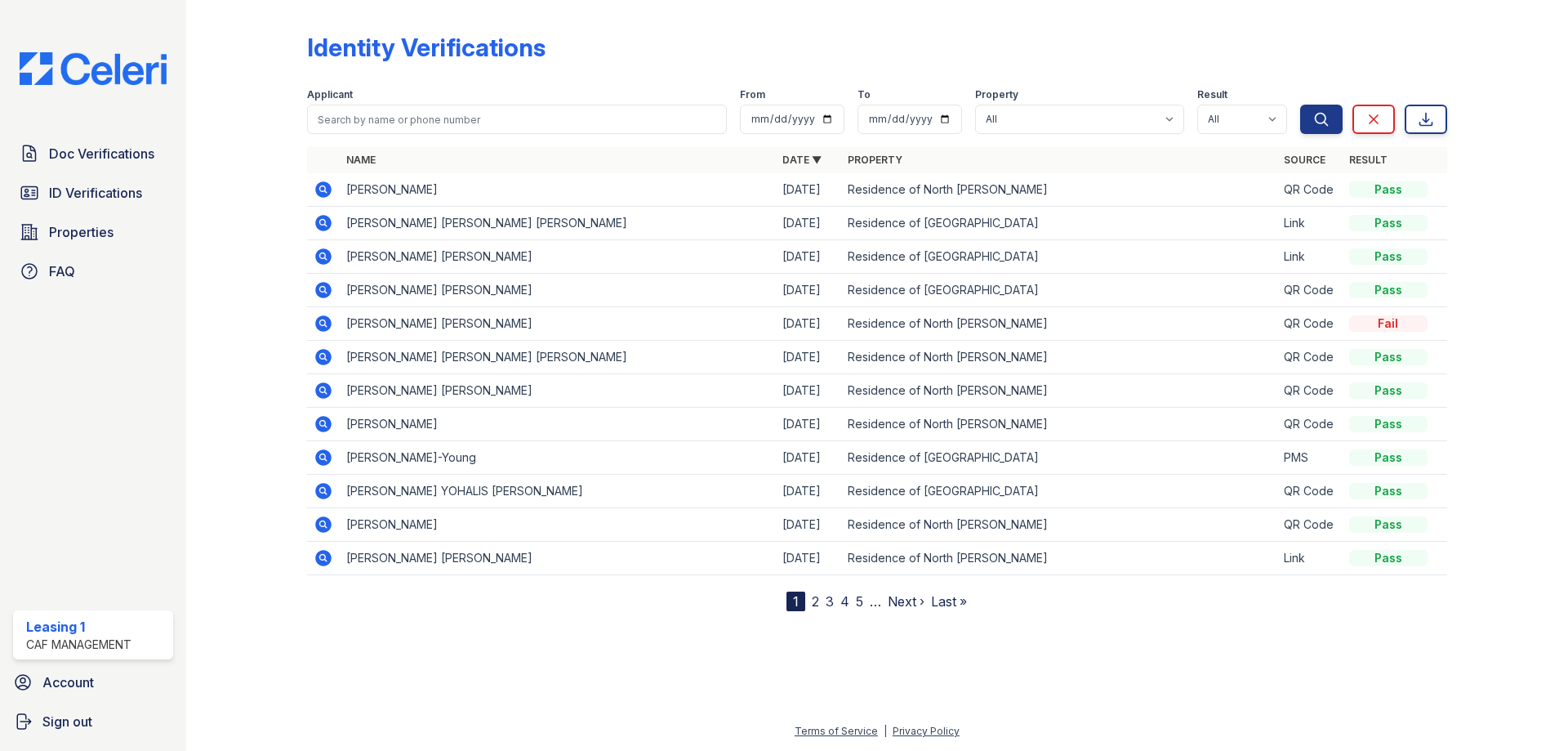
click at [314, 223] on icon at bounding box center [324, 223] width 20 height 20
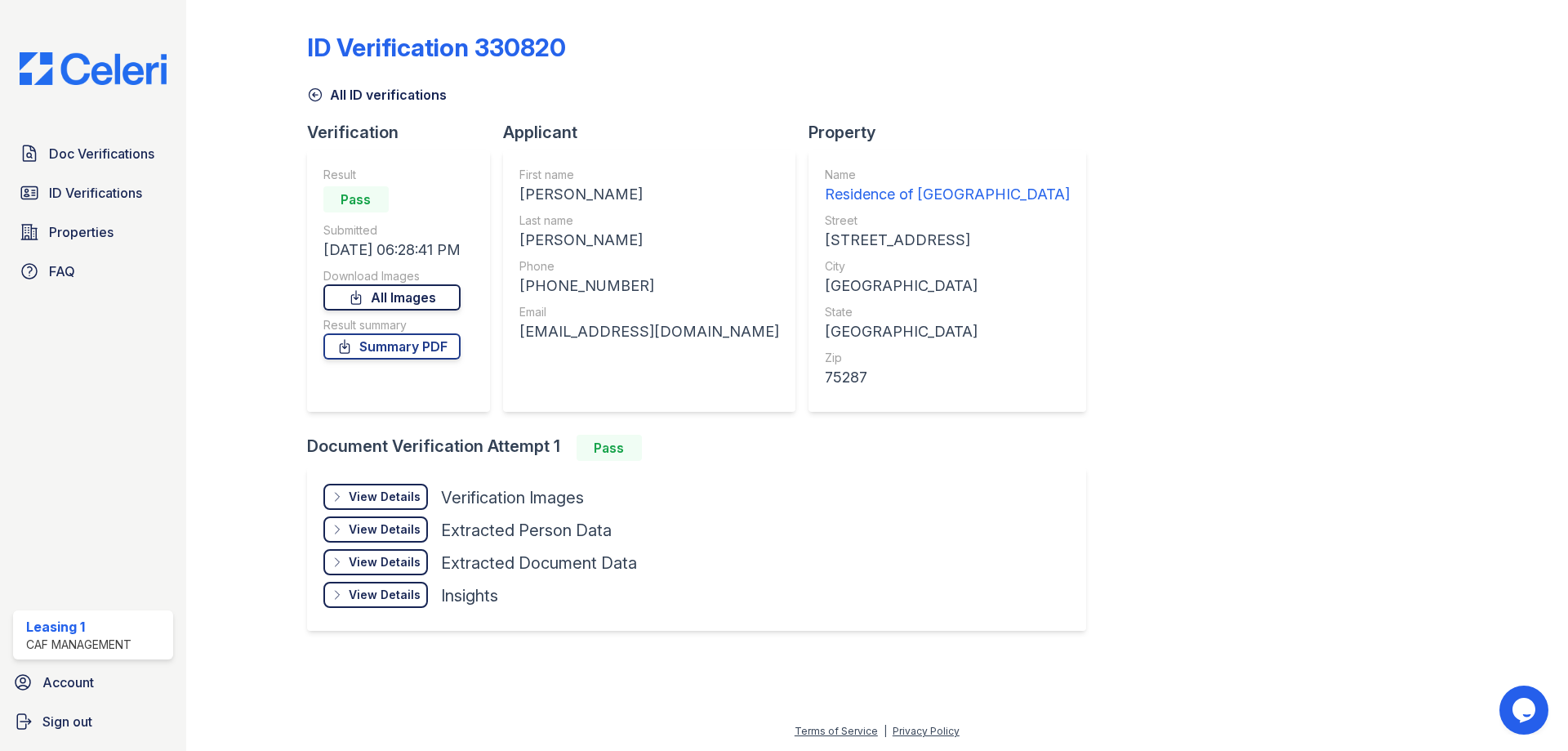
click at [434, 306] on link "All Images" at bounding box center [392, 296] width 137 height 26
click at [129, 223] on link "Properties" at bounding box center [93, 231] width 160 height 32
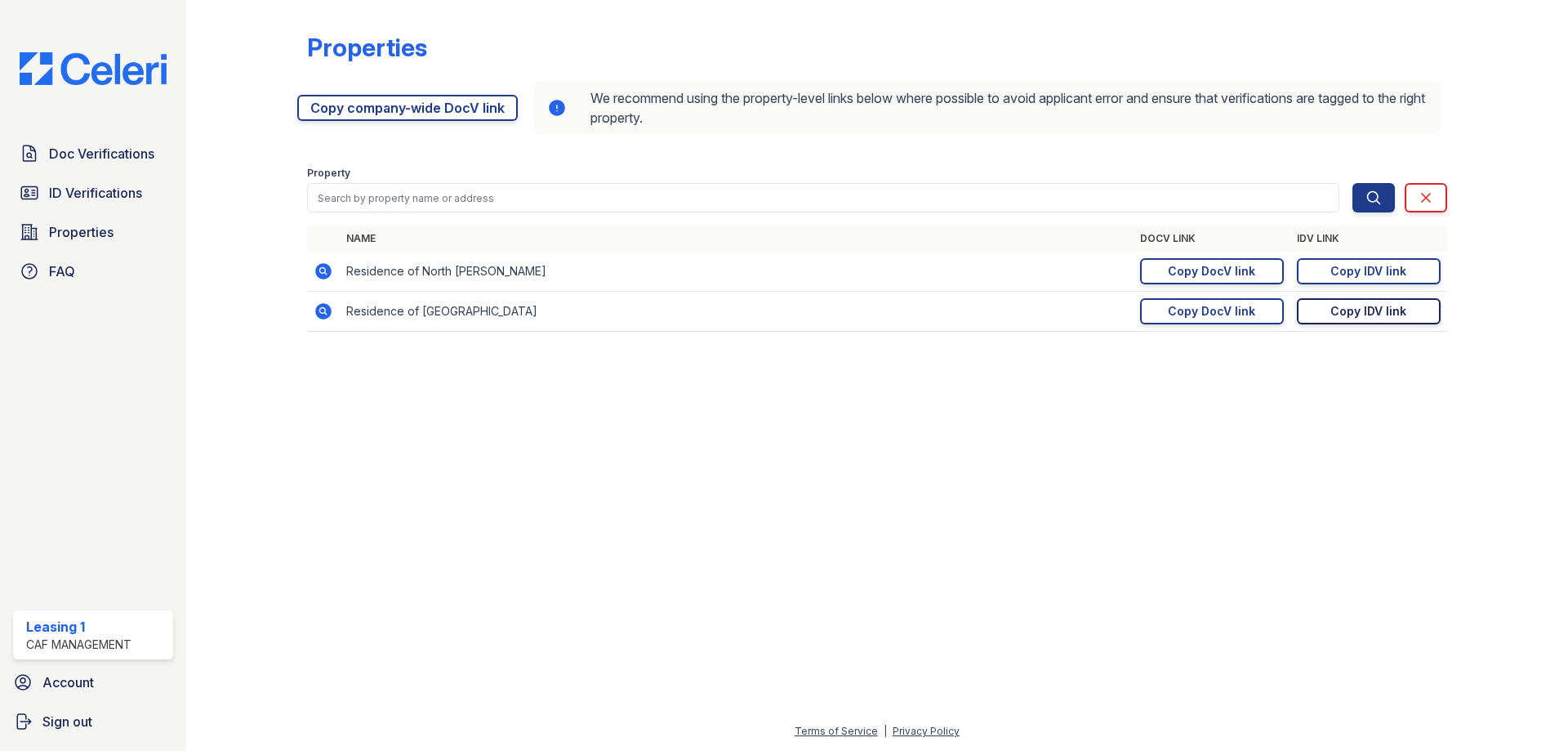
click at [1335, 306] on div "Copy IDV link" at bounding box center [1368, 311] width 76 height 17
